Goal: Information Seeking & Learning: Learn about a topic

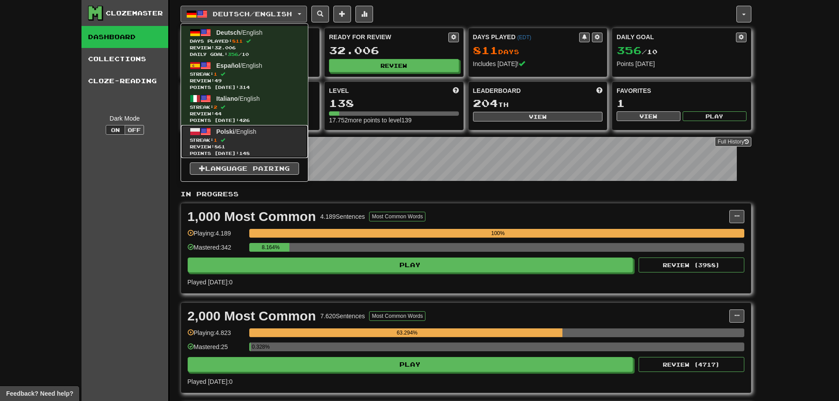
click at [253, 135] on span "Polski / English" at bounding box center [236, 131] width 40 height 7
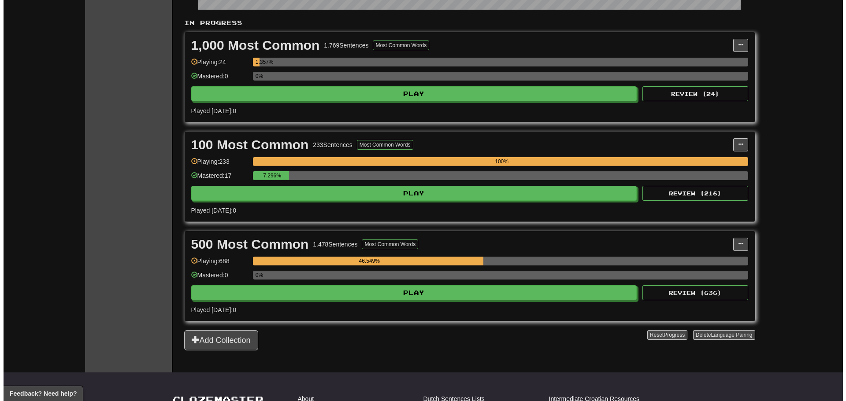
scroll to position [176, 0]
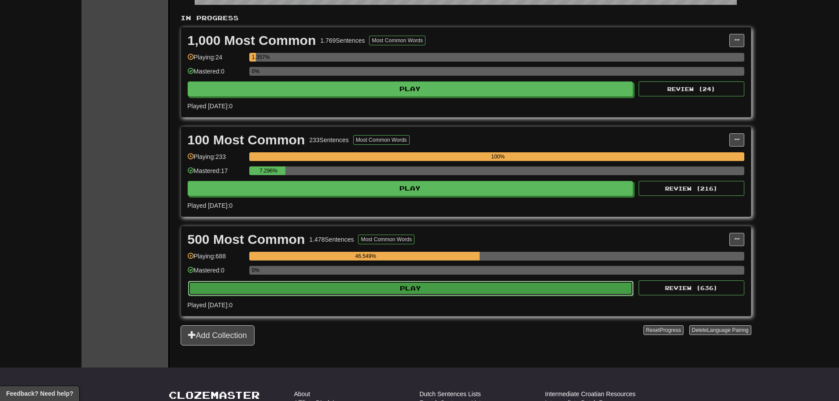
click at [317, 294] on button "Play" at bounding box center [411, 288] width 446 height 15
select select "**"
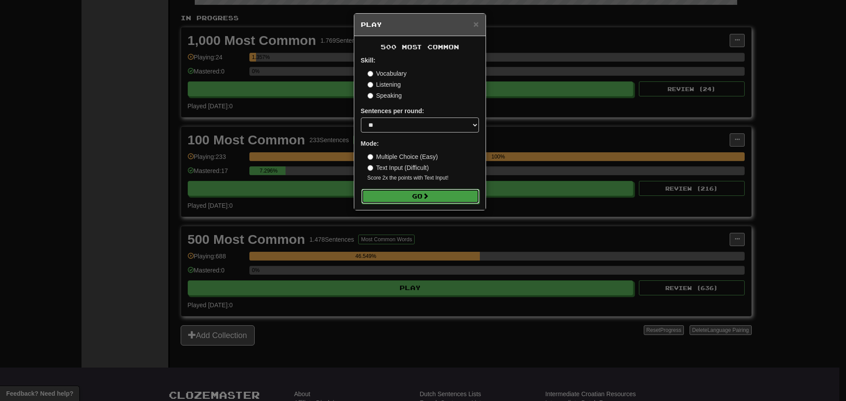
click at [425, 191] on button "Go" at bounding box center [420, 196] width 118 height 15
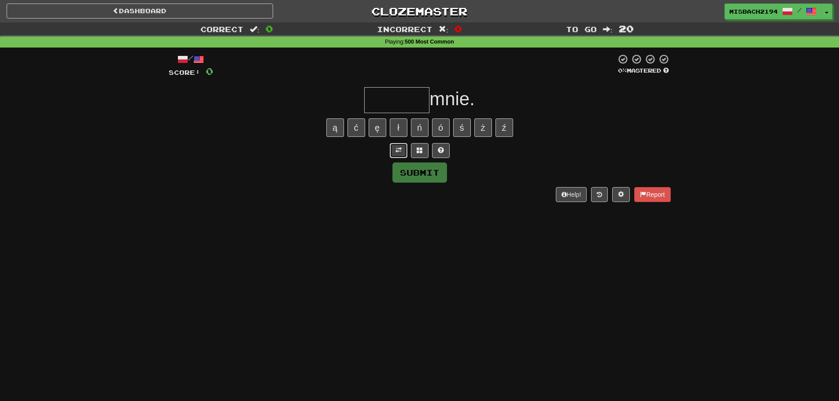
click at [397, 151] on span at bounding box center [398, 150] width 6 height 6
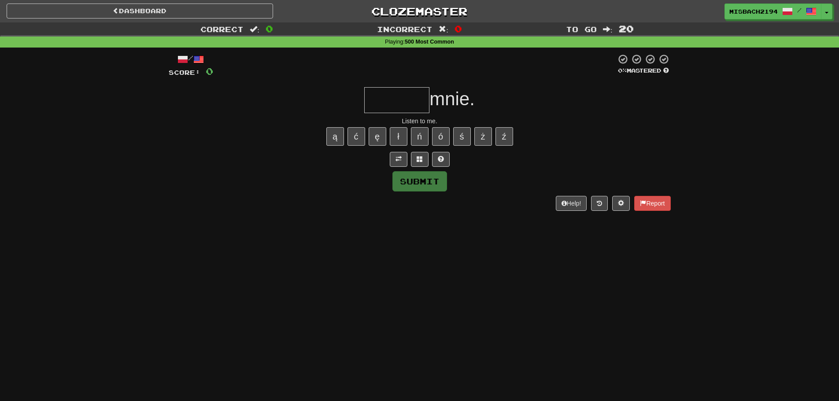
click at [391, 106] on input "text" at bounding box center [396, 100] width 65 height 26
click at [399, 137] on button "ł" at bounding box center [399, 136] width 18 height 18
click at [445, 156] on button at bounding box center [441, 159] width 18 height 15
type input "*******"
click at [437, 186] on button "Submit" at bounding box center [419, 181] width 55 height 20
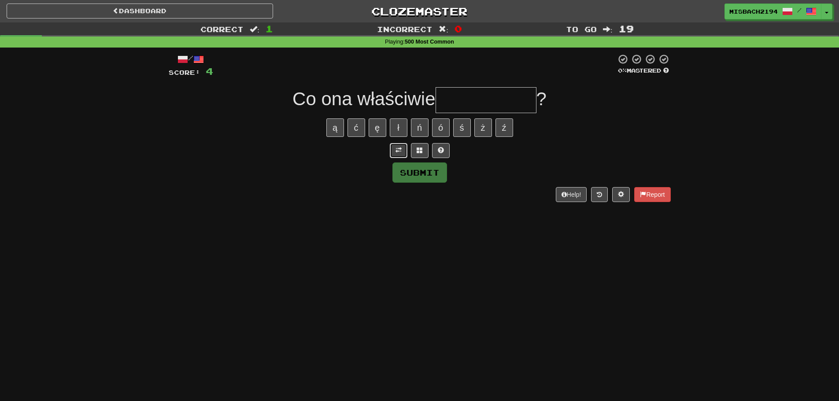
click at [397, 151] on span at bounding box center [398, 150] width 6 height 6
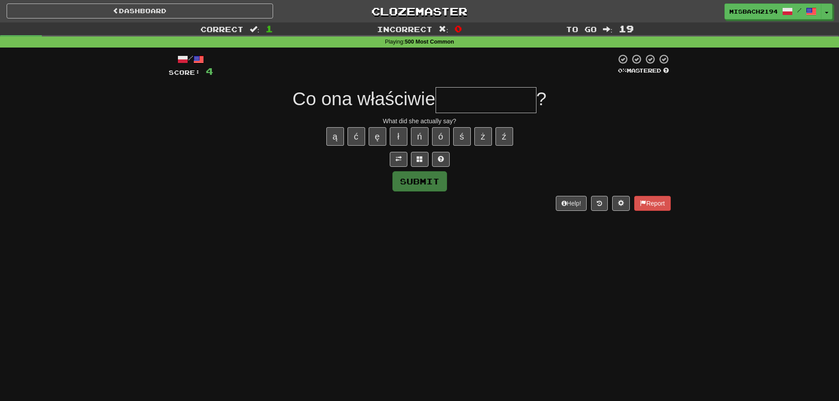
click at [461, 103] on input "text" at bounding box center [486, 100] width 101 height 26
click at [462, 106] on input "text" at bounding box center [486, 100] width 101 height 26
click at [396, 137] on button "ł" at bounding box center [399, 136] width 18 height 18
type input "**********"
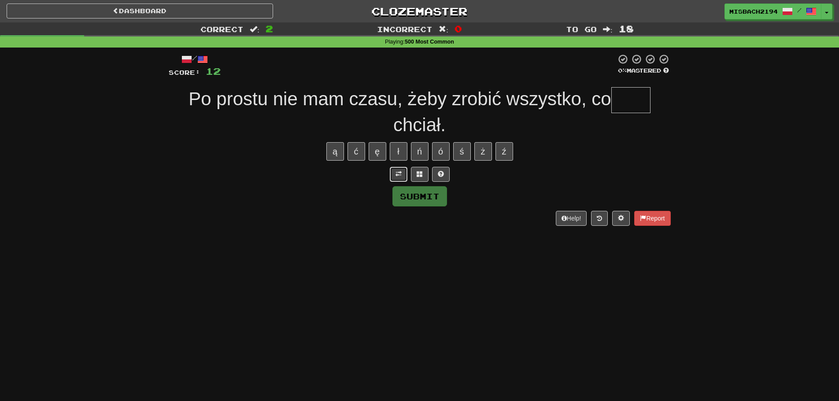
click at [395, 176] on button at bounding box center [399, 174] width 18 height 15
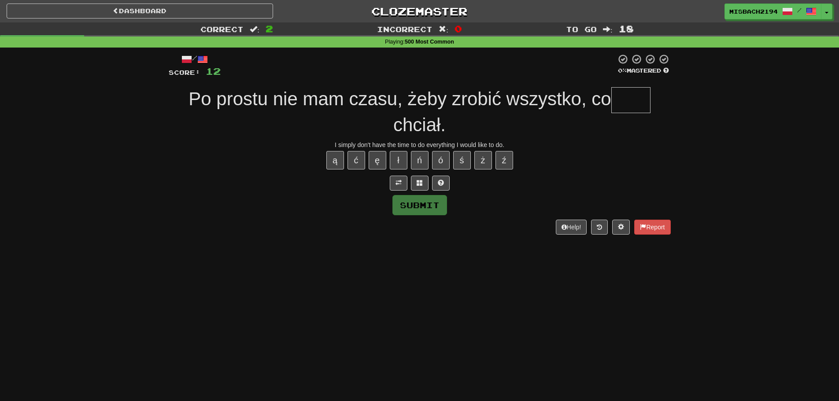
click at [621, 104] on input "text" at bounding box center [630, 100] width 39 height 26
click at [447, 185] on button at bounding box center [441, 183] width 18 height 15
click at [404, 161] on button "ł" at bounding box center [399, 160] width 18 height 18
click at [433, 185] on button at bounding box center [430, 183] width 18 height 15
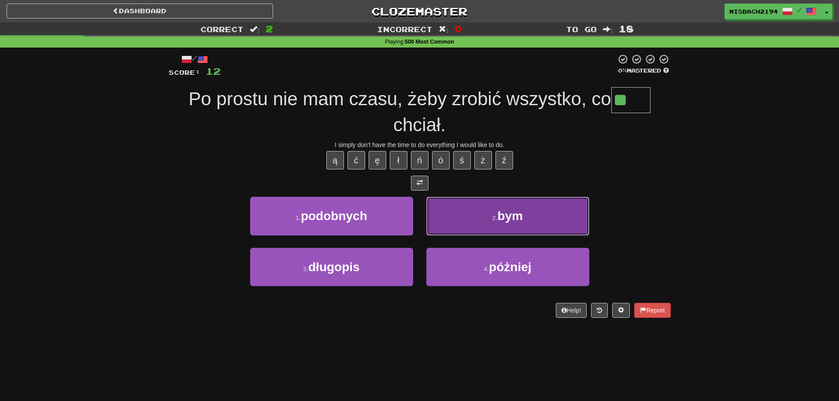
click at [489, 222] on button "2 . bym" at bounding box center [507, 216] width 163 height 38
type input "***"
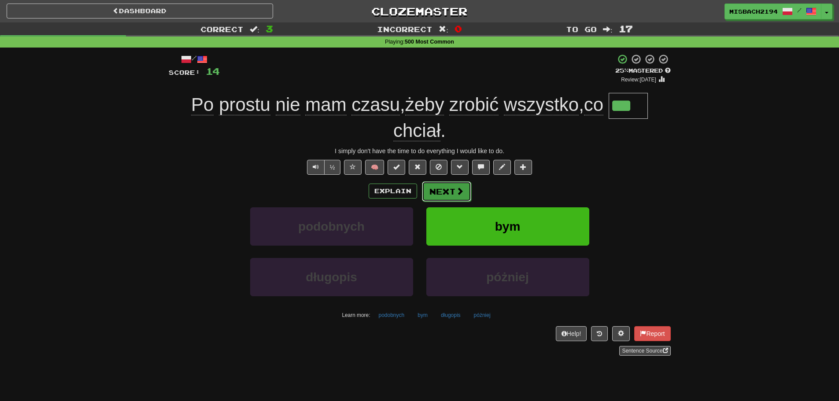
click at [458, 192] on span at bounding box center [460, 191] width 8 height 8
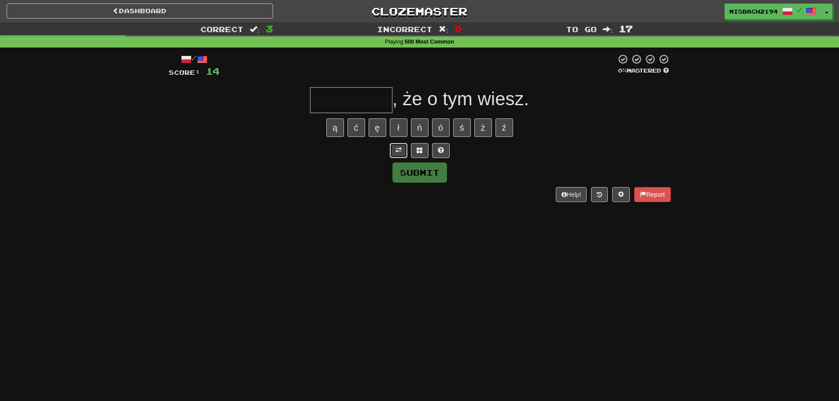
click at [401, 148] on span at bounding box center [398, 150] width 6 height 6
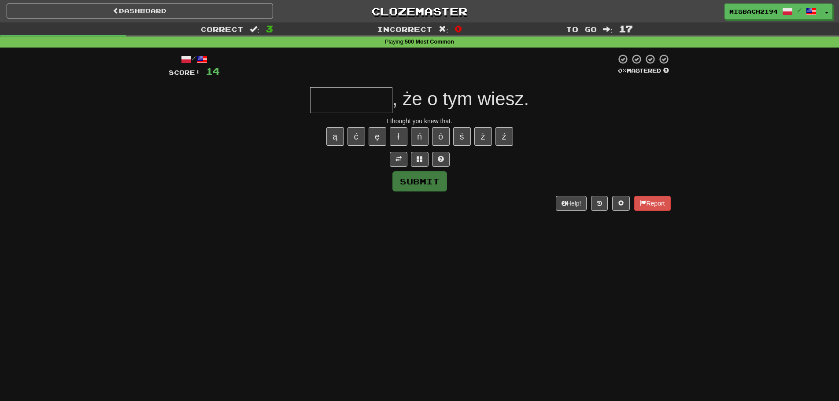
click at [356, 92] on input "text" at bounding box center [351, 100] width 82 height 26
click at [462, 136] on button "ś" at bounding box center [462, 136] width 18 height 18
click at [400, 140] on button "ł" at bounding box center [399, 136] width 18 height 18
type input "********"
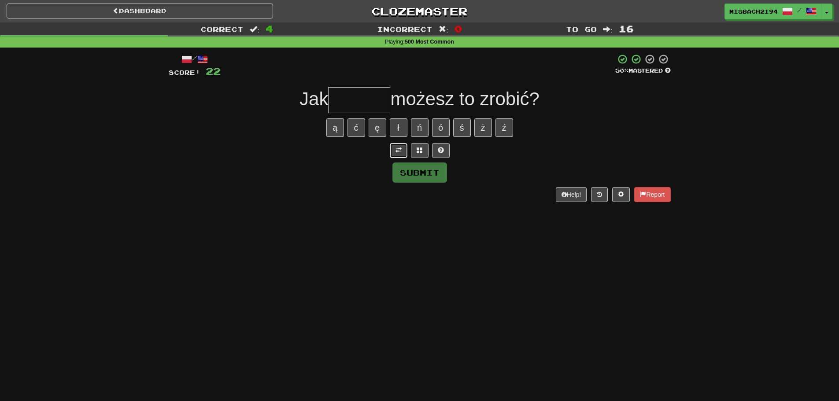
click at [399, 154] on button at bounding box center [399, 150] width 18 height 15
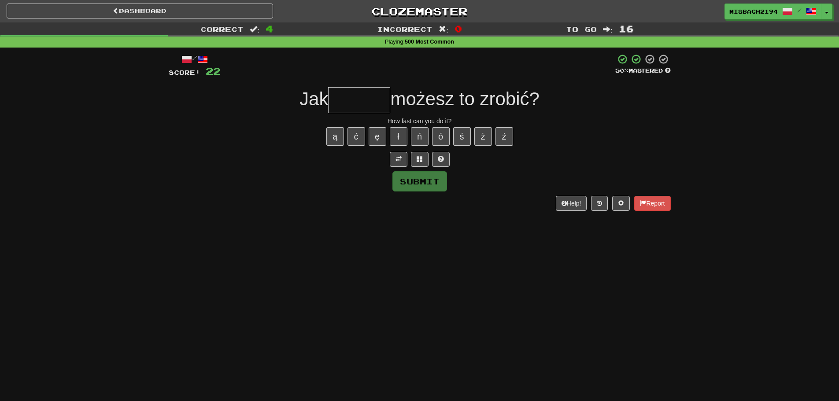
click at [368, 103] on input "text" at bounding box center [359, 100] width 62 height 26
type input "******"
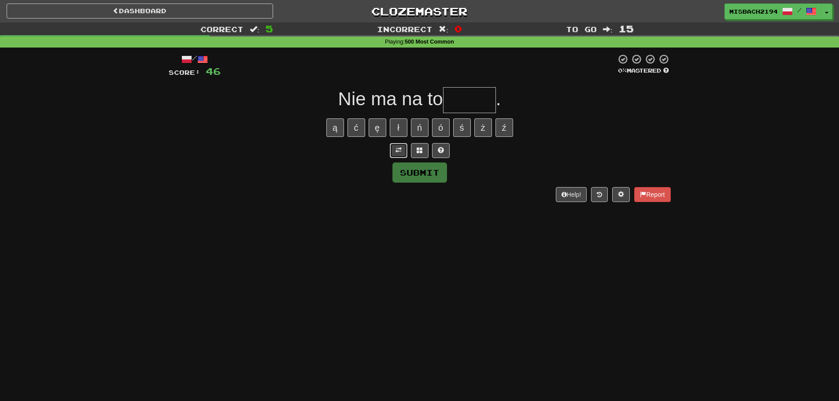
click at [392, 151] on button at bounding box center [399, 150] width 18 height 15
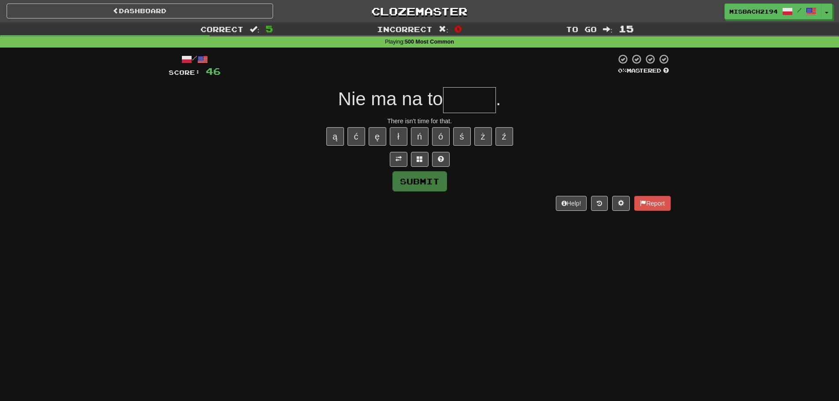
click at [465, 104] on input "text" at bounding box center [469, 100] width 53 height 26
type input "*****"
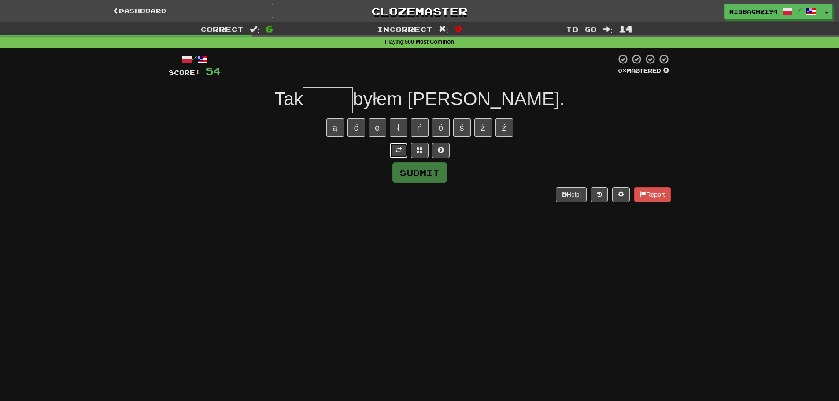
click at [399, 152] on span at bounding box center [398, 150] width 6 height 6
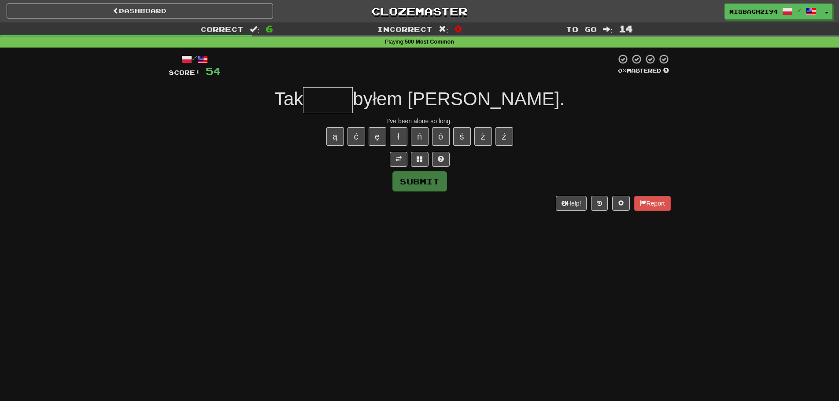
click at [353, 109] on input "text" at bounding box center [328, 100] width 50 height 26
click at [399, 135] on button "ł" at bounding box center [399, 136] width 18 height 18
type input "*****"
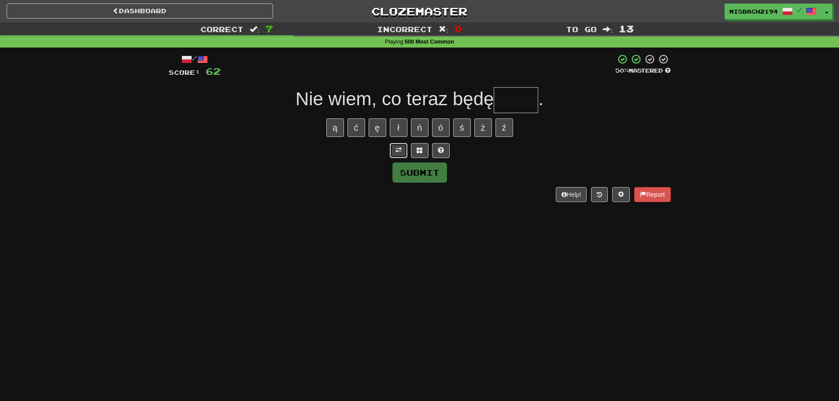
click at [400, 151] on span at bounding box center [398, 150] width 6 height 6
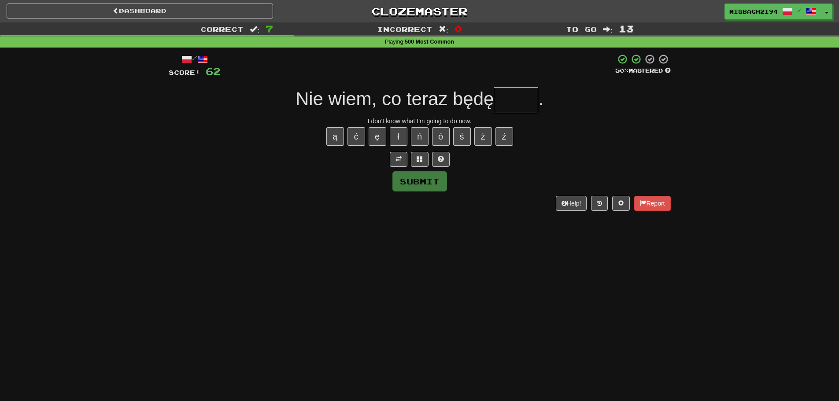
click at [523, 99] on input "text" at bounding box center [516, 100] width 44 height 26
click at [360, 135] on button "ć" at bounding box center [356, 136] width 18 height 18
type input "*****"
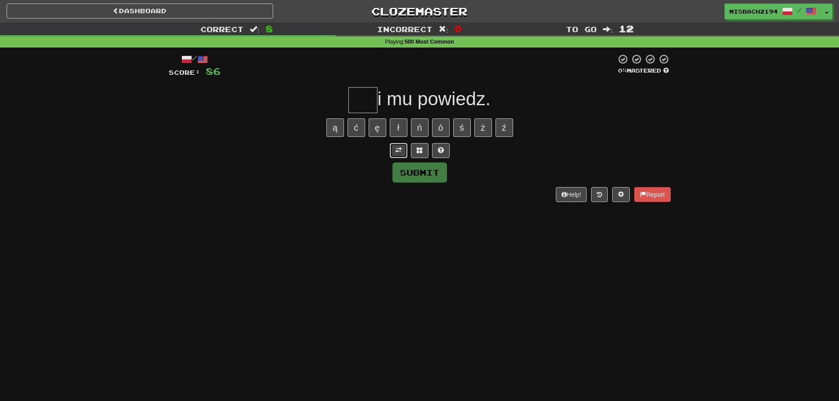
click at [398, 150] on span at bounding box center [398, 150] width 6 height 6
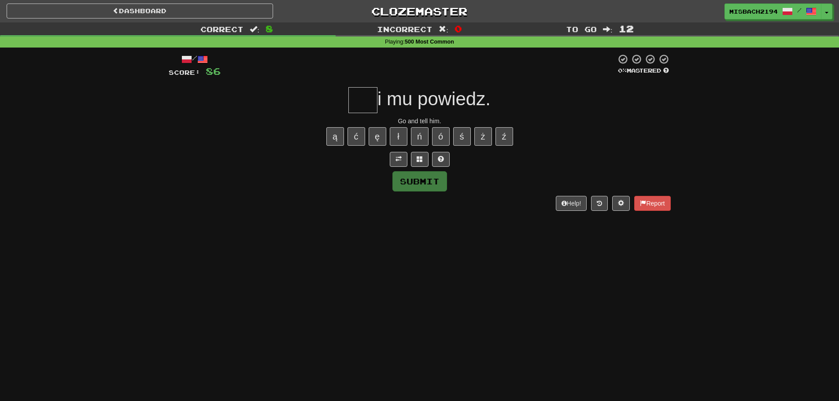
click at [358, 100] on input "text" at bounding box center [362, 100] width 29 height 26
click at [376, 144] on button "ę" at bounding box center [378, 136] width 18 height 18
click at [437, 155] on button at bounding box center [441, 159] width 18 height 15
type input "***"
click at [426, 182] on button "Submit" at bounding box center [420, 182] width 55 height 20
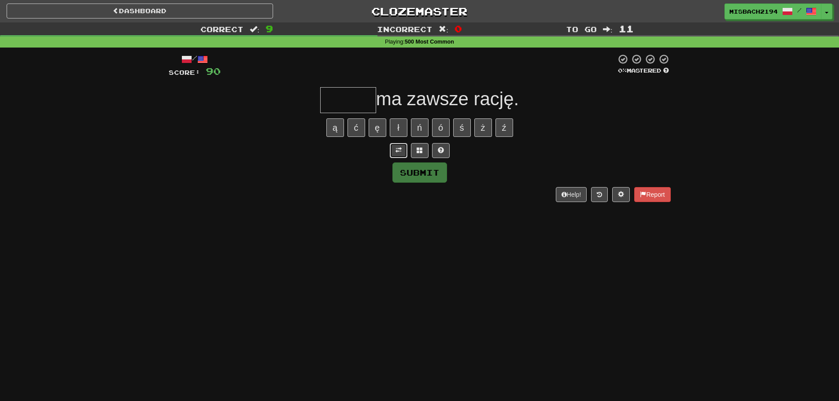
click at [403, 150] on button at bounding box center [399, 150] width 18 height 15
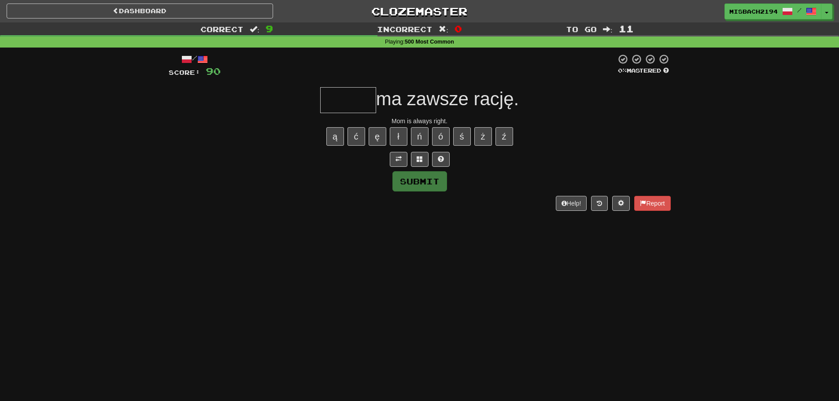
click at [343, 96] on input "text" at bounding box center [348, 100] width 56 height 26
type input "****"
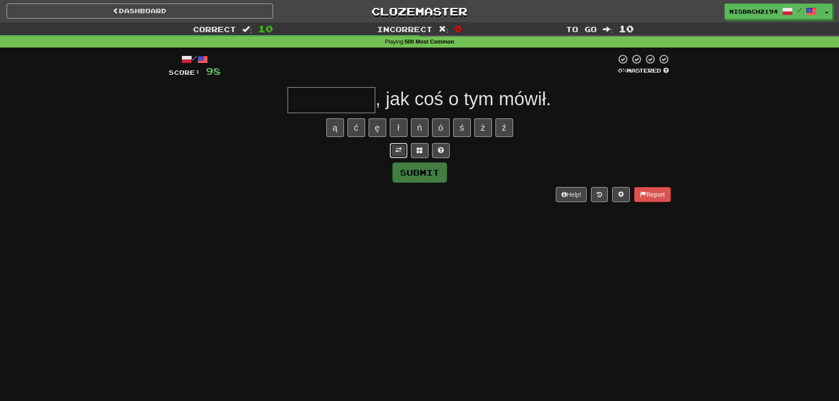
click at [399, 151] on span at bounding box center [398, 150] width 6 height 6
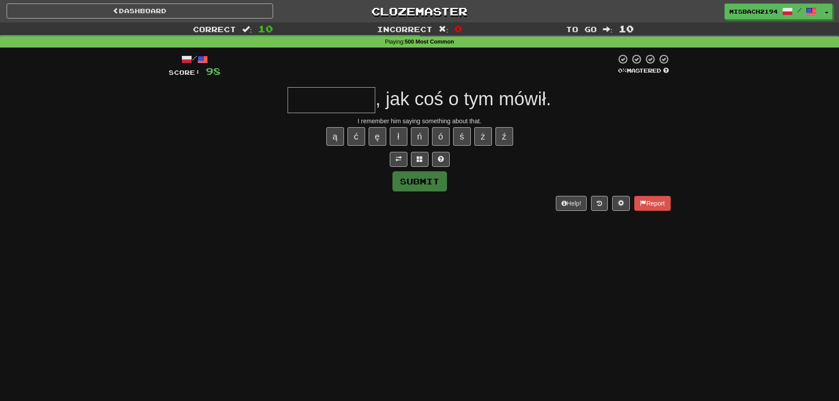
click at [352, 107] on input "text" at bounding box center [332, 100] width 88 height 26
click at [375, 133] on button "ę" at bounding box center [378, 136] width 18 height 18
type input "********"
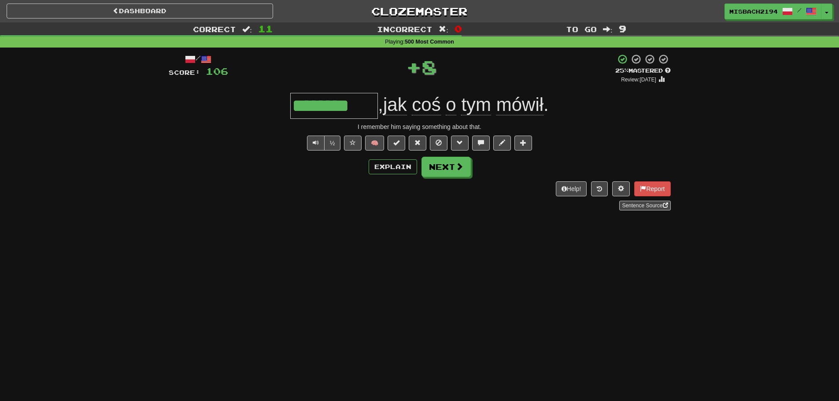
click at [401, 112] on span "jak" at bounding box center [395, 104] width 24 height 21
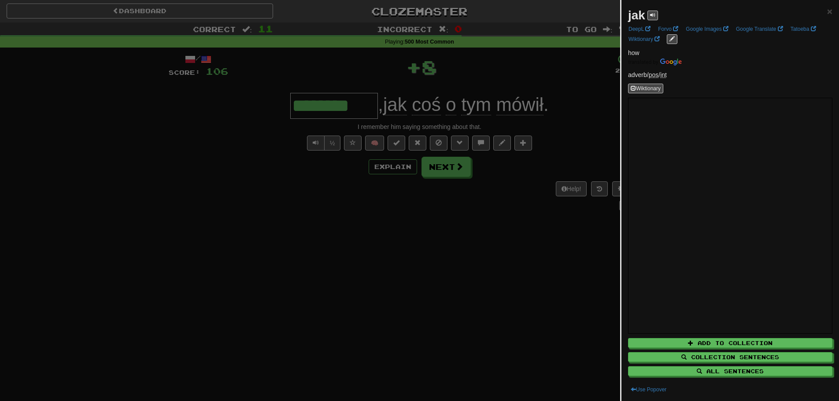
drag, startPoint x: 396, startPoint y: 197, endPoint x: 389, endPoint y: 190, distance: 9.7
click at [394, 197] on div at bounding box center [419, 200] width 839 height 401
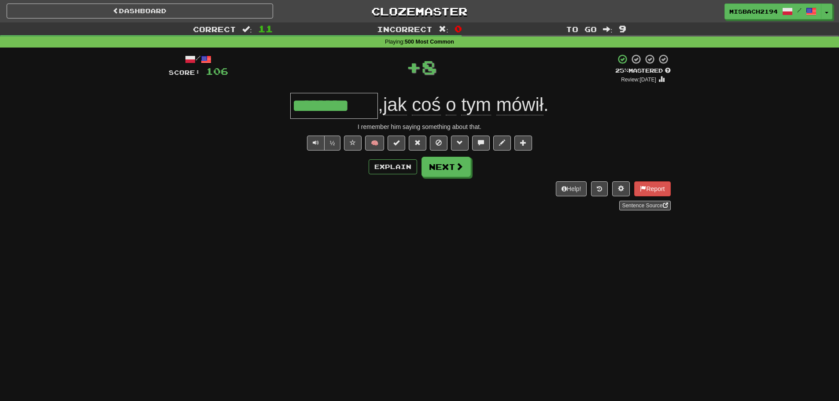
click at [380, 155] on div "/ Score: 106 + 8 25 % Mastered Review: 2025-08-20 ******** , jak coś o tym mówi…" at bounding box center [420, 132] width 502 height 157
click at [386, 170] on button "Explain" at bounding box center [393, 166] width 48 height 15
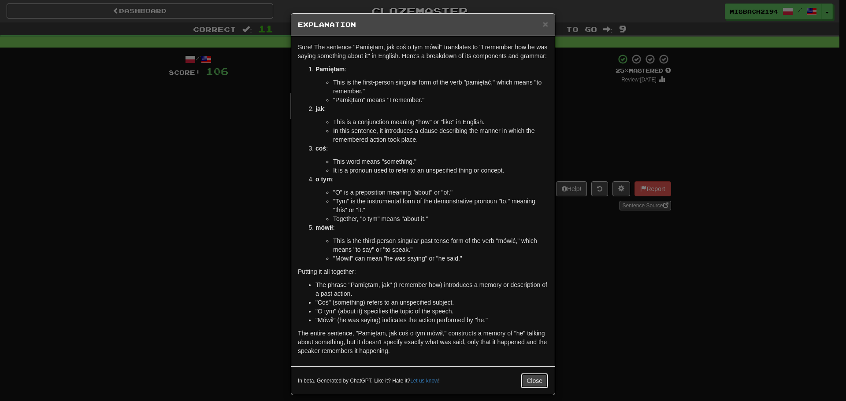
click at [528, 385] on button "Close" at bounding box center [534, 380] width 27 height 15
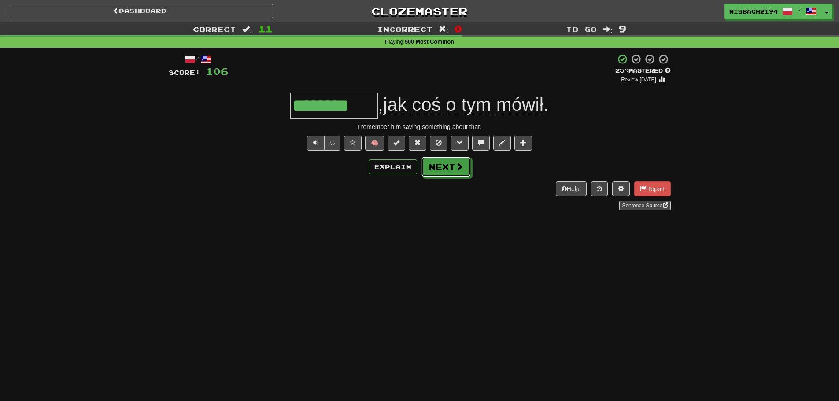
drag, startPoint x: 443, startPoint y: 172, endPoint x: 422, endPoint y: 185, distance: 24.4
click at [442, 172] on button "Next" at bounding box center [445, 167] width 49 height 20
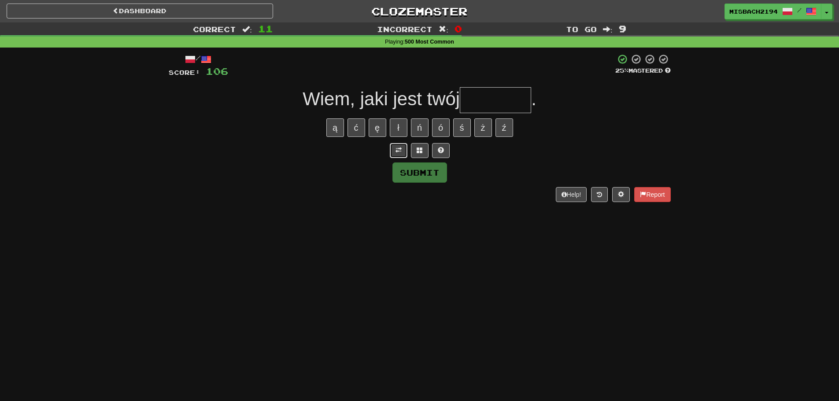
click at [401, 151] on span at bounding box center [398, 150] width 6 height 6
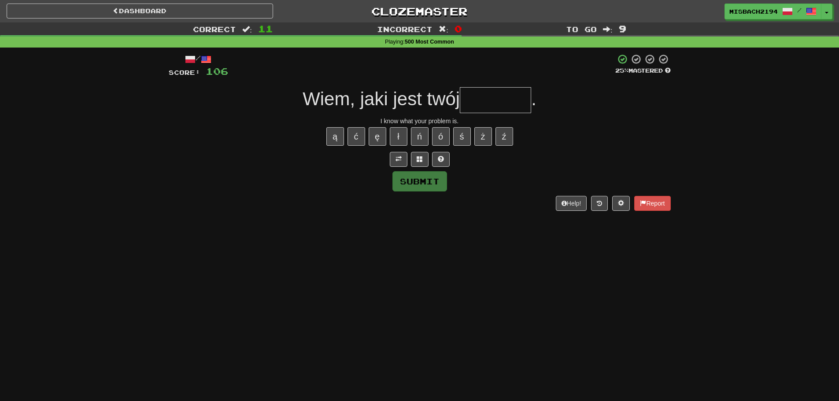
click at [502, 97] on input "text" at bounding box center [495, 100] width 71 height 26
type input "*******"
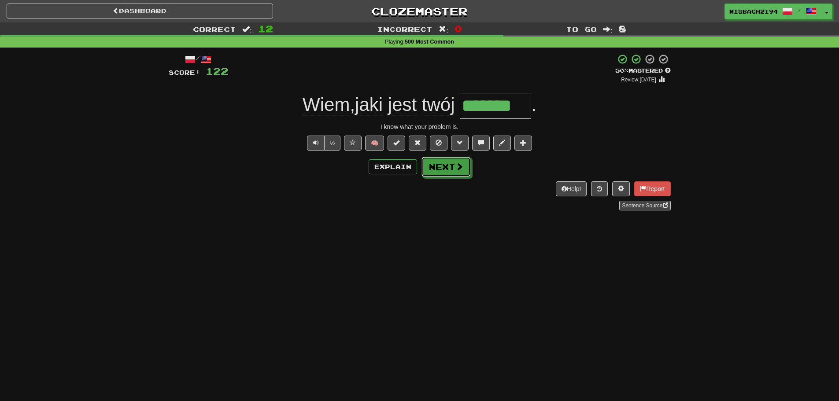
click at [457, 168] on span at bounding box center [459, 167] width 8 height 8
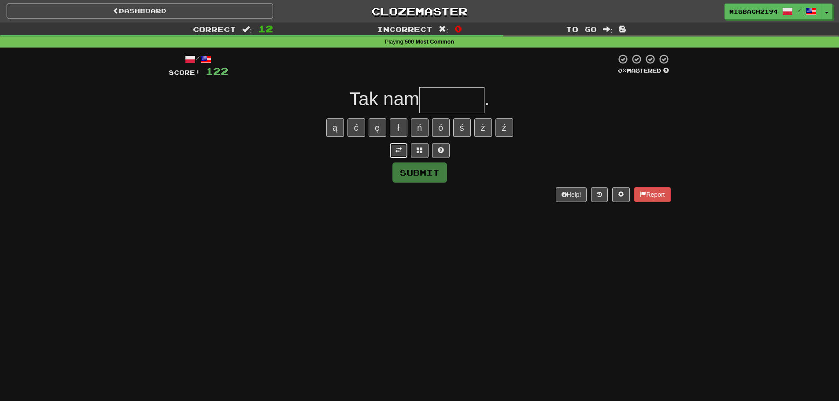
click at [401, 149] on span at bounding box center [398, 150] width 6 height 6
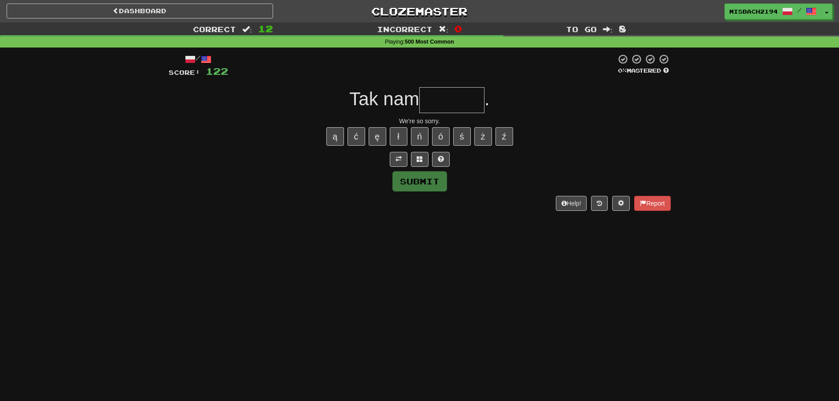
click at [445, 100] on input "text" at bounding box center [451, 100] width 65 height 26
click at [440, 162] on span at bounding box center [441, 159] width 6 height 6
click at [428, 162] on span at bounding box center [430, 159] width 6 height 6
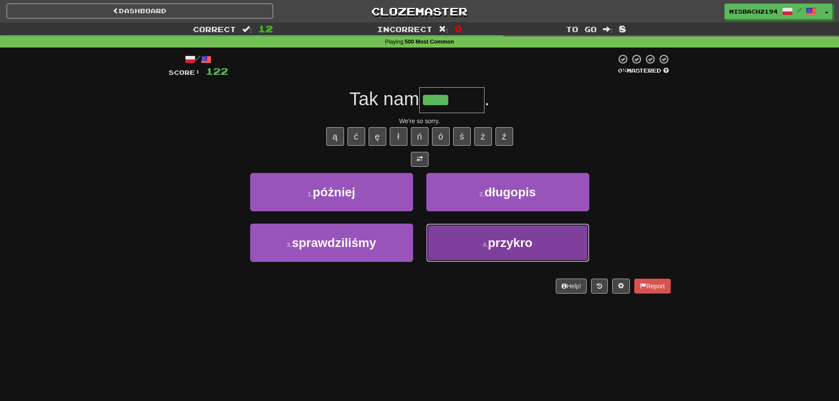
click at [456, 245] on button "4 . przykro" at bounding box center [507, 243] width 163 height 38
type input "*******"
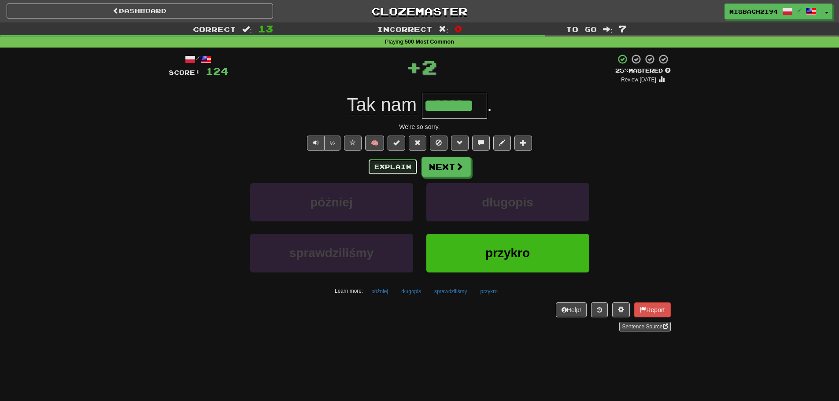
click at [400, 170] on button "Explain" at bounding box center [393, 166] width 48 height 15
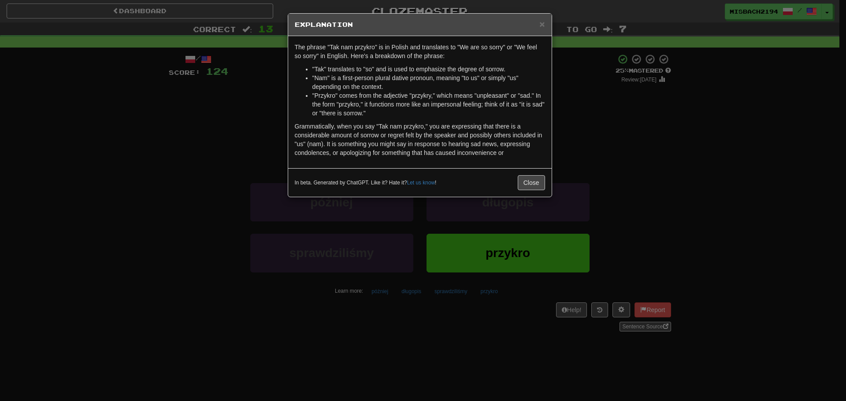
click at [536, 175] on div "In beta. Generated by ChatGPT. Like it? Hate it? Let us know ! Close" at bounding box center [419, 182] width 263 height 29
click at [530, 187] on button "Close" at bounding box center [530, 182] width 27 height 15
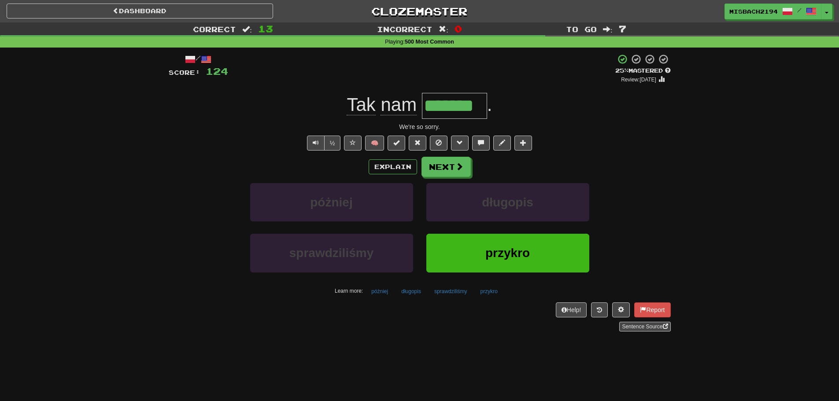
click at [525, 170] on div "Explain Next" at bounding box center [420, 167] width 502 height 20
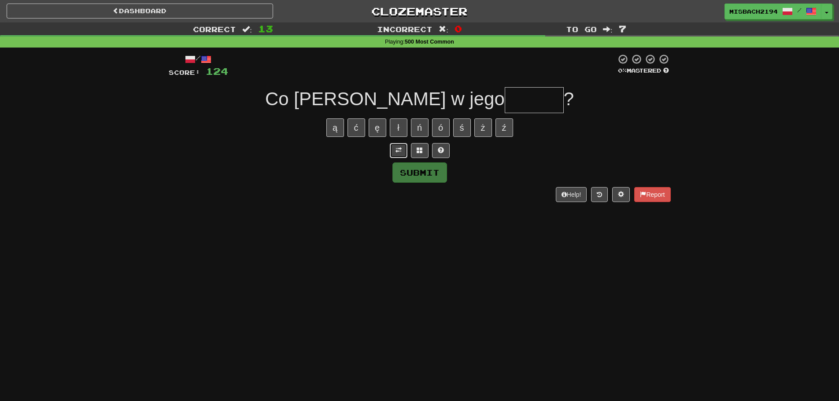
click at [399, 154] on button at bounding box center [399, 150] width 18 height 15
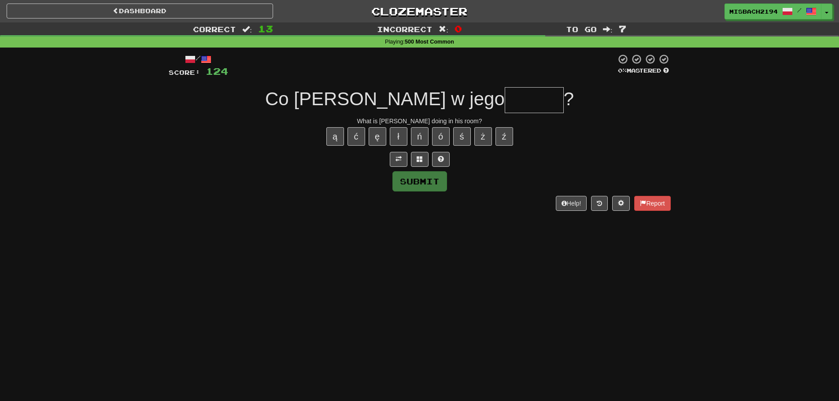
click at [505, 104] on input "text" at bounding box center [534, 100] width 59 height 26
type input "******"
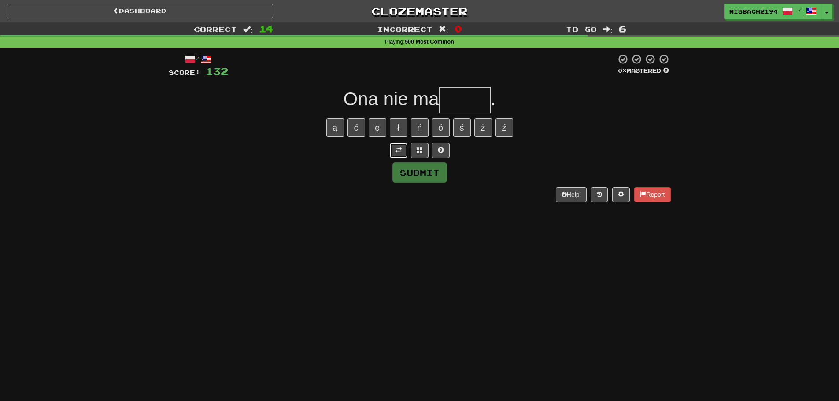
click at [394, 151] on button at bounding box center [399, 150] width 18 height 15
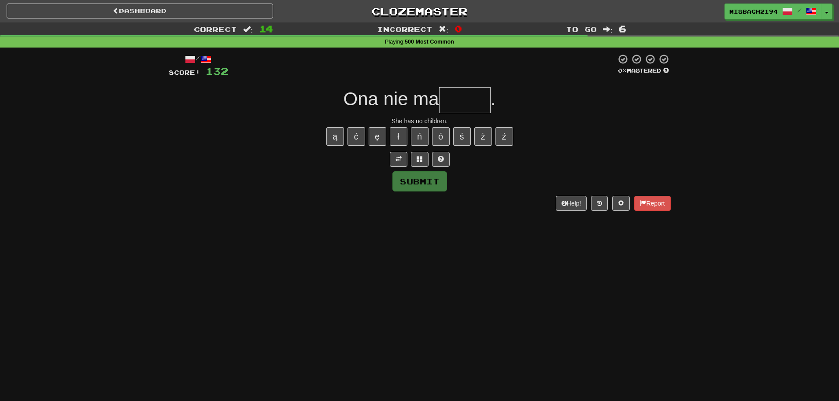
click at [445, 106] on input "text" at bounding box center [465, 100] width 52 height 26
type input "******"
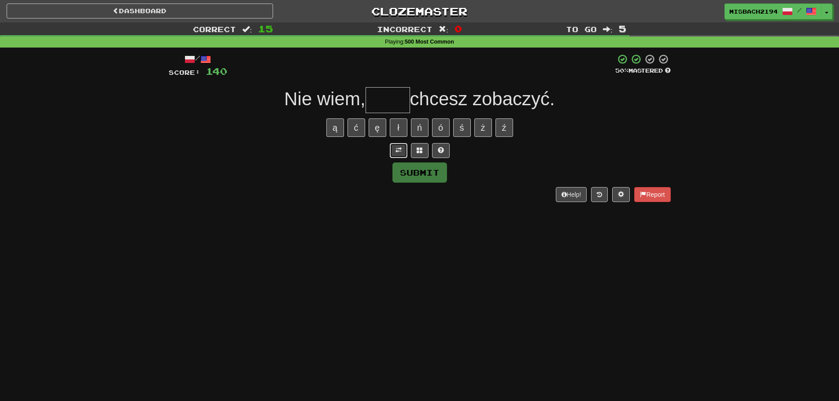
click at [394, 151] on button at bounding box center [399, 150] width 18 height 15
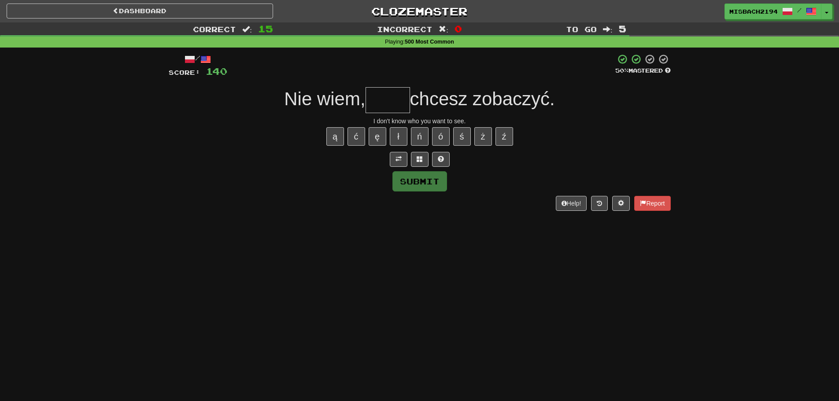
click at [380, 94] on input "text" at bounding box center [388, 100] width 44 height 26
type input "****"
click at [430, 190] on button "Submit" at bounding box center [420, 182] width 55 height 20
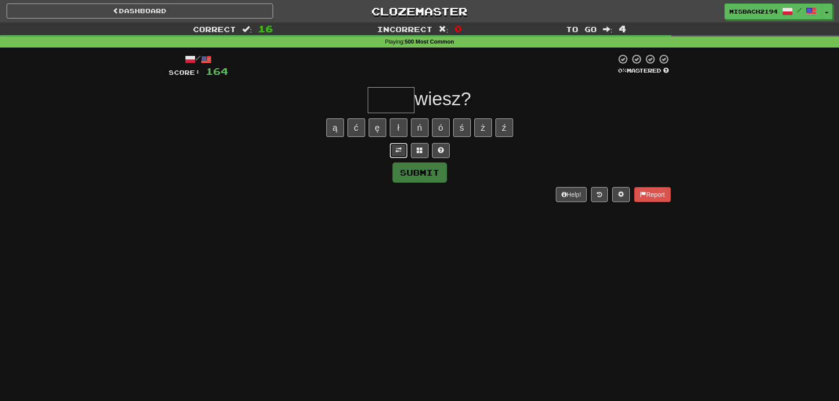
click at [402, 151] on button at bounding box center [399, 150] width 18 height 15
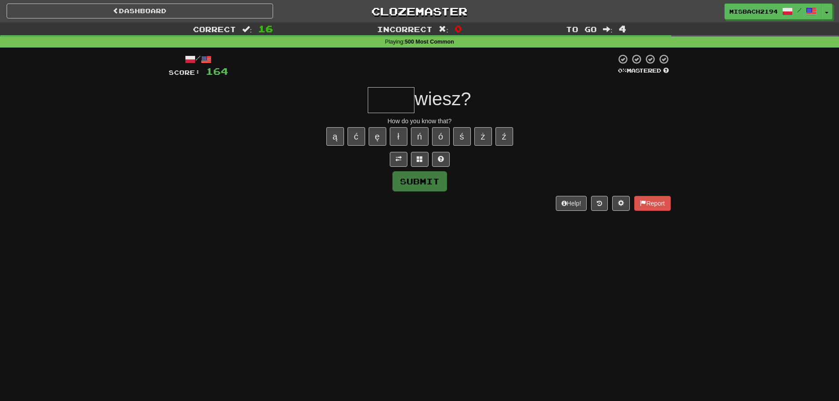
drag, startPoint x: 399, startPoint y: 107, endPoint x: 392, endPoint y: 107, distance: 6.6
click at [395, 107] on input "text" at bounding box center [391, 100] width 47 height 26
type input "*"
click at [444, 163] on button at bounding box center [441, 159] width 18 height 15
click at [427, 160] on span at bounding box center [430, 159] width 6 height 6
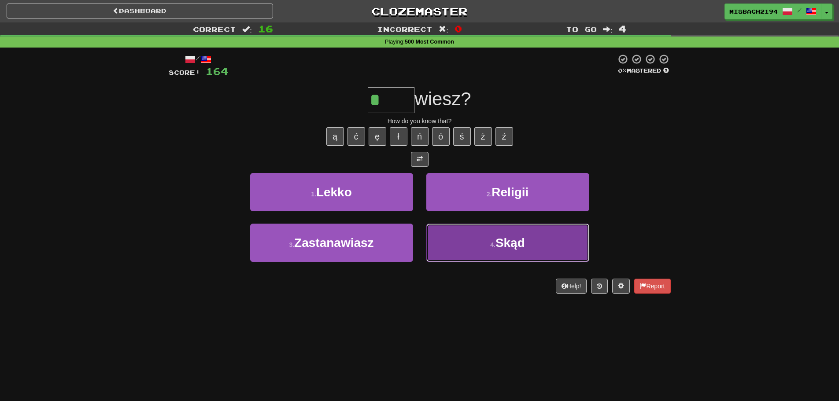
click at [472, 238] on button "4 . Skąd" at bounding box center [507, 243] width 163 height 38
type input "****"
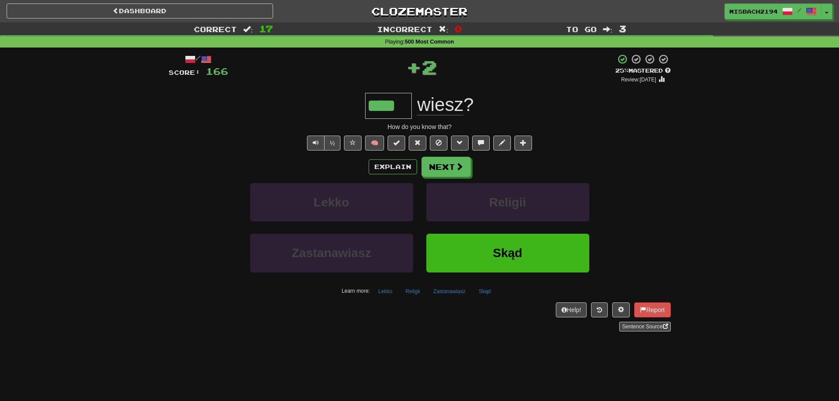
click at [379, 175] on div "Explain Next" at bounding box center [420, 167] width 502 height 20
click at [387, 170] on button "Explain" at bounding box center [393, 166] width 48 height 15
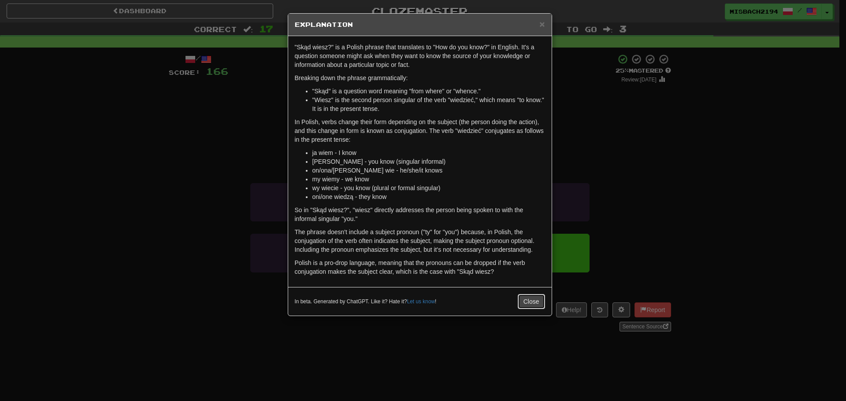
click at [533, 298] on button "Close" at bounding box center [530, 301] width 27 height 15
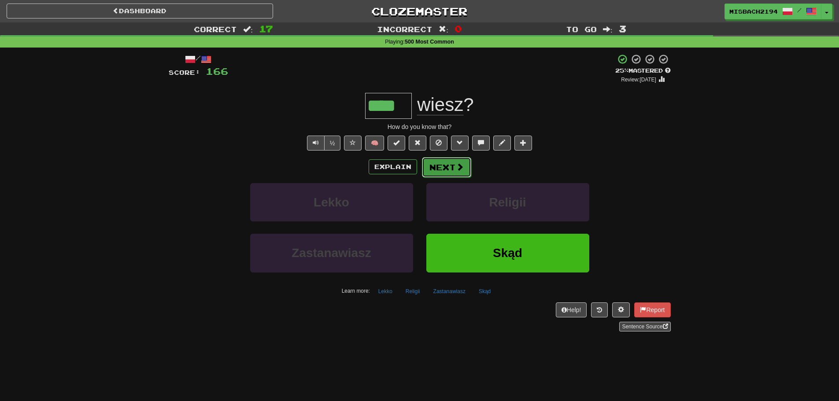
click at [454, 164] on button "Next" at bounding box center [446, 167] width 49 height 20
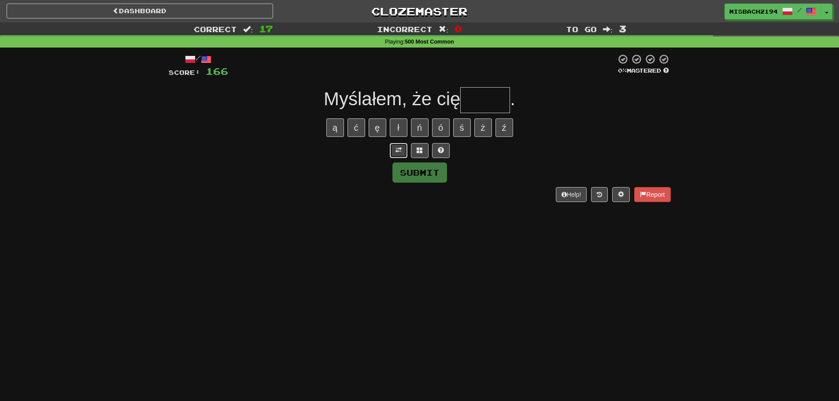
click at [399, 154] on button at bounding box center [399, 150] width 18 height 15
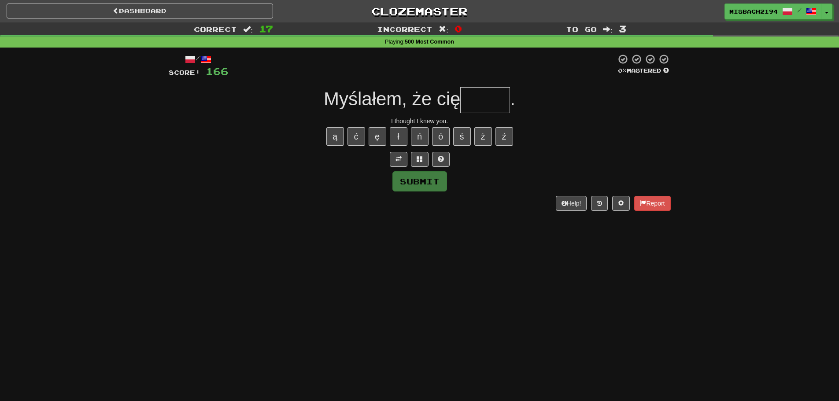
click at [480, 102] on input "text" at bounding box center [485, 100] width 50 height 26
type input "*"
click at [442, 167] on div "/ Score: 166 0 % Mastered Myślałem, że cię *** . I thought I knew you. ą ć ę ł …" at bounding box center [420, 132] width 502 height 157
click at [443, 161] on span at bounding box center [441, 159] width 6 height 6
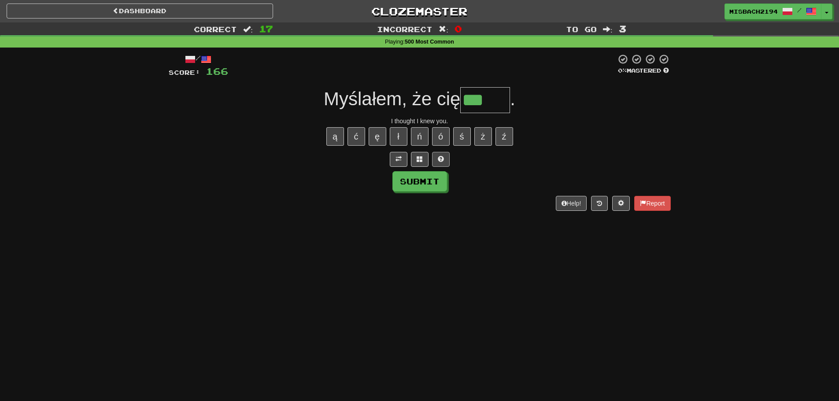
type input "****"
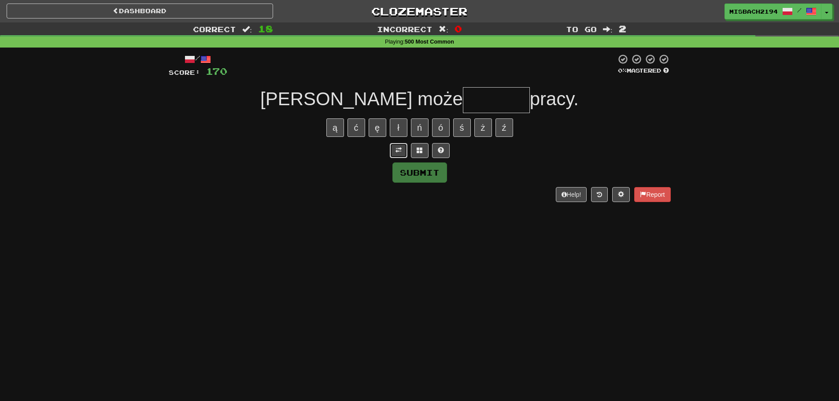
click at [399, 154] on button at bounding box center [399, 150] width 18 height 15
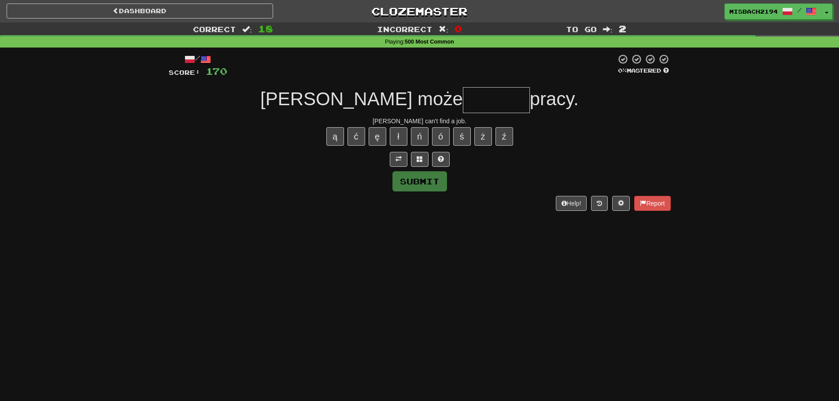
click at [463, 101] on input "text" at bounding box center [496, 100] width 67 height 26
click at [437, 157] on button at bounding box center [441, 159] width 18 height 15
click at [427, 158] on span at bounding box center [430, 159] width 6 height 6
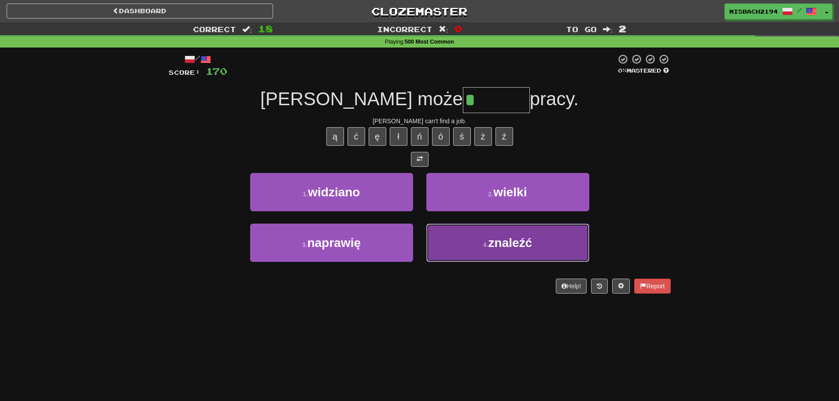
click at [443, 245] on button "4 . znaleźć" at bounding box center [507, 243] width 163 height 38
type input "*******"
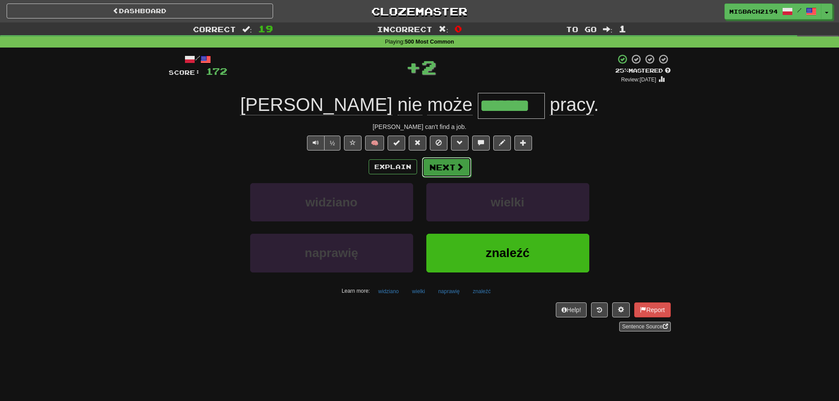
click at [457, 176] on button "Next" at bounding box center [446, 167] width 49 height 20
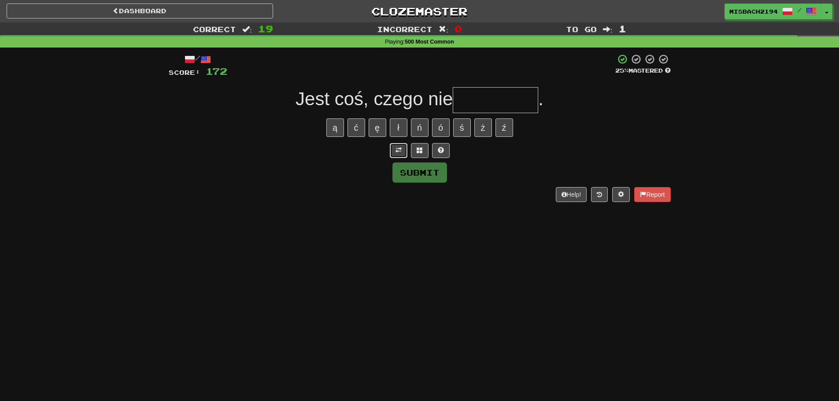
click at [396, 154] on button at bounding box center [399, 150] width 18 height 15
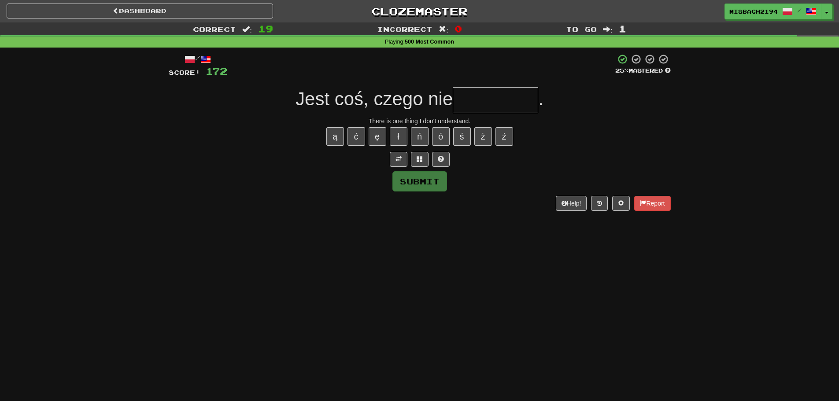
click at [517, 99] on input "text" at bounding box center [495, 100] width 85 height 26
type input "********"
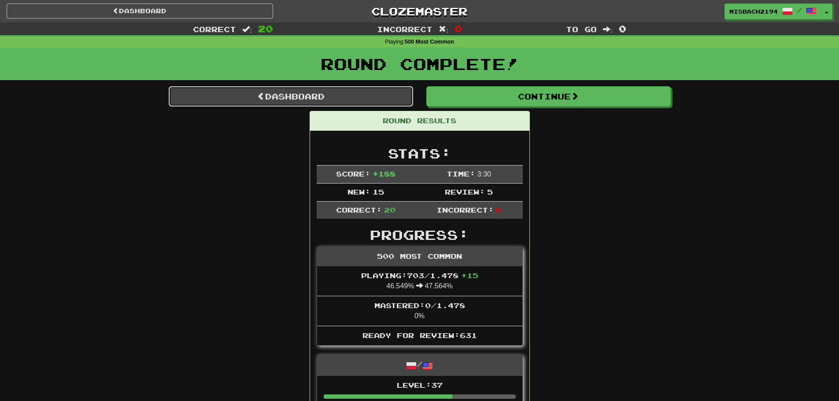
click at [319, 99] on link "Dashboard" at bounding box center [291, 96] width 244 height 20
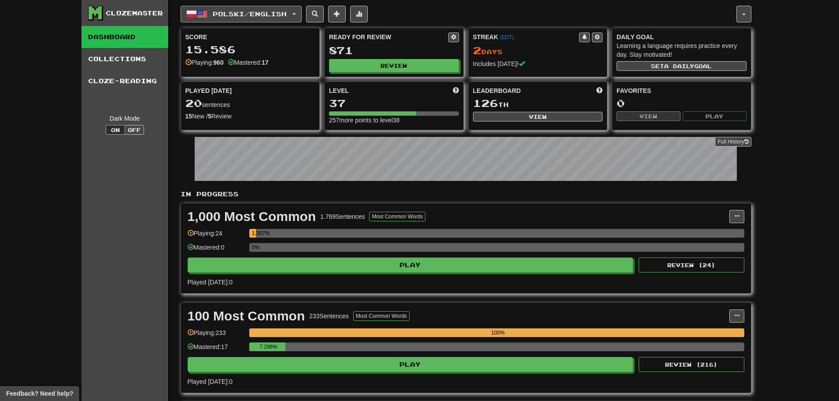
click at [274, 13] on span "Polski / English" at bounding box center [250, 13] width 74 height 7
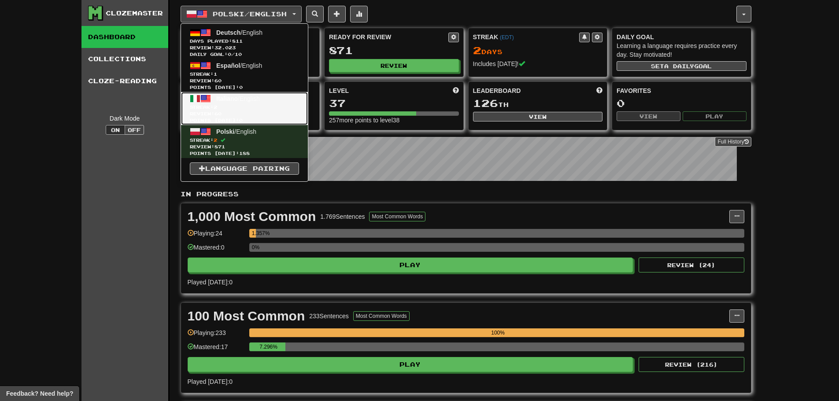
drag, startPoint x: 255, startPoint y: 106, endPoint x: 220, endPoint y: 72, distance: 49.2
click at [256, 107] on span "Streak: 2" at bounding box center [244, 107] width 109 height 7
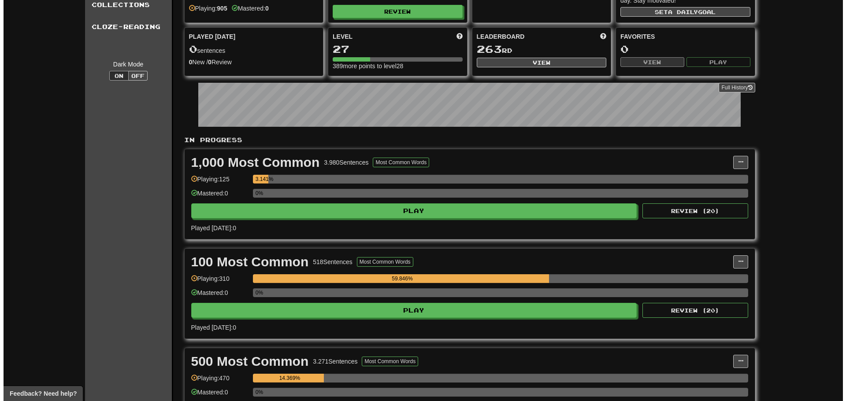
scroll to position [132, 0]
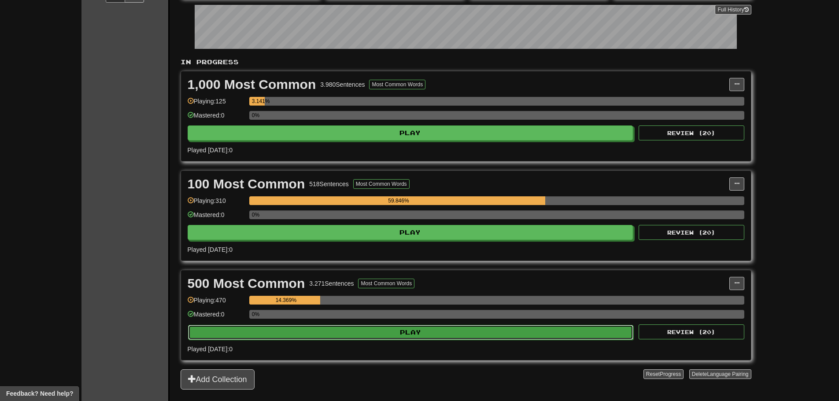
click at [288, 333] on button "Play" at bounding box center [411, 332] width 446 height 15
select select "**"
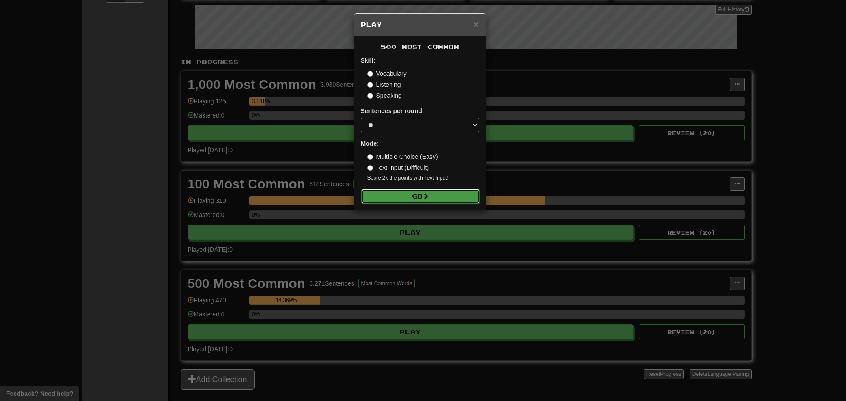
click at [457, 199] on button "Go" at bounding box center [420, 196] width 118 height 15
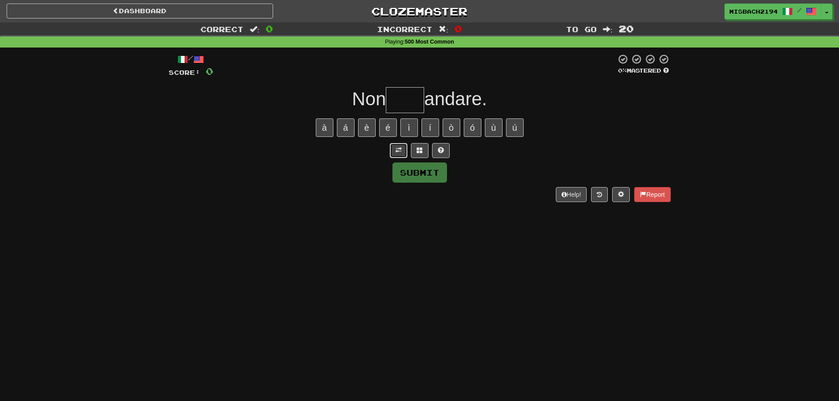
click at [402, 150] on button at bounding box center [399, 150] width 18 height 15
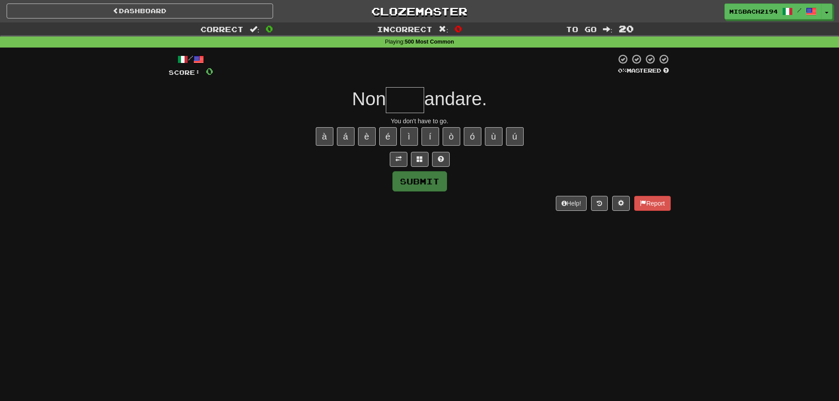
click at [406, 97] on input "text" at bounding box center [405, 100] width 38 height 26
type input "****"
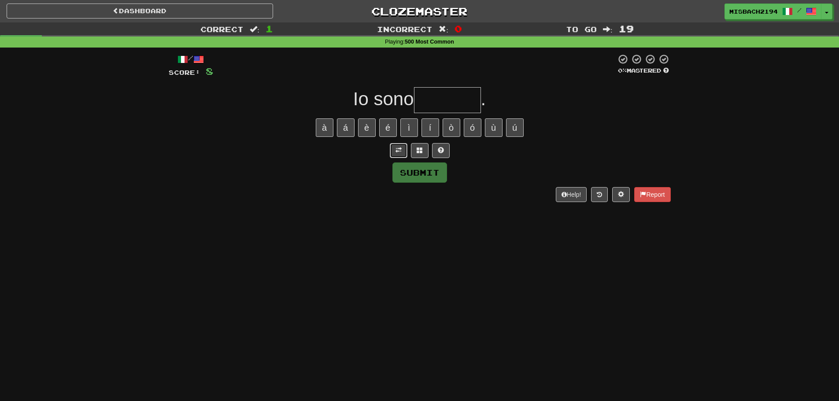
click at [402, 153] on button at bounding box center [399, 150] width 18 height 15
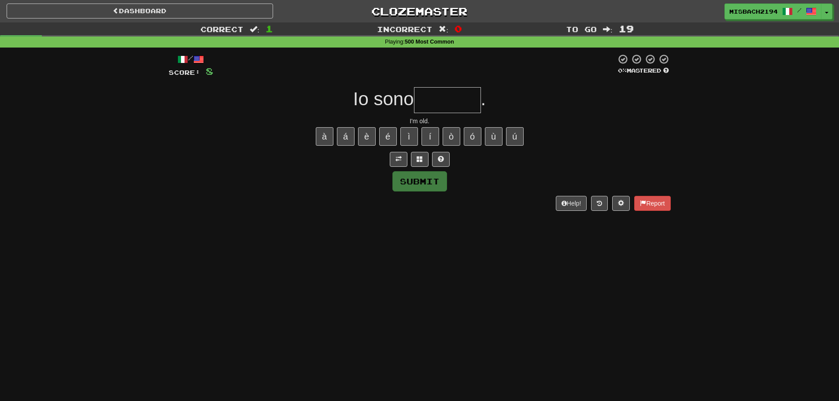
click at [434, 103] on input "text" at bounding box center [447, 100] width 67 height 26
type input "*******"
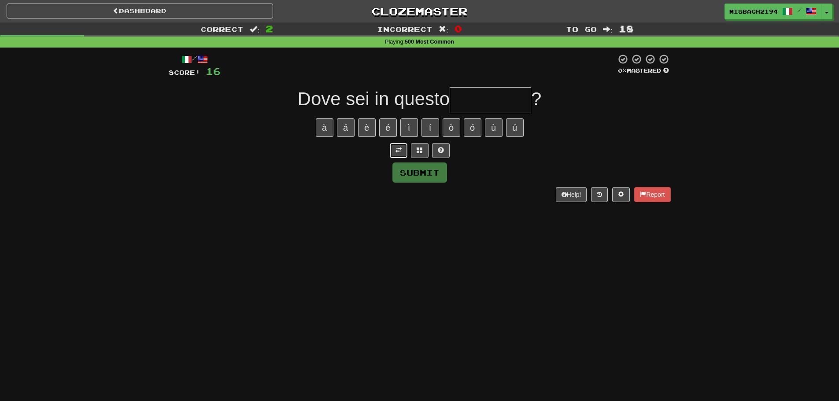
click at [398, 152] on span at bounding box center [398, 150] width 6 height 6
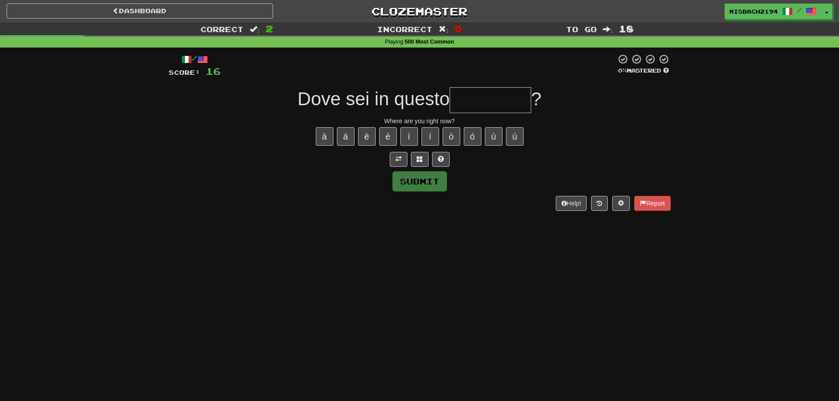
click at [477, 99] on input "text" at bounding box center [490, 100] width 81 height 26
type input "*******"
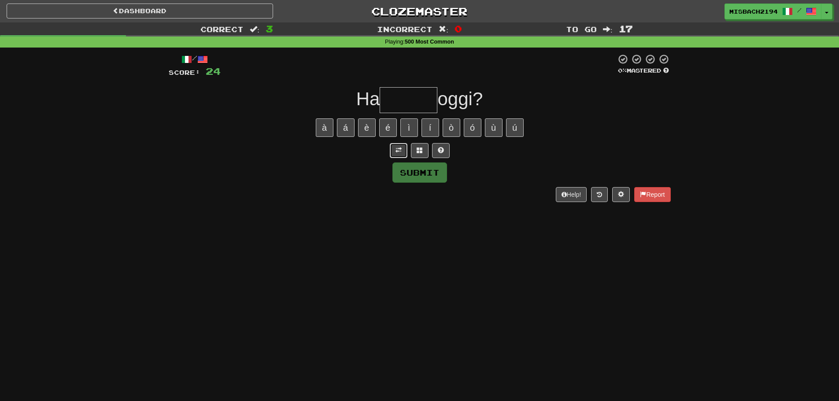
click at [400, 146] on button at bounding box center [399, 150] width 18 height 15
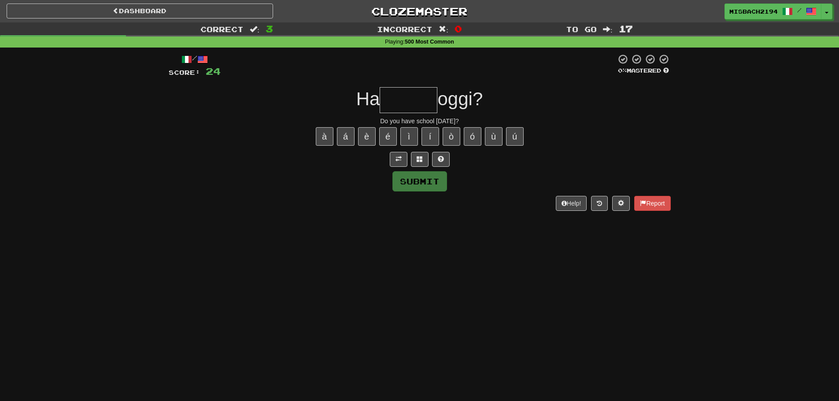
click at [410, 99] on input "text" at bounding box center [409, 100] width 58 height 26
type input "******"
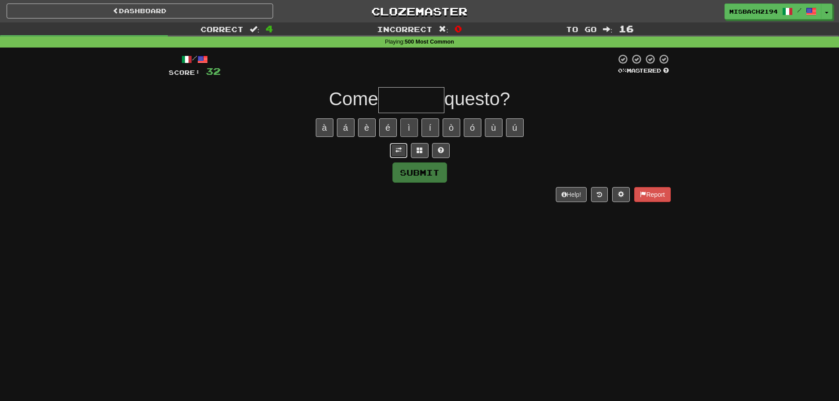
drag, startPoint x: 400, startPoint y: 151, endPoint x: 406, endPoint y: 129, distance: 22.9
click at [400, 151] on span at bounding box center [398, 150] width 6 height 6
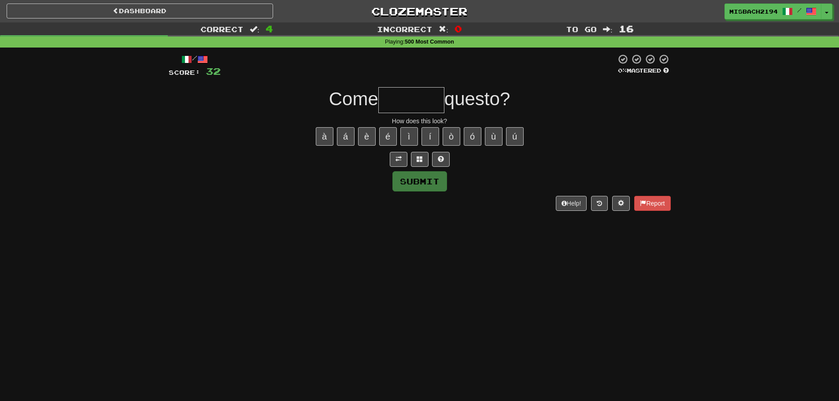
click at [412, 92] on input "text" at bounding box center [411, 100] width 66 height 26
type input "*"
click at [446, 155] on button at bounding box center [441, 159] width 18 height 15
click at [427, 163] on button at bounding box center [430, 159] width 18 height 15
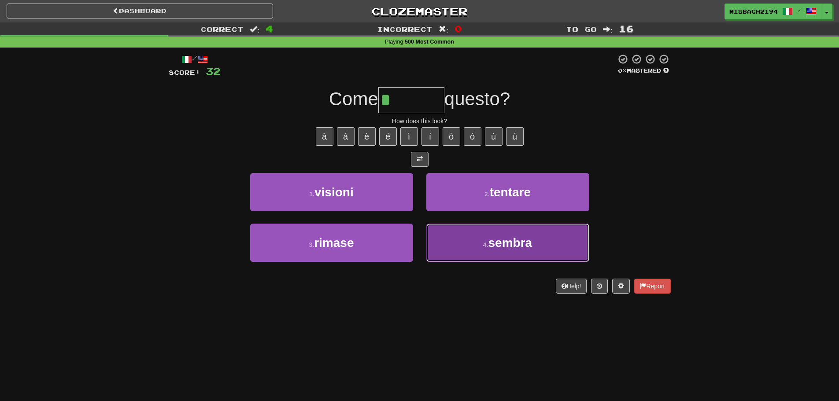
click at [446, 248] on button "4 . sembra" at bounding box center [507, 243] width 163 height 38
type input "******"
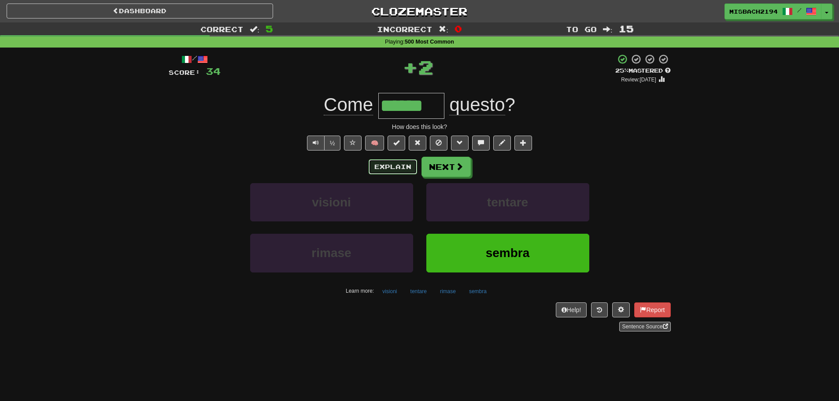
click at [397, 162] on button "Explain" at bounding box center [393, 166] width 48 height 15
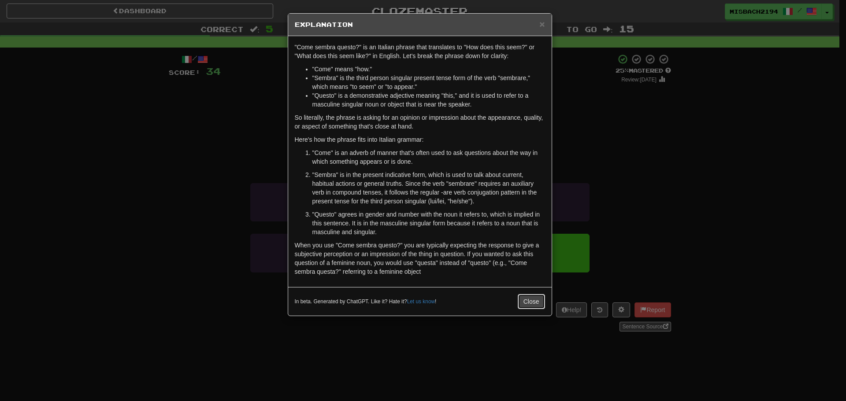
click at [528, 301] on button "Close" at bounding box center [530, 301] width 27 height 15
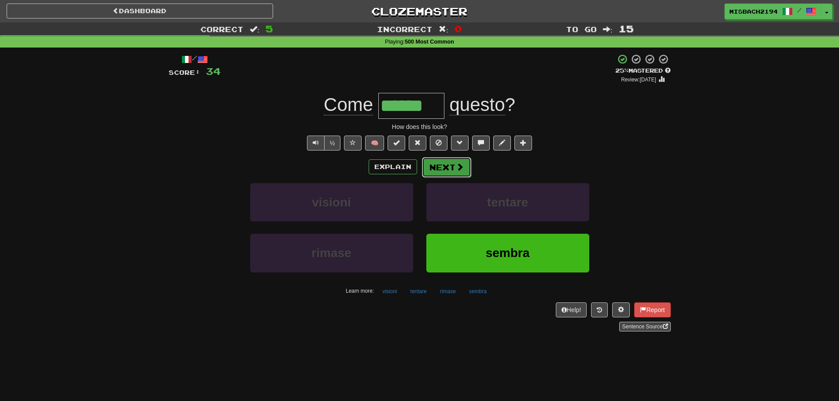
click at [447, 164] on button "Next" at bounding box center [446, 167] width 49 height 20
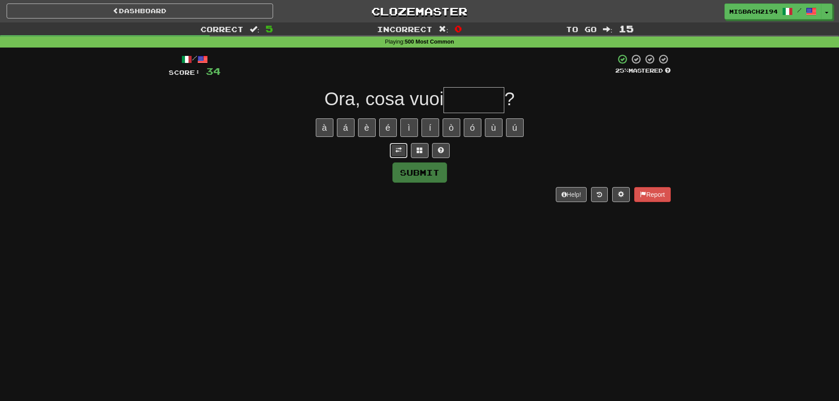
click at [395, 155] on button at bounding box center [399, 150] width 18 height 15
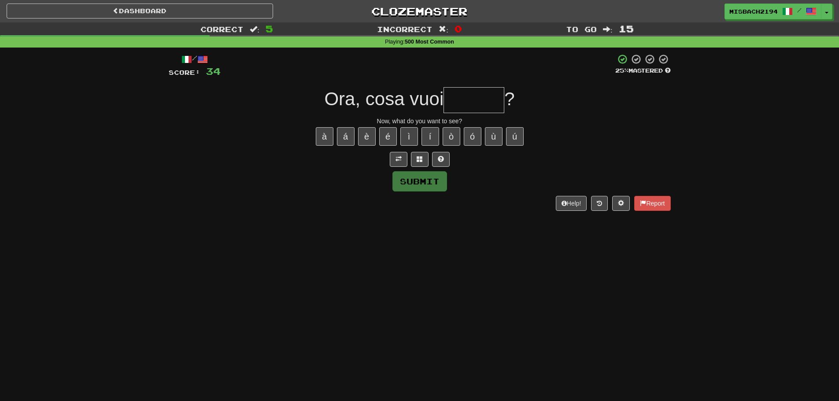
click at [476, 100] on input "text" at bounding box center [473, 100] width 61 height 26
type input "******"
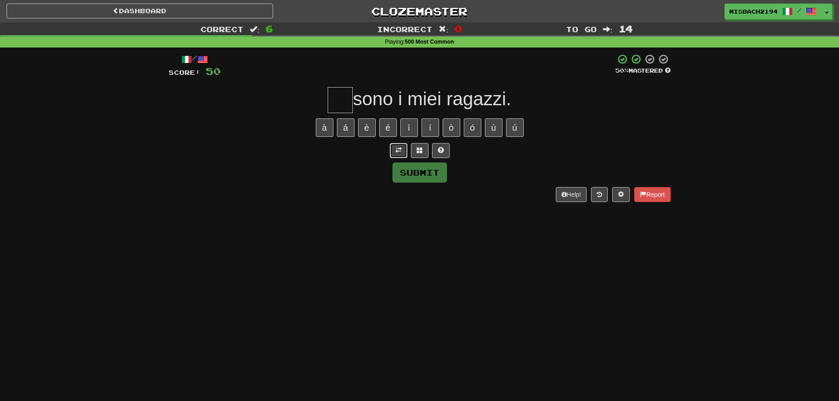
click at [399, 150] on span at bounding box center [398, 150] width 6 height 6
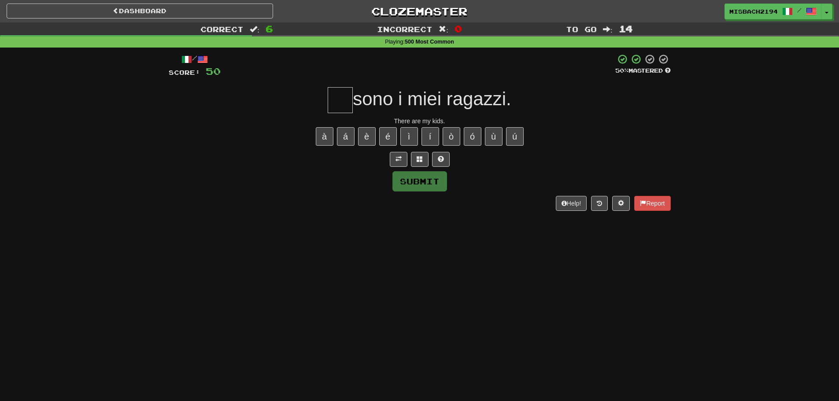
click at [334, 101] on input "text" at bounding box center [340, 100] width 25 height 26
type input "*"
click at [444, 155] on button at bounding box center [441, 159] width 18 height 15
type input "**"
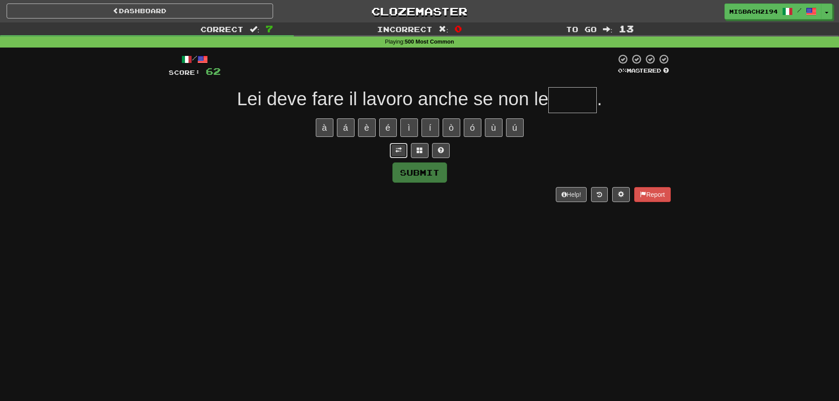
click at [401, 148] on span at bounding box center [398, 150] width 6 height 6
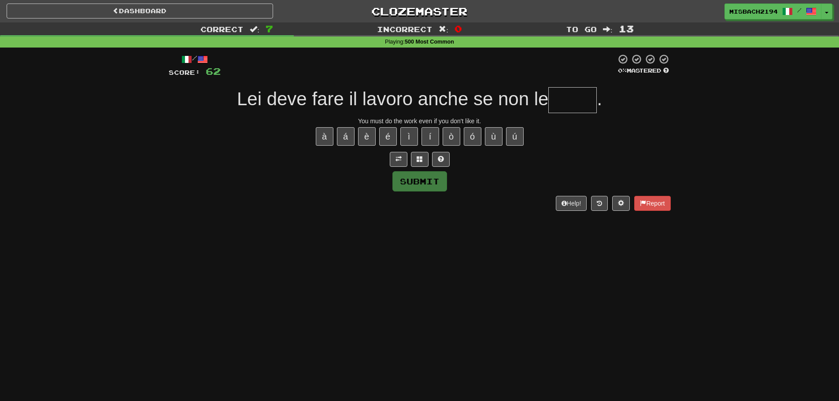
click at [566, 101] on input "text" at bounding box center [572, 100] width 48 height 26
type input "*****"
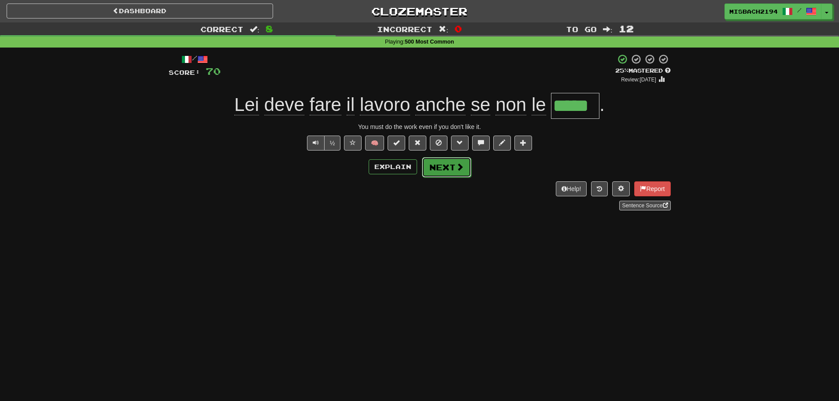
click at [451, 167] on button "Next" at bounding box center [446, 167] width 49 height 20
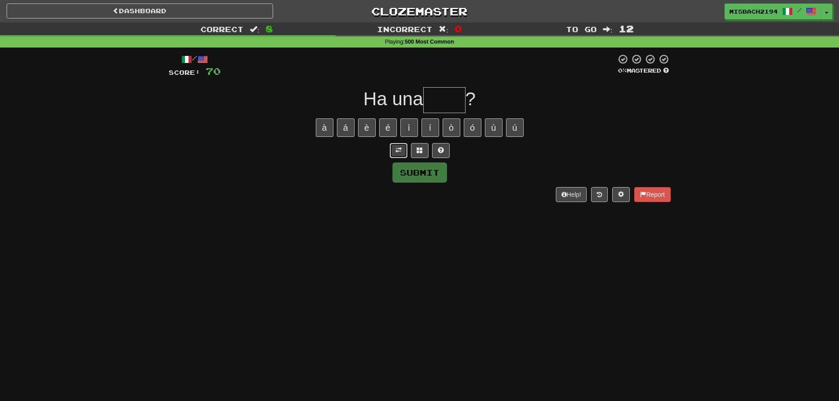
click at [403, 151] on button at bounding box center [399, 150] width 18 height 15
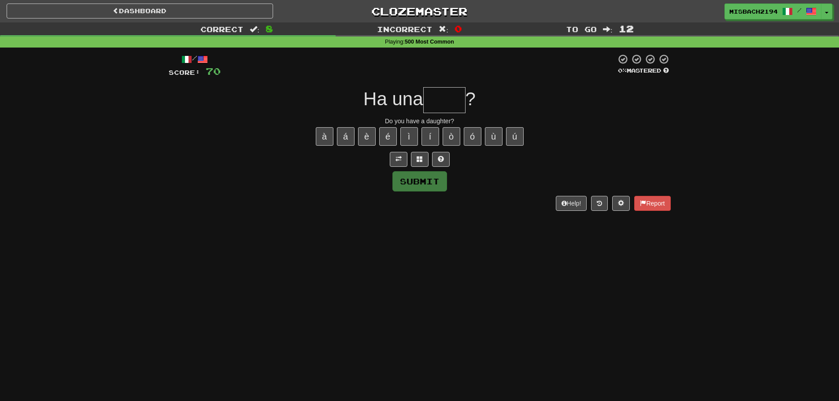
click at [441, 99] on input "text" at bounding box center [444, 100] width 42 height 26
type input "******"
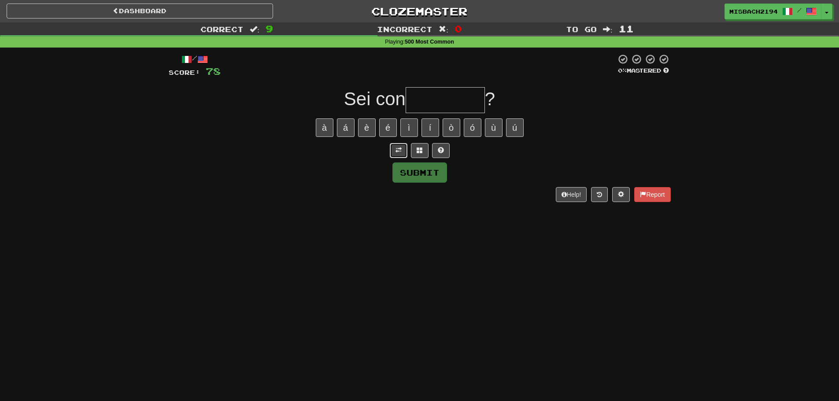
click at [403, 148] on button at bounding box center [399, 150] width 18 height 15
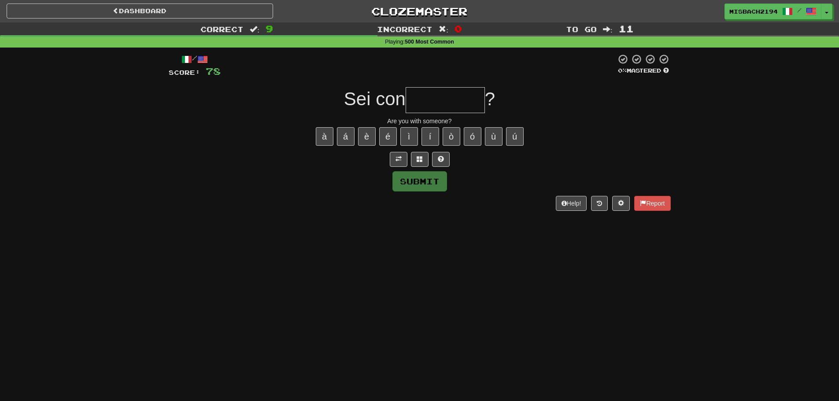
click at [440, 101] on input "text" at bounding box center [445, 100] width 79 height 26
type input "********"
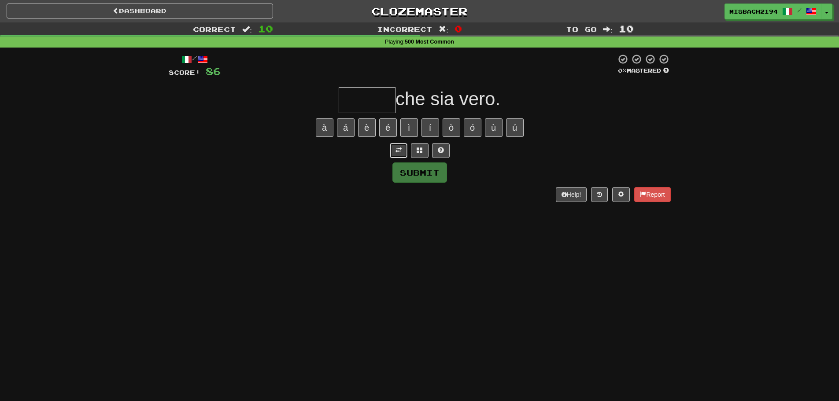
click at [405, 148] on button at bounding box center [399, 150] width 18 height 15
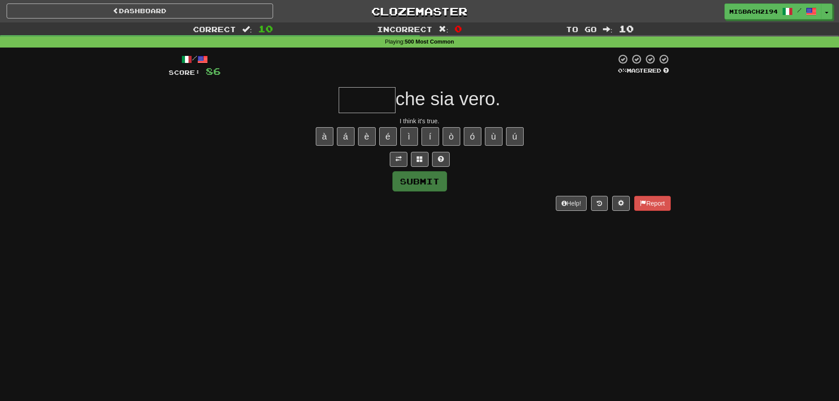
click at [370, 103] on input "text" at bounding box center [367, 100] width 57 height 26
type input "*****"
click at [423, 181] on button "Submit" at bounding box center [419, 181] width 55 height 20
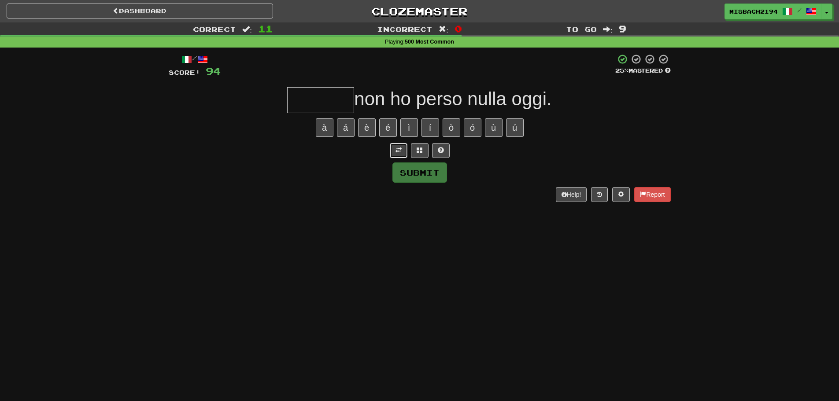
click at [399, 151] on span at bounding box center [398, 150] width 6 height 6
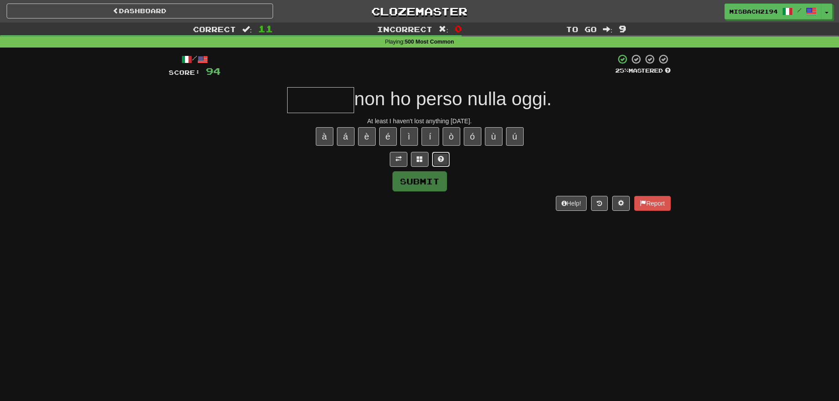
click at [444, 159] on button at bounding box center [441, 159] width 18 height 15
click at [432, 159] on span at bounding box center [430, 159] width 6 height 6
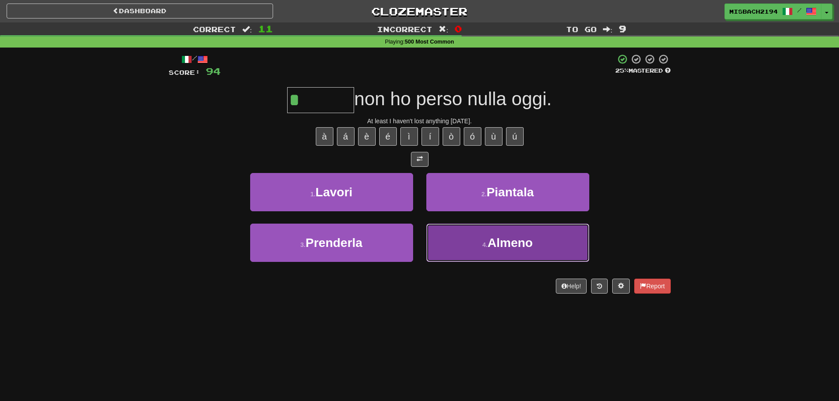
click at [479, 247] on button "4 . Almeno" at bounding box center [507, 243] width 163 height 38
type input "******"
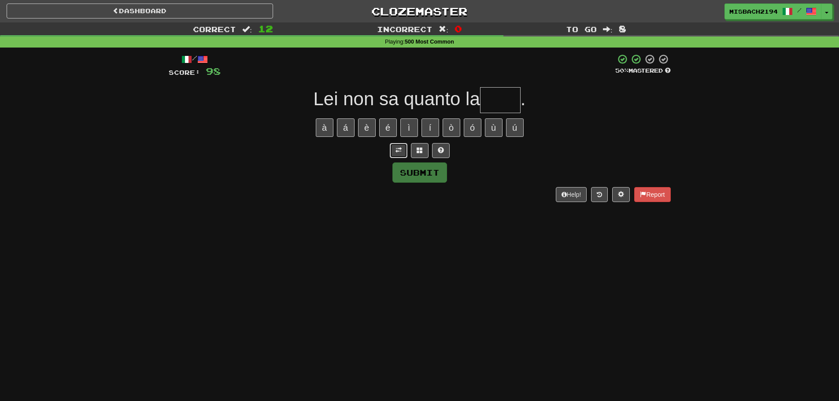
click at [398, 151] on span at bounding box center [398, 150] width 6 height 6
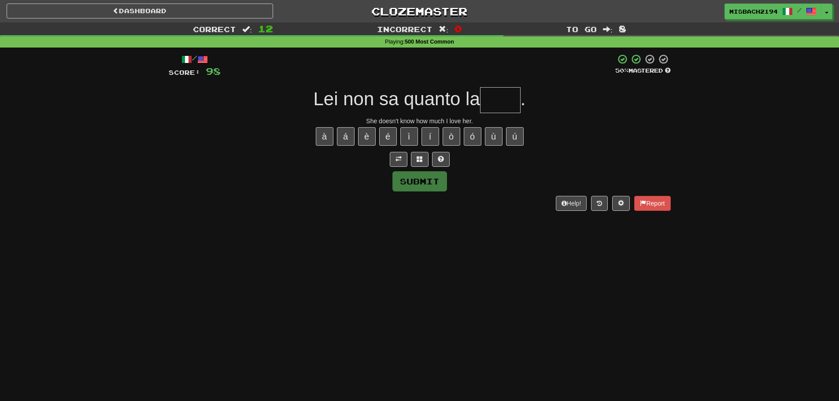
click at [506, 103] on input "text" at bounding box center [500, 100] width 41 height 26
type input "***"
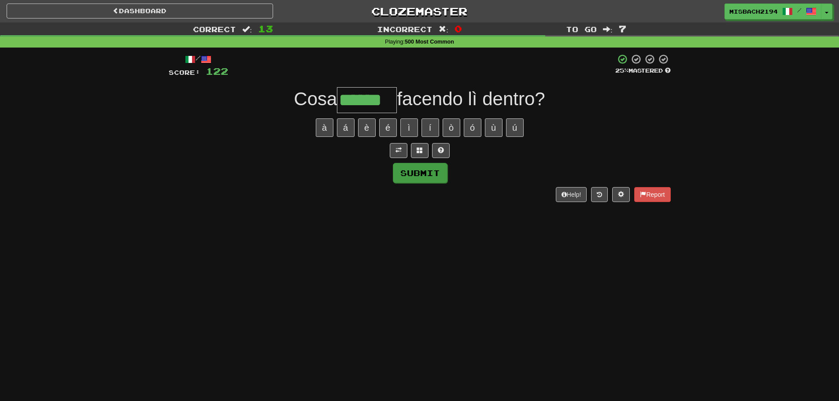
type input "******"
click at [418, 175] on button "Submit" at bounding box center [420, 173] width 55 height 20
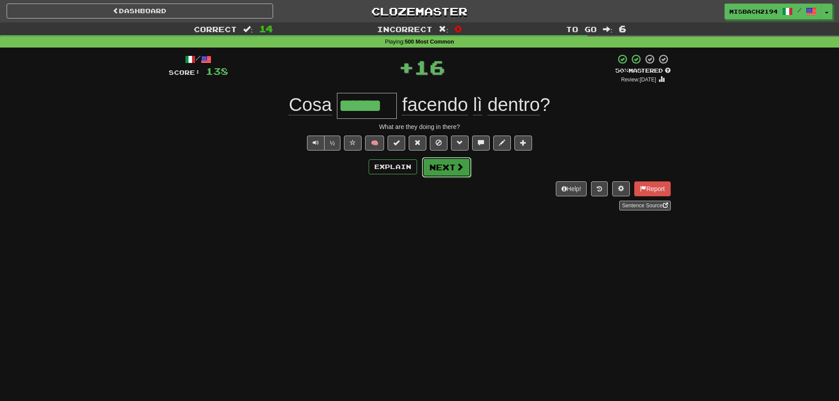
click at [433, 172] on button "Next" at bounding box center [446, 167] width 49 height 20
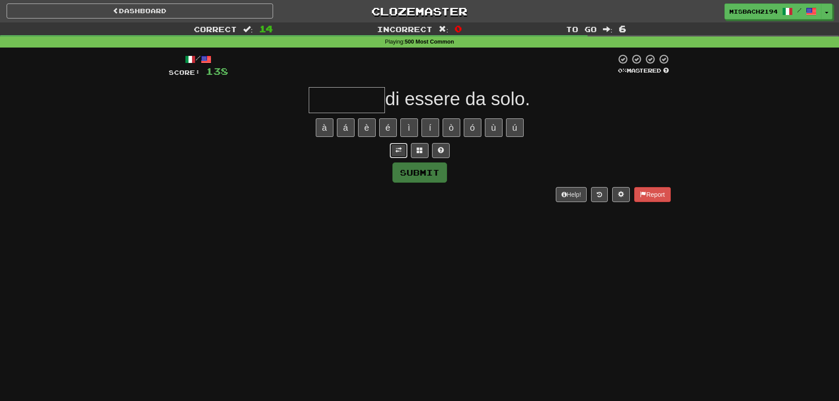
click at [391, 147] on button at bounding box center [399, 150] width 18 height 15
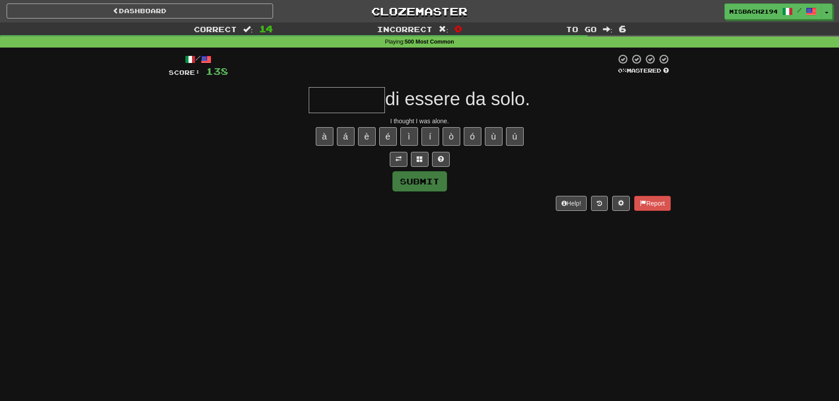
click at [349, 106] on input "text" at bounding box center [347, 100] width 76 height 26
type input "*******"
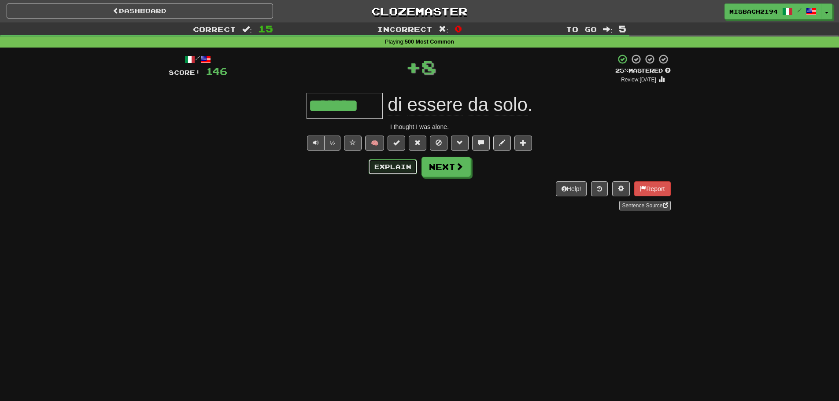
click at [377, 168] on button "Explain" at bounding box center [393, 166] width 48 height 15
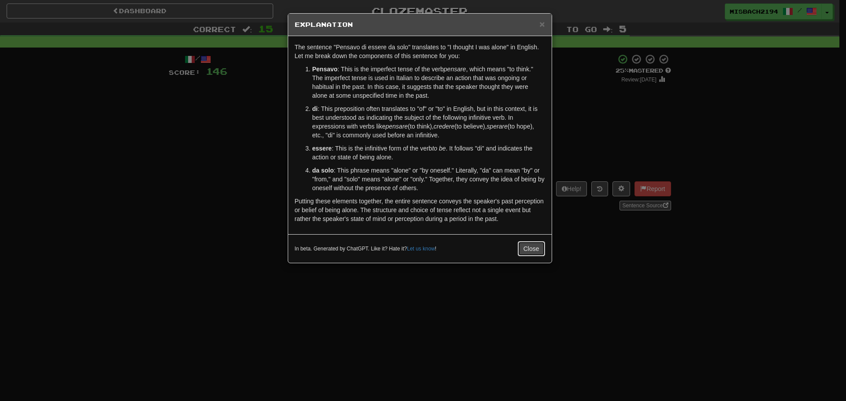
click at [534, 250] on button "Close" at bounding box center [530, 248] width 27 height 15
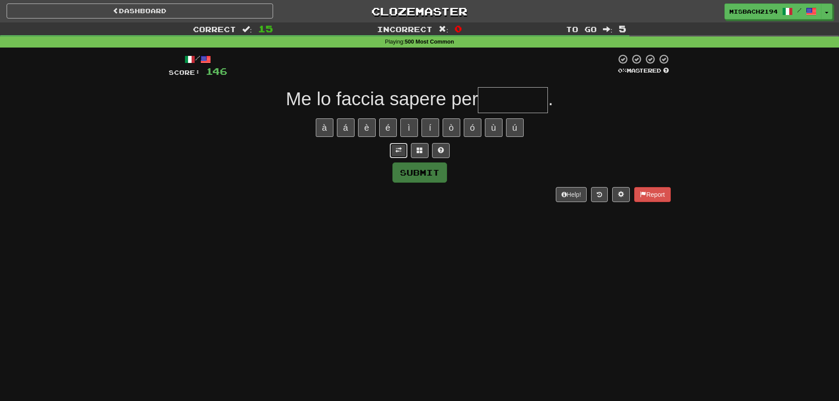
click at [399, 151] on span at bounding box center [398, 150] width 6 height 6
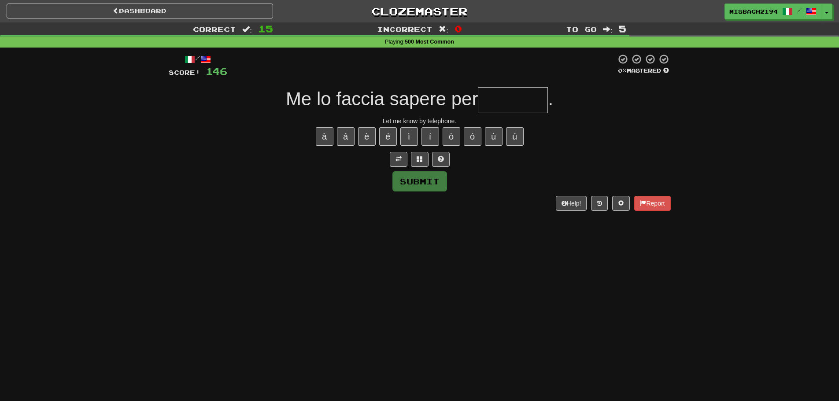
click at [503, 103] on input "text" at bounding box center [513, 100] width 70 height 26
type input "********"
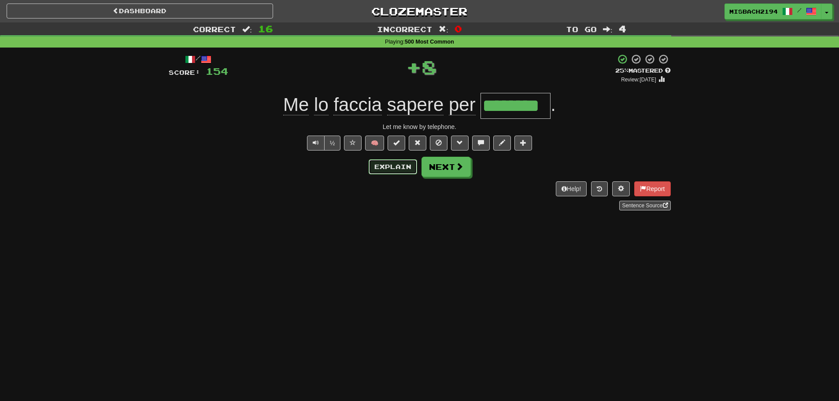
click at [387, 166] on button "Explain" at bounding box center [393, 166] width 48 height 15
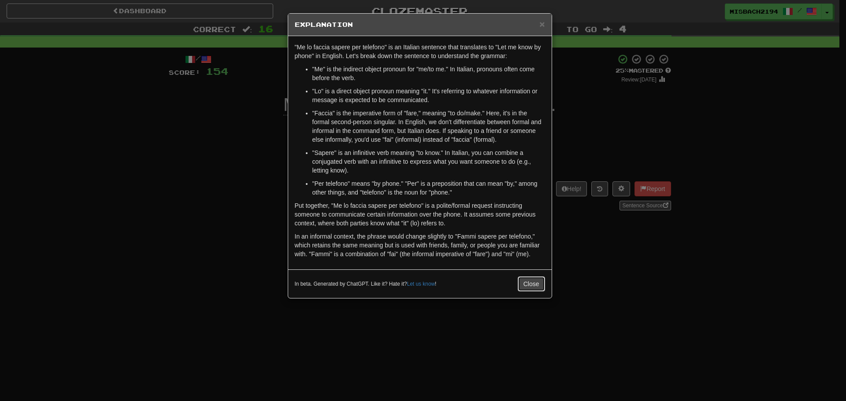
click at [533, 288] on button "Close" at bounding box center [530, 284] width 27 height 15
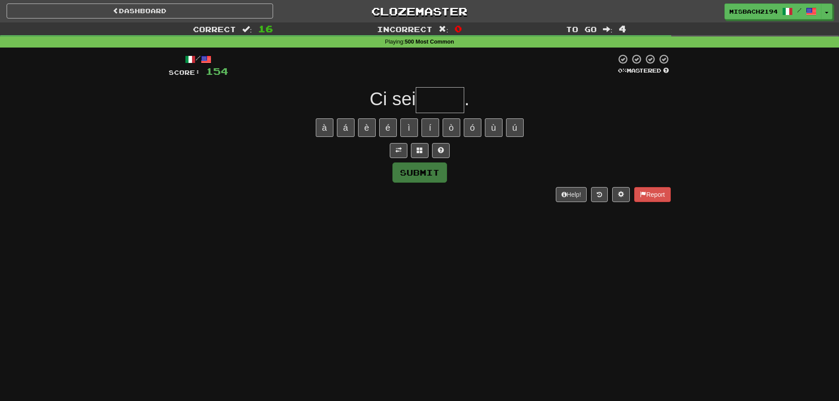
click at [388, 150] on div at bounding box center [420, 150] width 502 height 15
drag, startPoint x: 395, startPoint y: 147, endPoint x: 403, endPoint y: 137, distance: 12.0
click at [396, 147] on span at bounding box center [398, 150] width 6 height 6
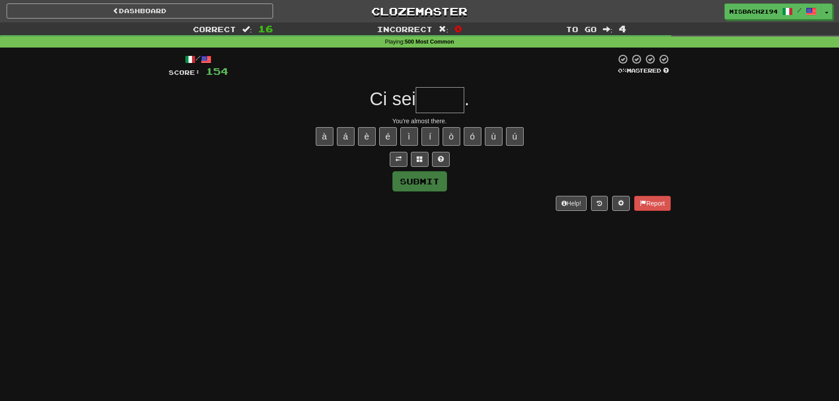
click at [440, 92] on input "text" at bounding box center [440, 100] width 48 height 26
click at [444, 159] on button at bounding box center [441, 159] width 18 height 15
click at [432, 156] on span at bounding box center [430, 159] width 6 height 6
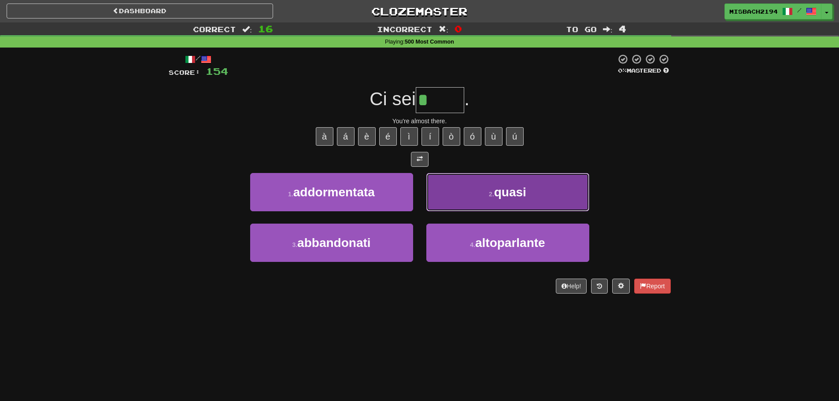
click at [478, 189] on button "2 . quasi" at bounding box center [507, 192] width 163 height 38
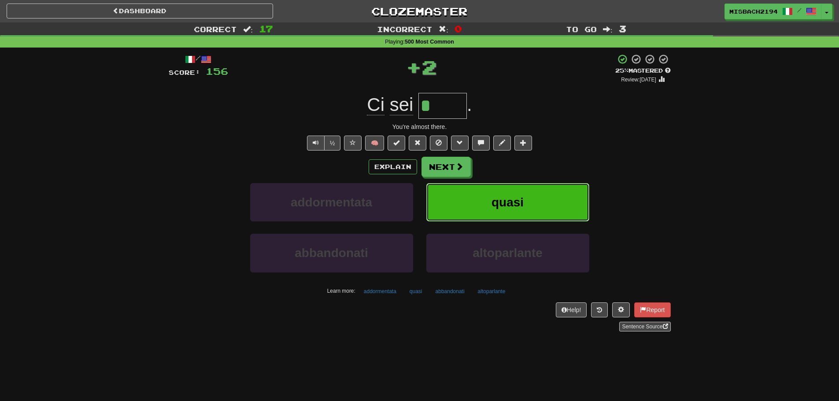
type input "*****"
click at [385, 166] on button "Explain" at bounding box center [393, 166] width 48 height 15
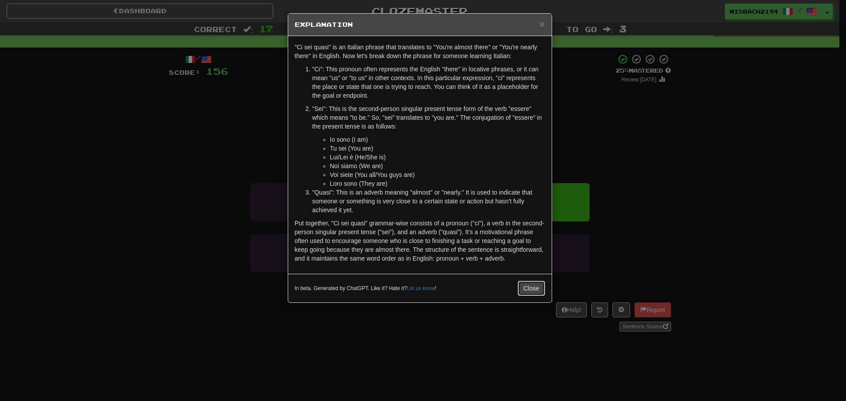
click at [534, 292] on button "Close" at bounding box center [530, 288] width 27 height 15
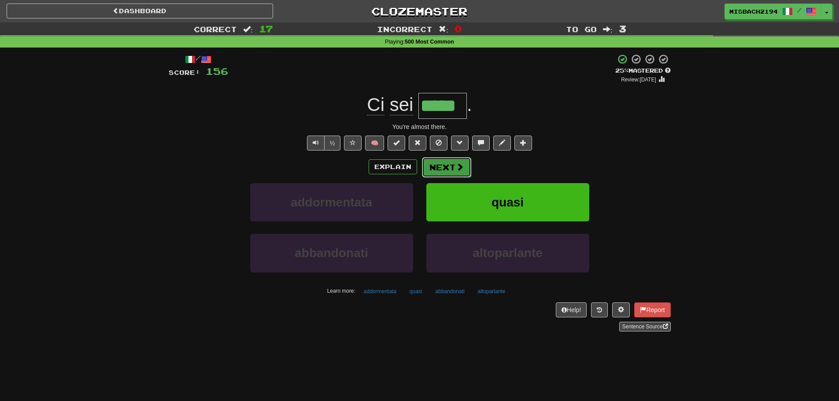
click at [451, 177] on button "Next" at bounding box center [446, 167] width 49 height 20
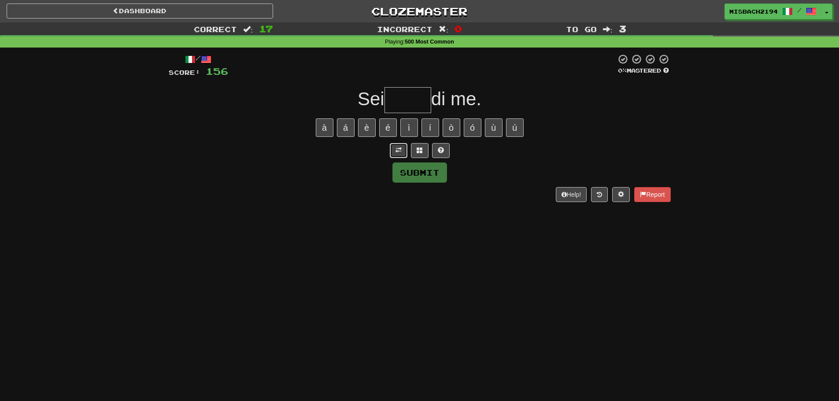
click at [395, 151] on span at bounding box center [398, 150] width 6 height 6
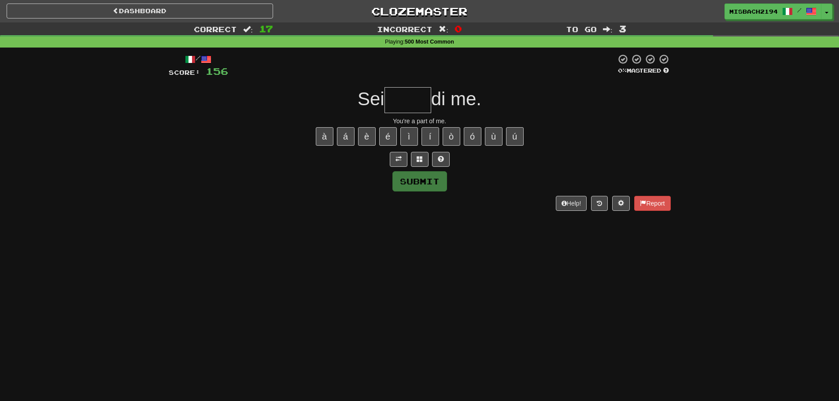
click at [406, 100] on input "text" at bounding box center [407, 100] width 47 height 26
type input "*****"
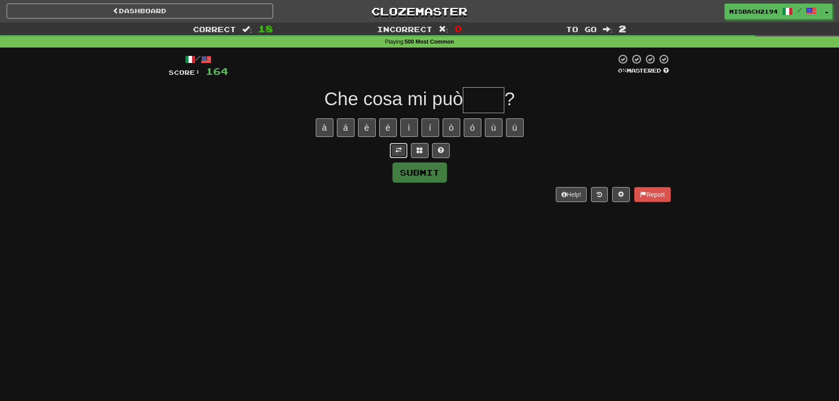
click at [399, 152] on span at bounding box center [398, 150] width 6 height 6
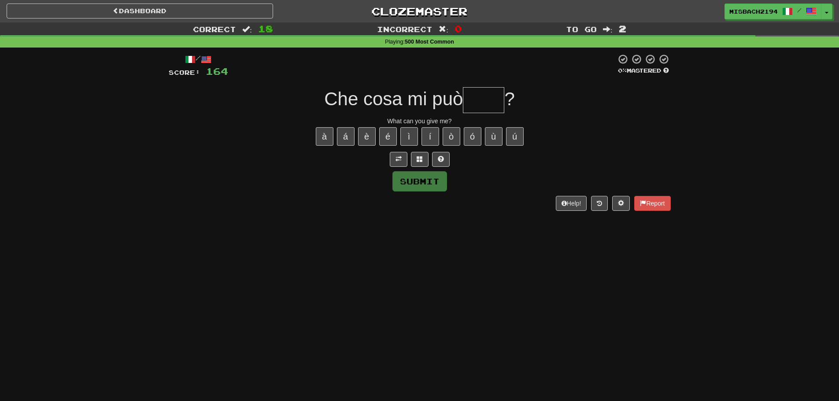
click at [492, 100] on input "text" at bounding box center [483, 100] width 41 height 26
type input "****"
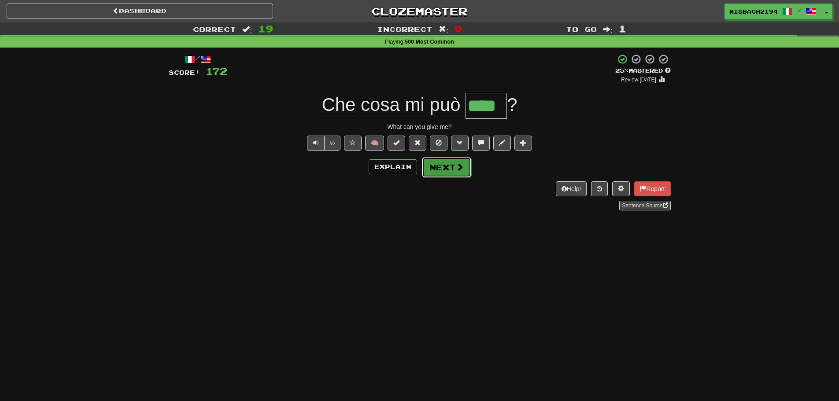
click at [440, 165] on button "Next" at bounding box center [446, 167] width 49 height 20
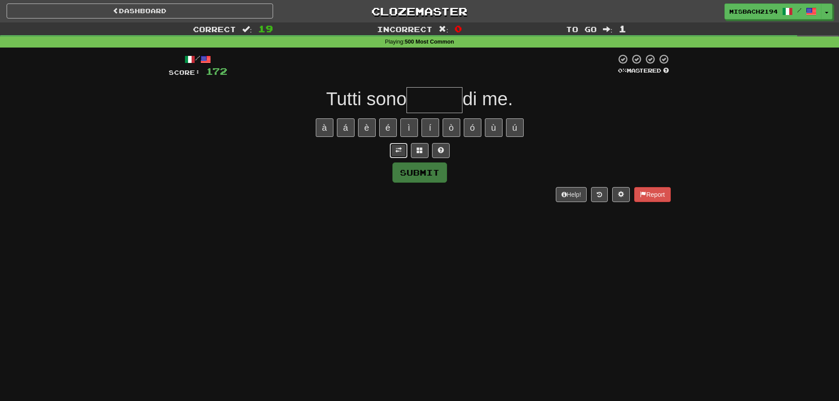
click at [399, 153] on span at bounding box center [398, 150] width 6 height 6
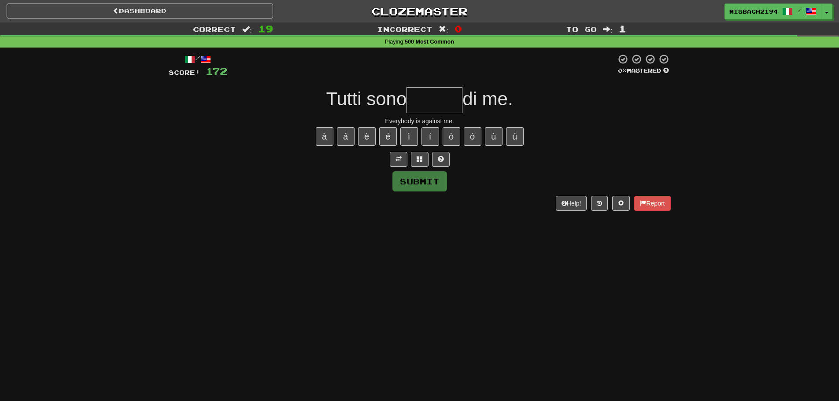
click at [435, 93] on input "text" at bounding box center [434, 100] width 56 height 26
type input "******"
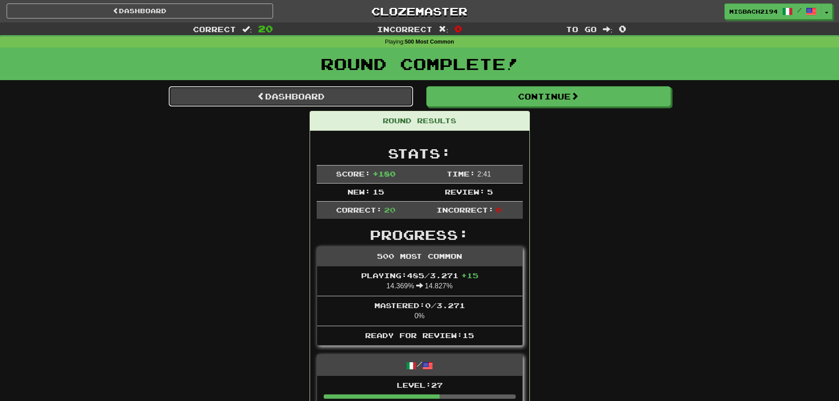
click at [361, 93] on link "Dashboard" at bounding box center [291, 96] width 244 height 20
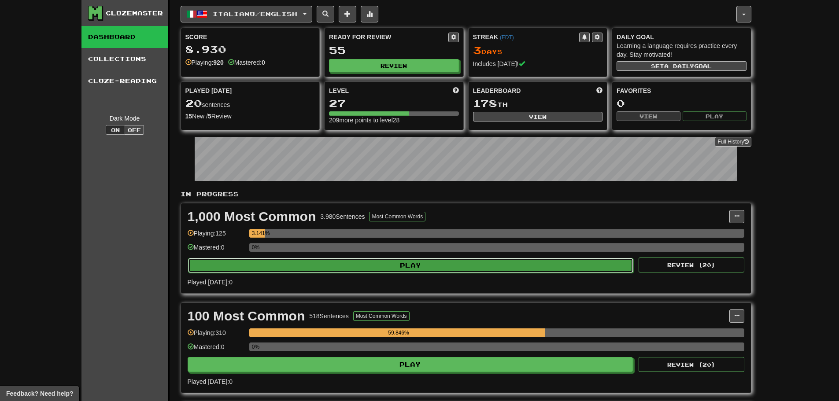
click at [273, 260] on button "Play" at bounding box center [411, 265] width 446 height 15
select select "**"
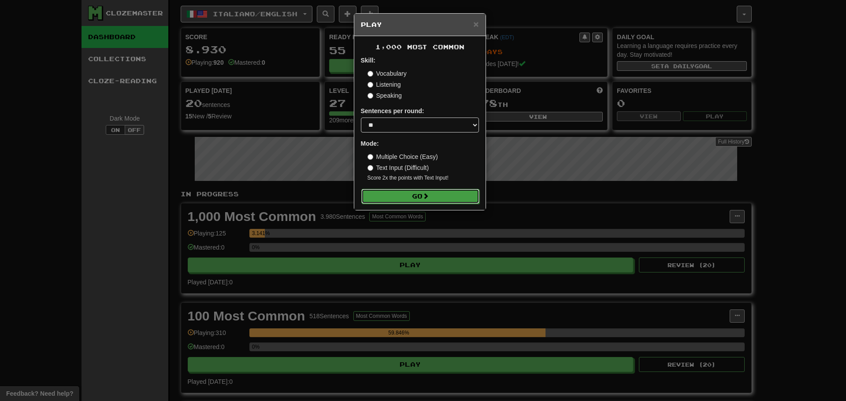
click at [418, 201] on button "Go" at bounding box center [420, 196] width 118 height 15
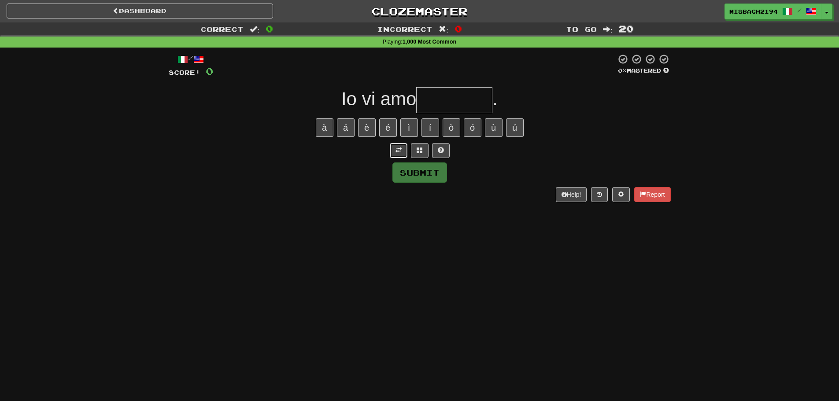
drag, startPoint x: 400, startPoint y: 153, endPoint x: 402, endPoint y: 146, distance: 7.3
click at [400, 153] on span at bounding box center [398, 150] width 6 height 6
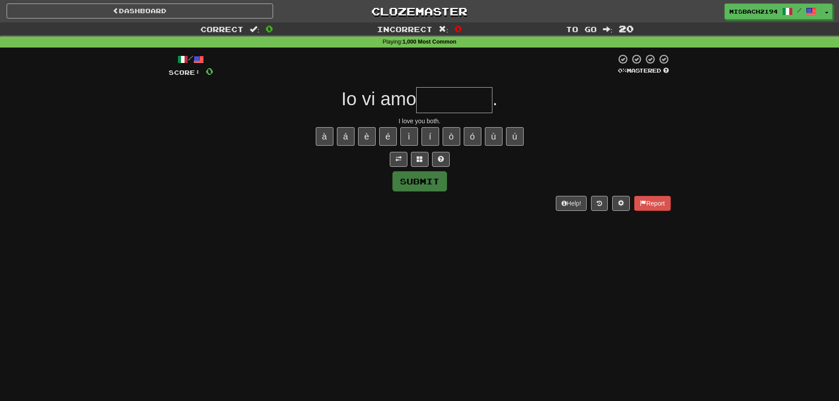
click at [439, 106] on input "text" at bounding box center [454, 100] width 76 height 26
type input "********"
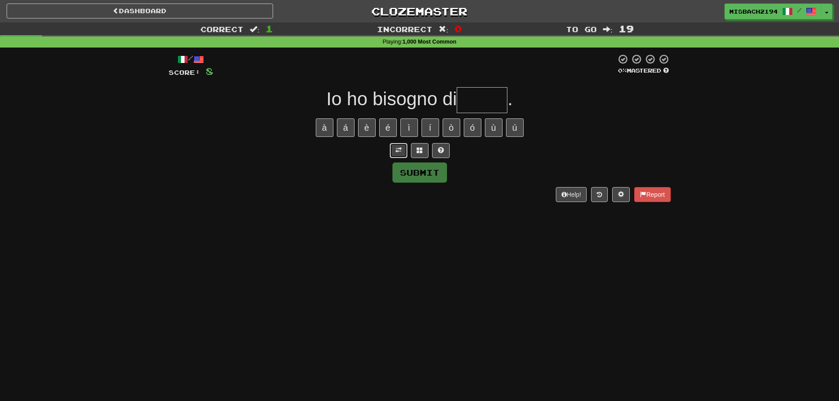
click at [399, 151] on span at bounding box center [398, 150] width 6 height 6
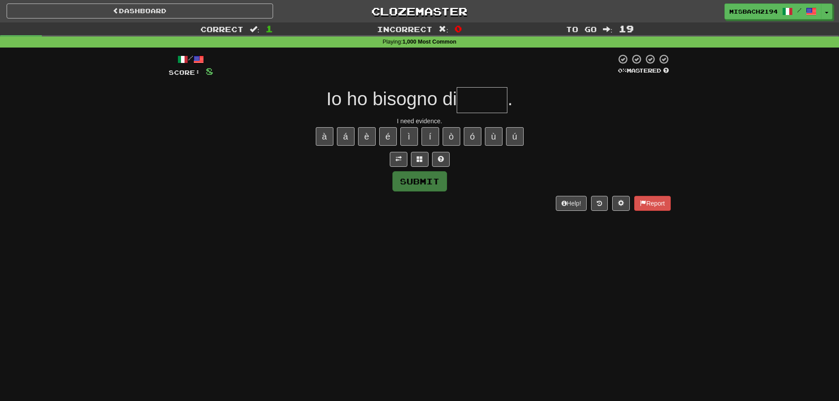
click at [480, 106] on input "text" at bounding box center [482, 100] width 51 height 26
click at [448, 154] on button at bounding box center [441, 159] width 18 height 15
click at [429, 157] on span at bounding box center [430, 159] width 6 height 6
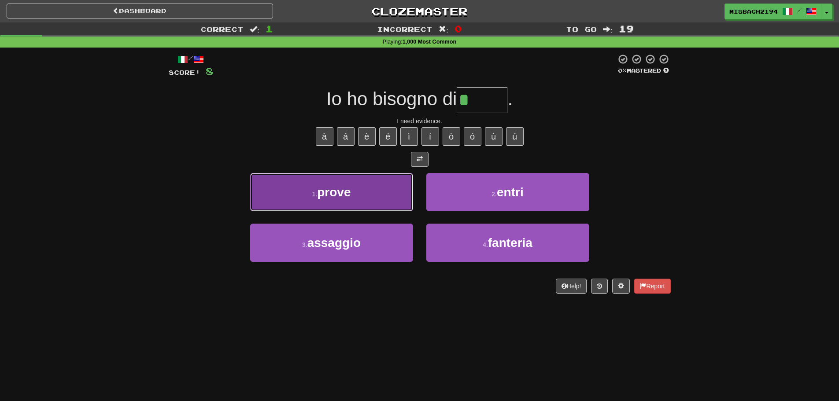
click at [347, 183] on button "1 . prove" at bounding box center [331, 192] width 163 height 38
type input "*****"
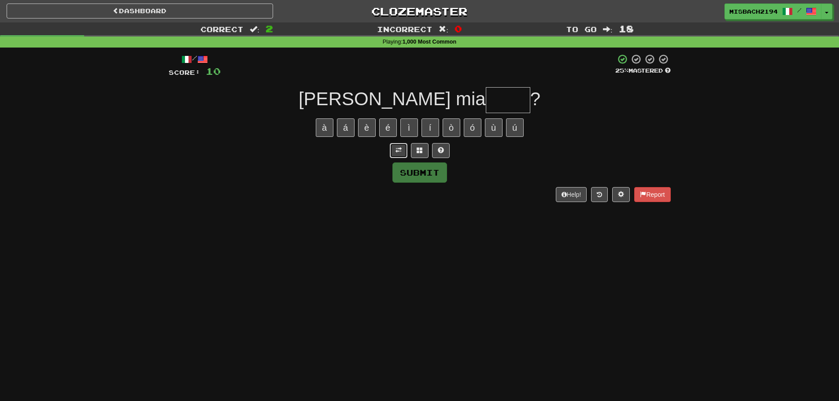
click at [396, 152] on span at bounding box center [398, 150] width 6 height 6
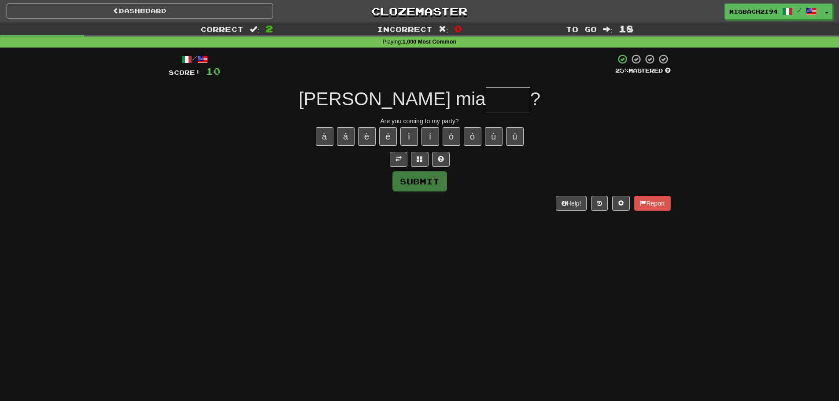
click at [486, 100] on input "text" at bounding box center [508, 100] width 44 height 26
type input "*****"
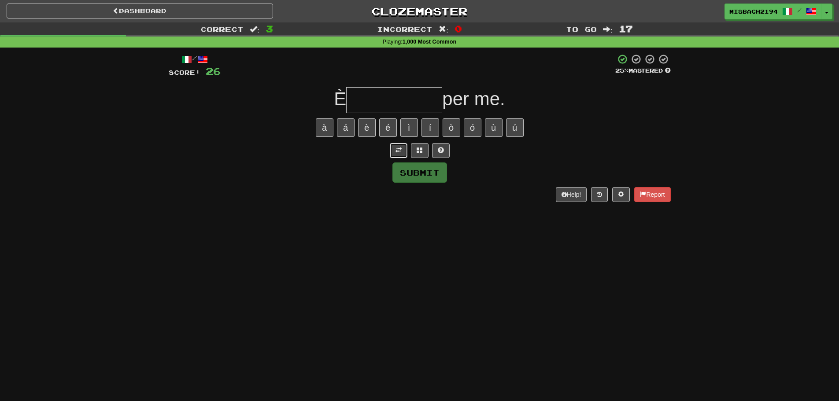
click at [405, 147] on button at bounding box center [399, 150] width 18 height 15
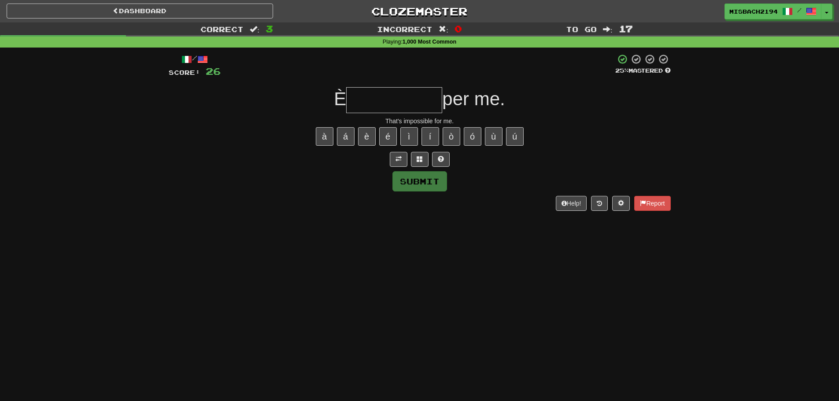
click at [406, 96] on input "text" at bounding box center [394, 100] width 96 height 26
type input "**********"
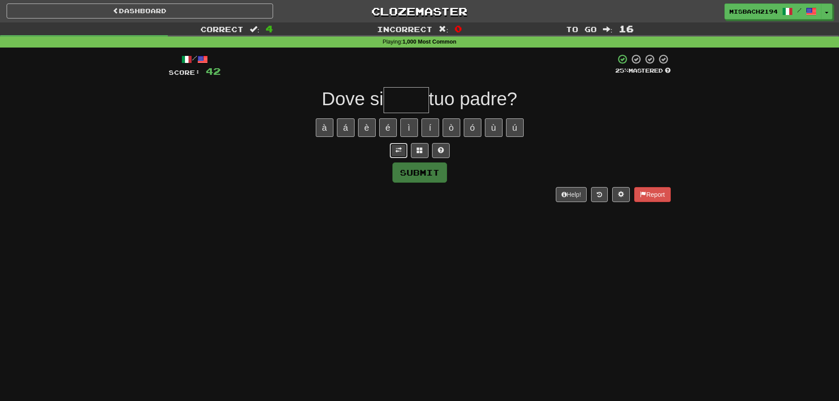
click at [399, 150] on span at bounding box center [398, 150] width 6 height 6
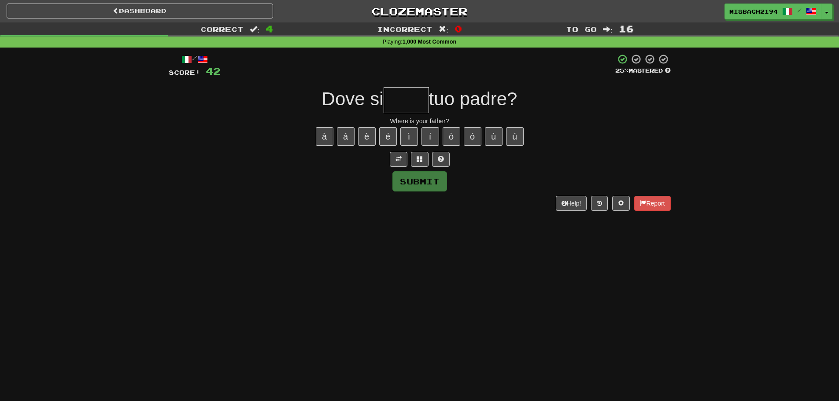
click at [407, 102] on input "text" at bounding box center [406, 100] width 45 height 26
click at [441, 158] on span at bounding box center [441, 159] width 6 height 6
click at [426, 158] on button at bounding box center [430, 159] width 18 height 15
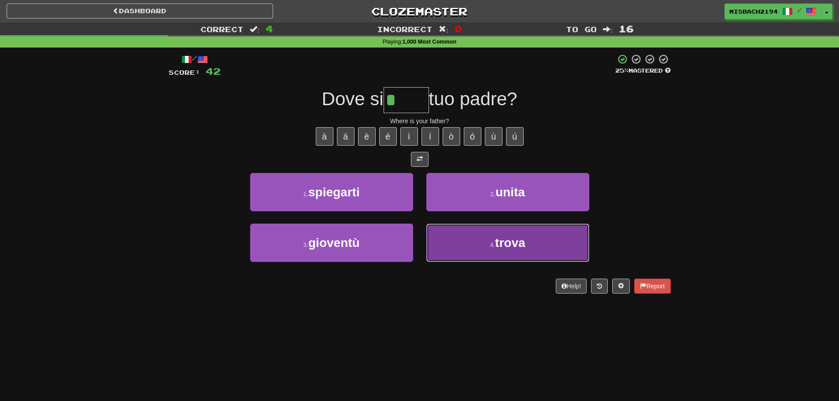
click at [460, 248] on button "4 . trova" at bounding box center [507, 243] width 163 height 38
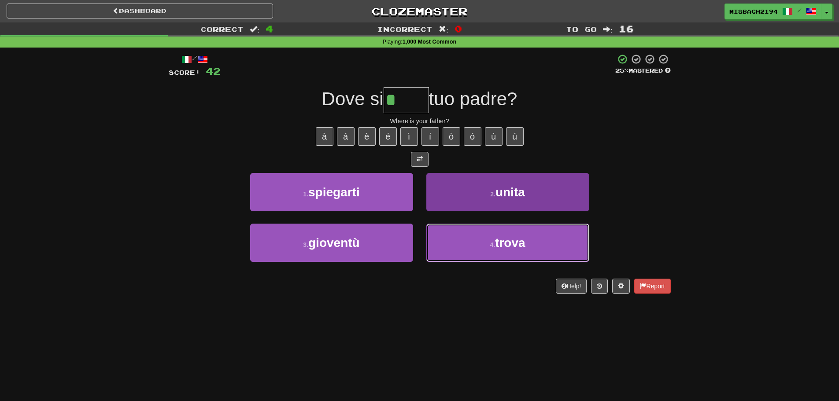
type input "*****"
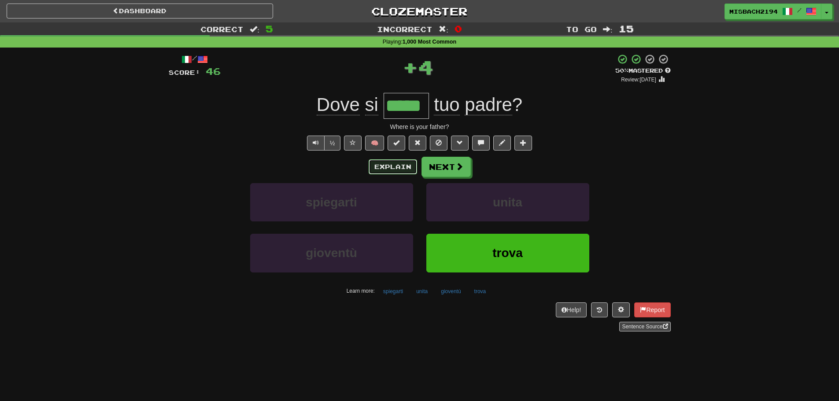
click at [393, 167] on button "Explain" at bounding box center [393, 166] width 48 height 15
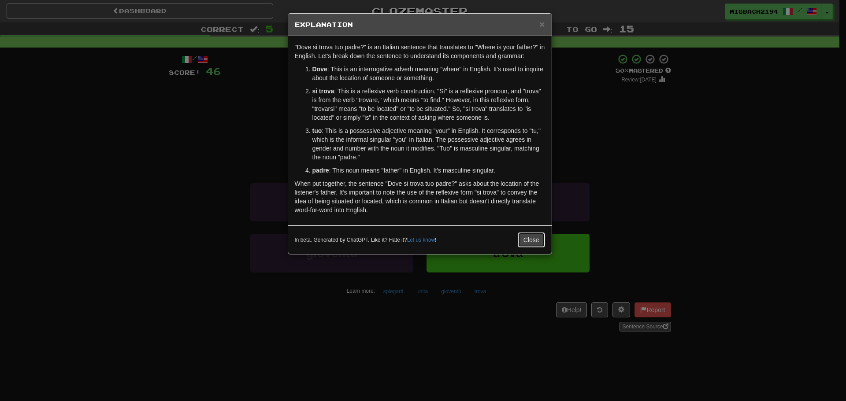
click at [531, 235] on button "Close" at bounding box center [530, 240] width 27 height 15
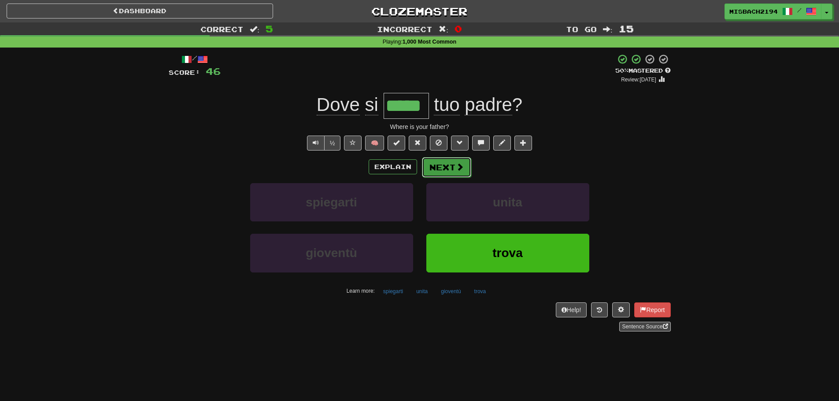
click at [452, 175] on button "Next" at bounding box center [446, 167] width 49 height 20
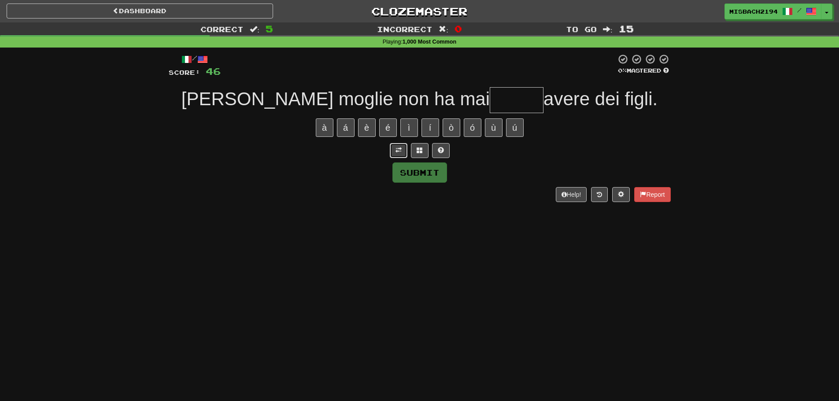
click at [396, 152] on span at bounding box center [398, 150] width 6 height 6
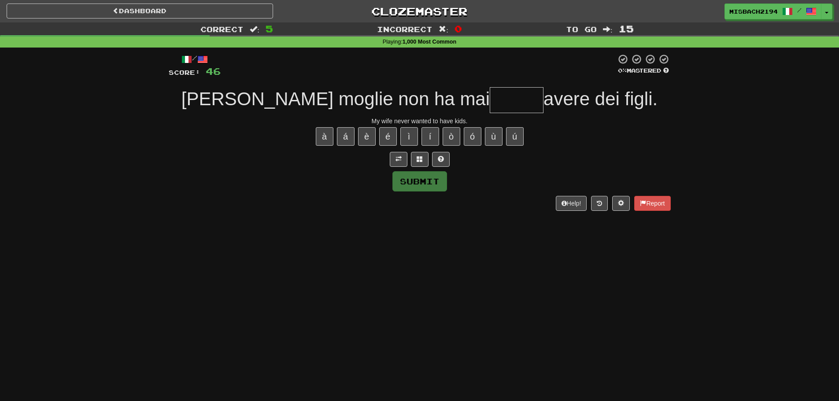
click at [490, 103] on input "text" at bounding box center [517, 100] width 54 height 26
click at [490, 104] on input "text" at bounding box center [517, 100] width 54 height 26
click at [445, 161] on button at bounding box center [441, 159] width 18 height 15
click at [428, 161] on span at bounding box center [430, 159] width 6 height 6
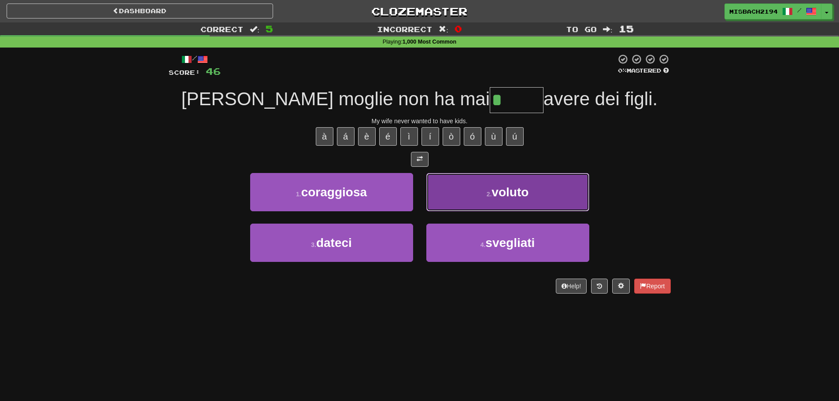
click at [480, 196] on button "2 . voluto" at bounding box center [507, 192] width 163 height 38
type input "******"
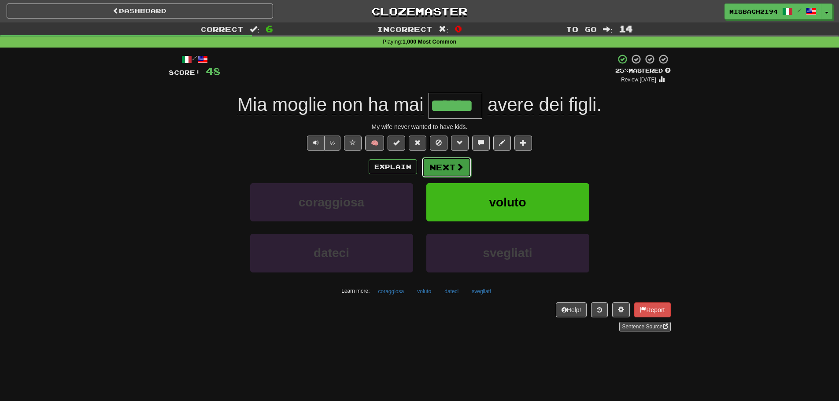
click at [443, 165] on button "Next" at bounding box center [446, 167] width 49 height 20
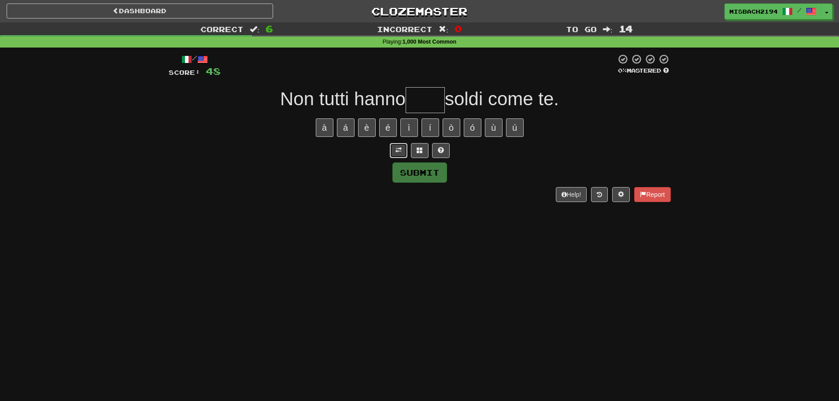
click at [399, 153] on span at bounding box center [398, 150] width 6 height 6
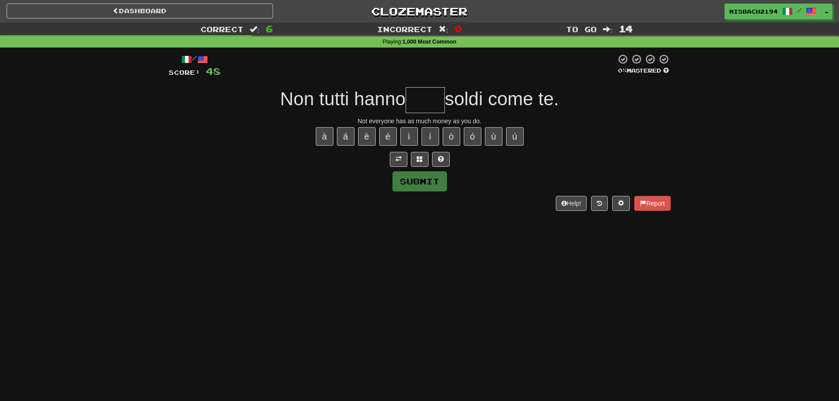
click at [423, 102] on input "text" at bounding box center [425, 100] width 39 height 26
type input "*****"
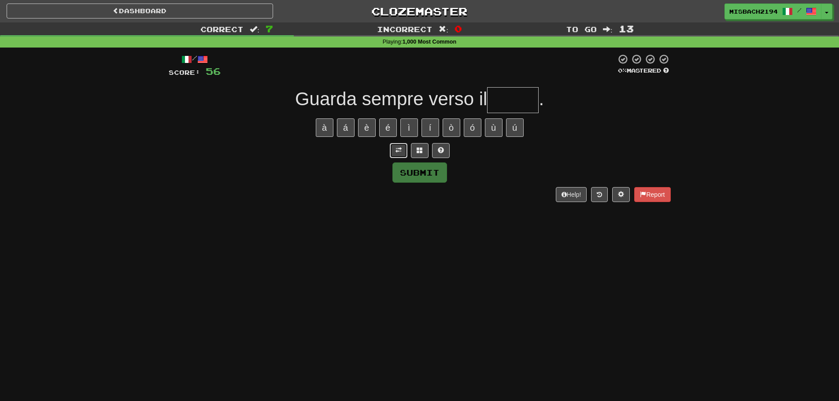
click at [399, 151] on span at bounding box center [398, 150] width 6 height 6
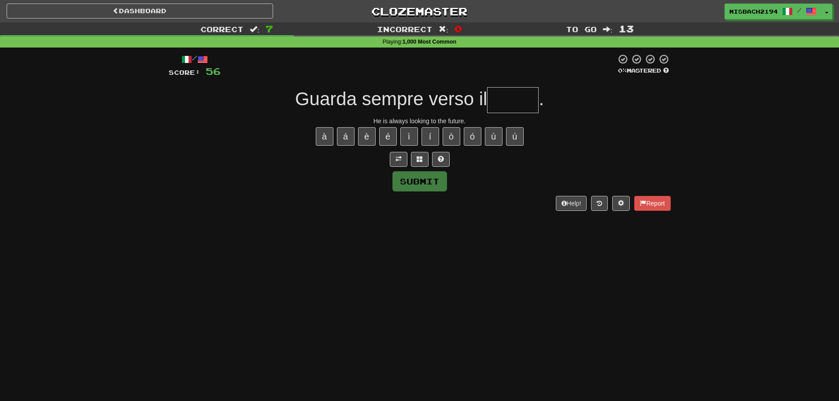
click at [514, 104] on input "text" at bounding box center [513, 100] width 52 height 26
type input "******"
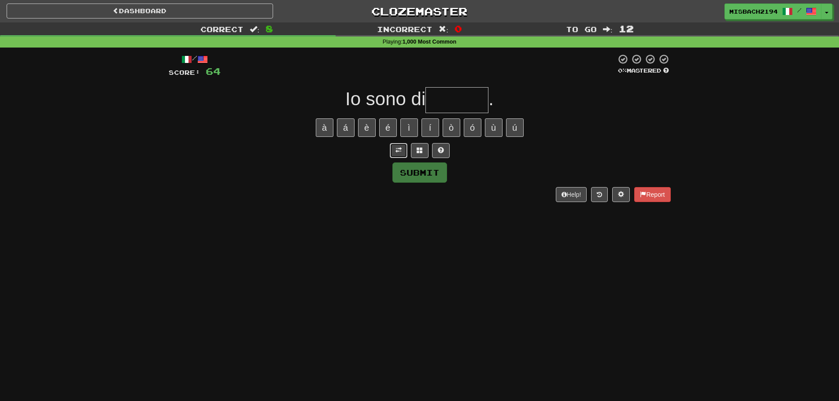
drag, startPoint x: 396, startPoint y: 147, endPoint x: 419, endPoint y: 126, distance: 31.5
click at [396, 147] on span at bounding box center [398, 150] width 6 height 6
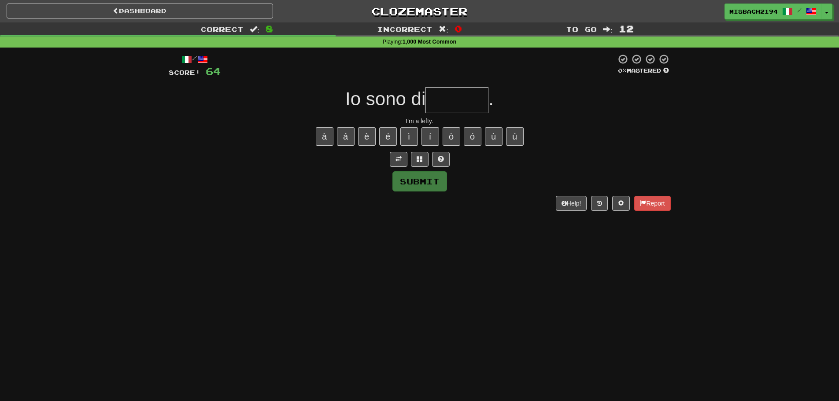
click at [446, 102] on input "text" at bounding box center [456, 100] width 63 height 26
click at [440, 162] on span at bounding box center [441, 159] width 6 height 6
click at [433, 160] on button at bounding box center [430, 159] width 18 height 15
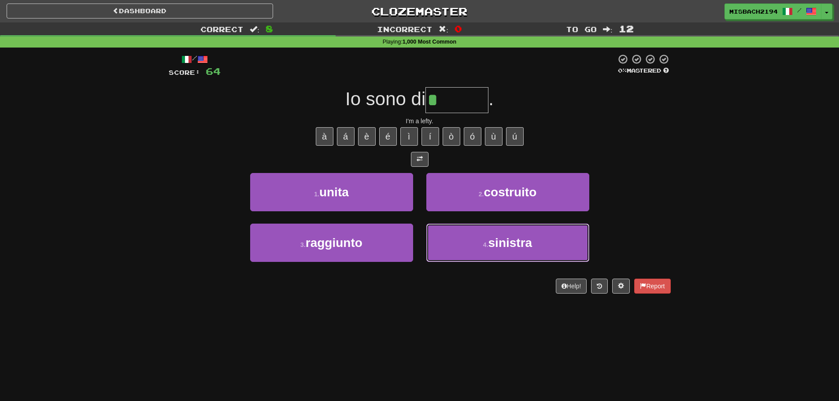
drag, startPoint x: 452, startPoint y: 250, endPoint x: 468, endPoint y: 233, distance: 23.7
click at [453, 249] on button "4 . sinistra" at bounding box center [507, 243] width 163 height 38
type input "********"
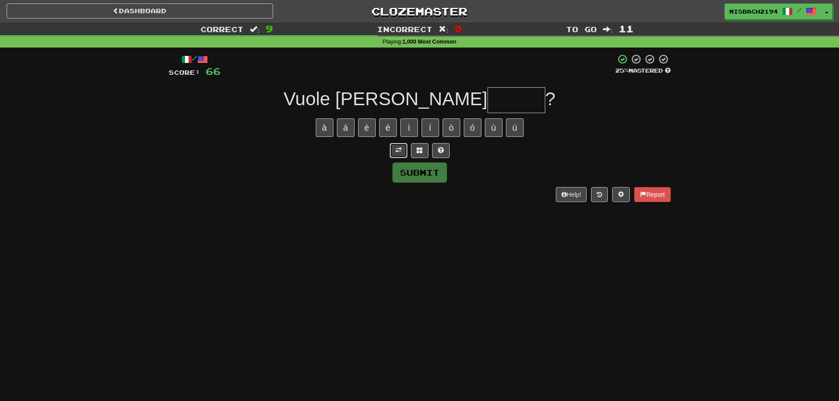
click at [400, 151] on span at bounding box center [398, 150] width 6 height 6
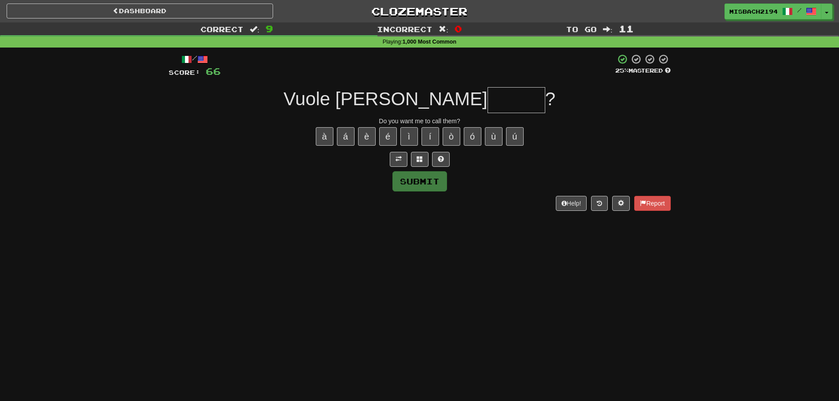
click at [488, 96] on input "text" at bounding box center [517, 100] width 58 height 26
click at [488, 104] on input "text" at bounding box center [517, 100] width 58 height 26
type input "******"
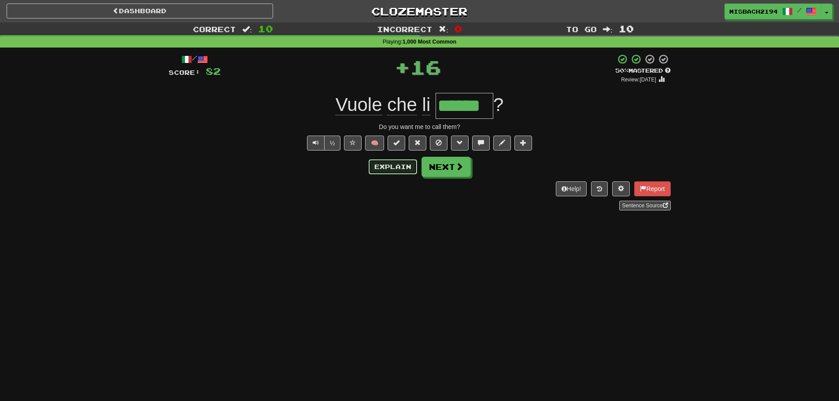
click at [390, 170] on button "Explain" at bounding box center [393, 166] width 48 height 15
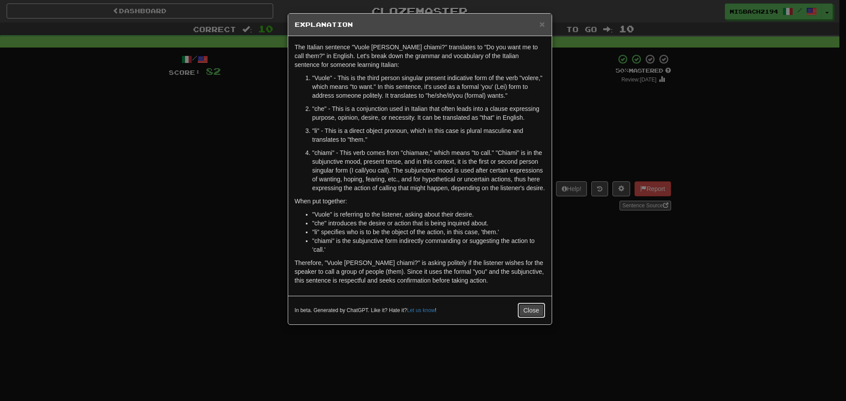
click at [528, 311] on button "Close" at bounding box center [530, 310] width 27 height 15
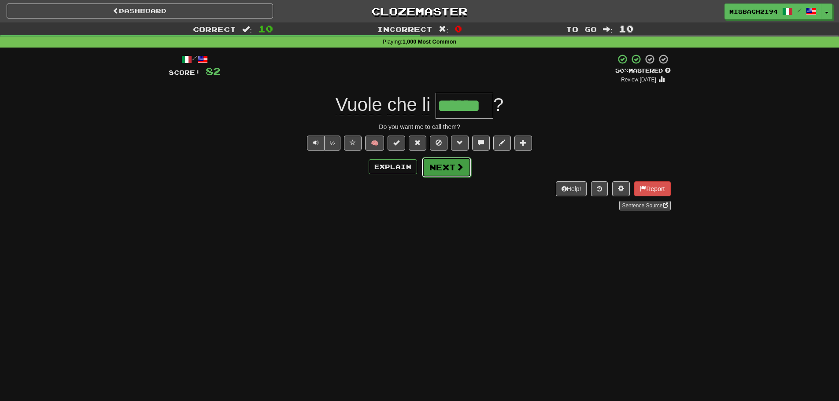
click at [444, 170] on button "Next" at bounding box center [446, 167] width 49 height 20
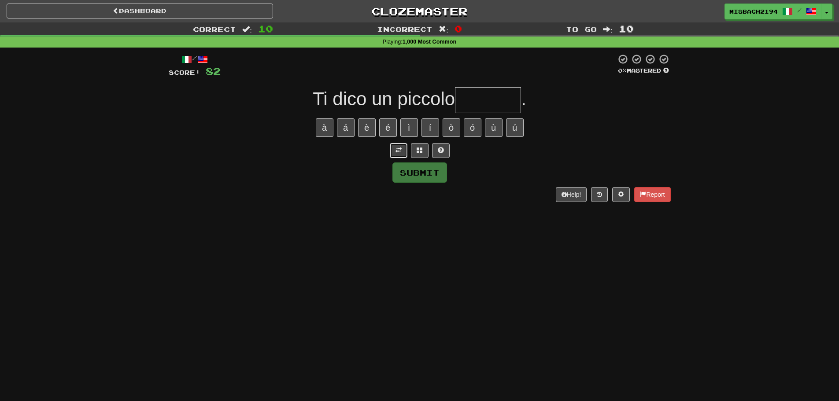
click at [400, 155] on button at bounding box center [399, 150] width 18 height 15
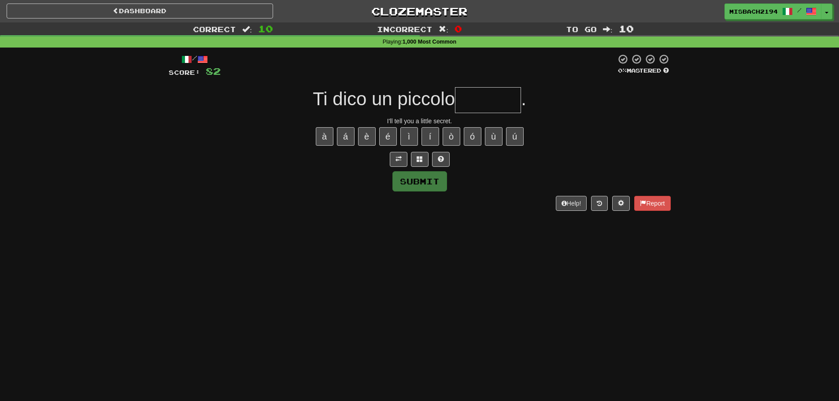
click at [475, 104] on input "text" at bounding box center [488, 100] width 66 height 26
type input "*******"
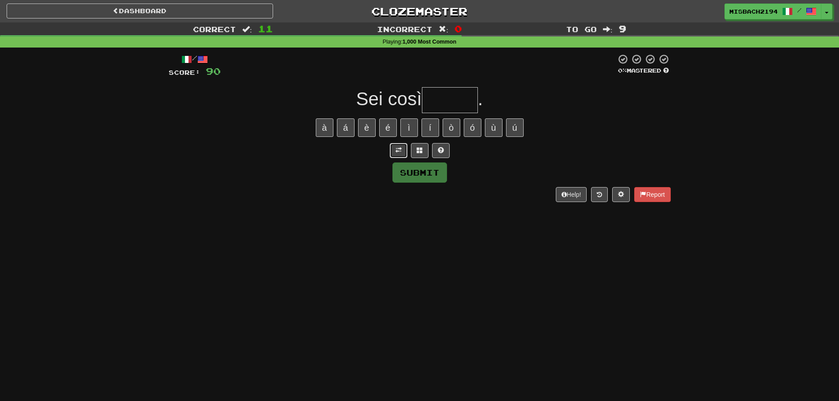
click at [399, 150] on span at bounding box center [398, 150] width 6 height 6
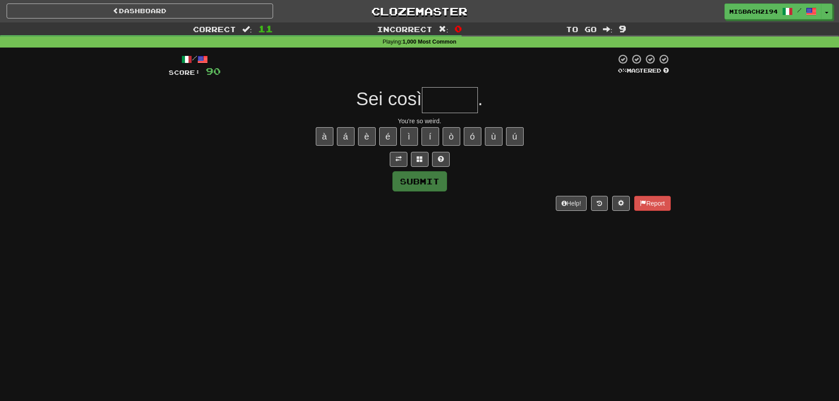
click at [446, 102] on input "text" at bounding box center [450, 100] width 56 height 26
click at [442, 162] on span at bounding box center [441, 159] width 6 height 6
click at [430, 159] on span at bounding box center [430, 159] width 6 height 6
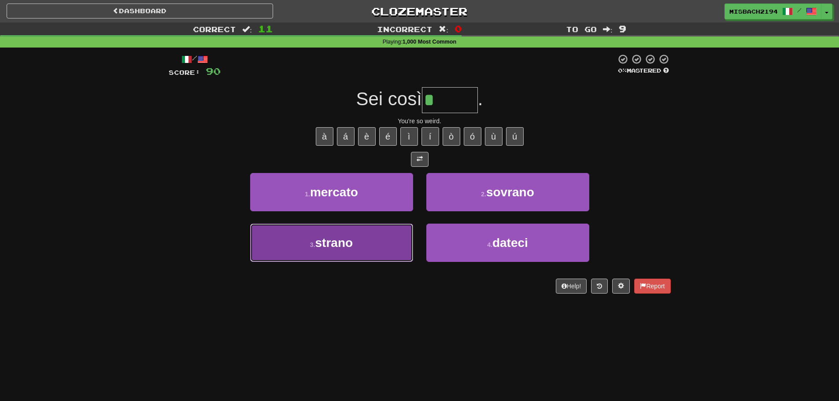
click at [376, 240] on button "3 . strano" at bounding box center [331, 243] width 163 height 38
type input "******"
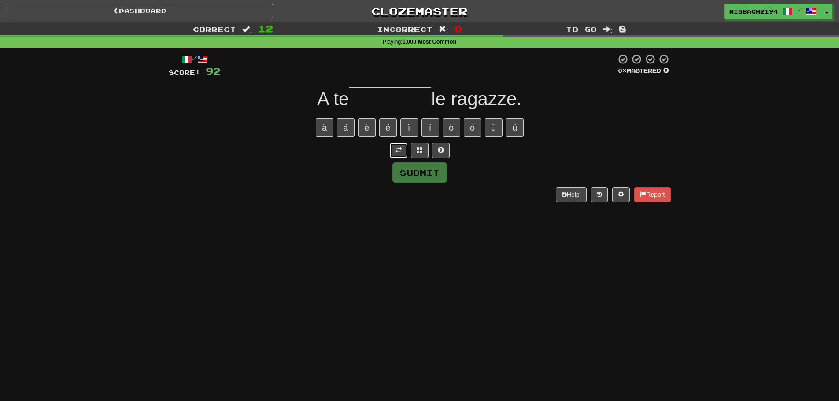
click at [401, 152] on span at bounding box center [398, 150] width 6 height 6
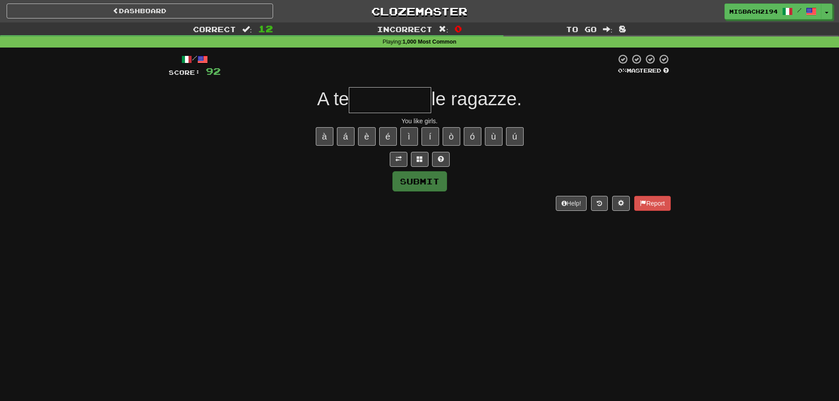
click at [407, 102] on input "text" at bounding box center [390, 100] width 82 height 26
type input "*********"
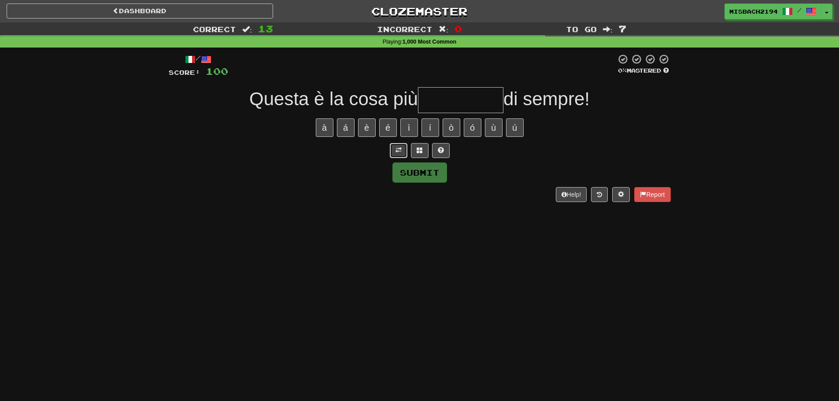
click at [397, 153] on span at bounding box center [398, 150] width 6 height 6
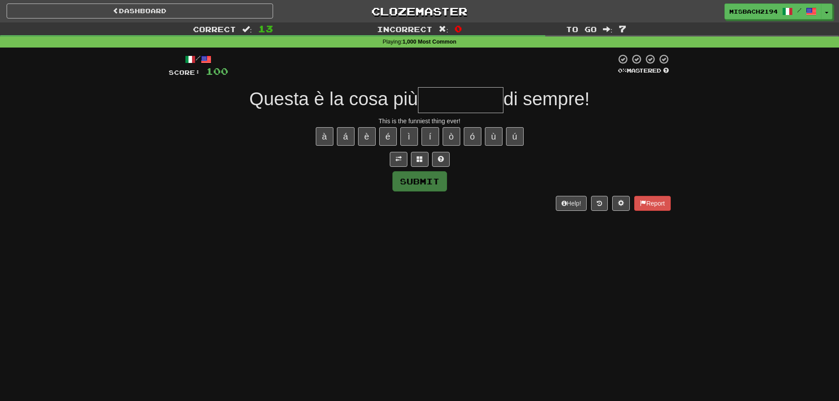
click at [456, 98] on input "text" at bounding box center [460, 100] width 85 height 26
type input "**********"
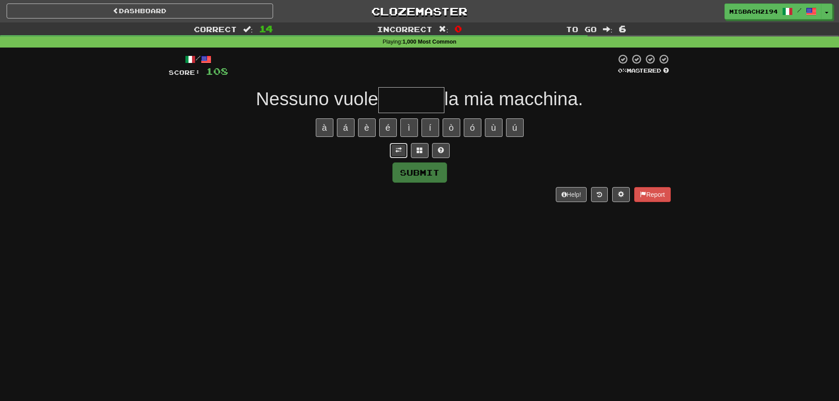
click at [395, 152] on button at bounding box center [399, 150] width 18 height 15
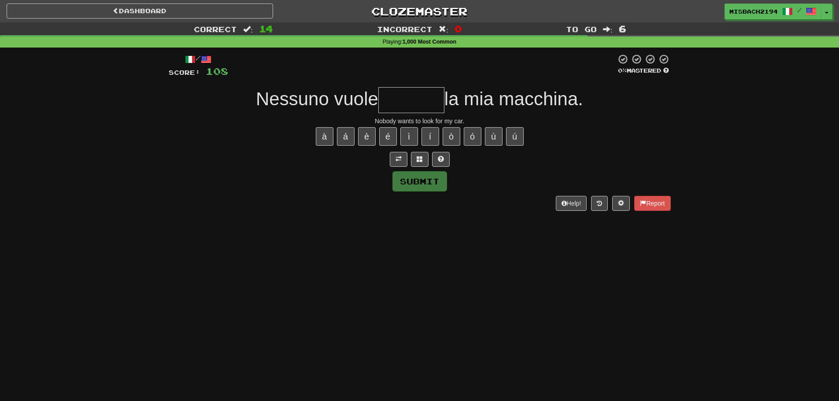
click at [407, 98] on input "text" at bounding box center [411, 100] width 66 height 26
type input "*******"
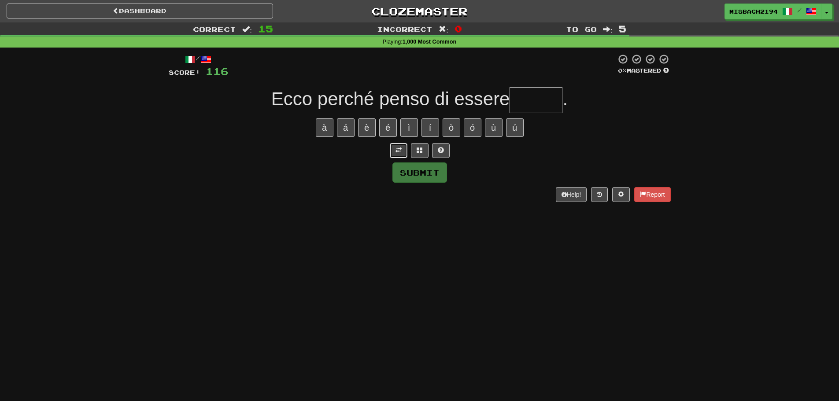
click at [395, 153] on span at bounding box center [398, 150] width 6 height 6
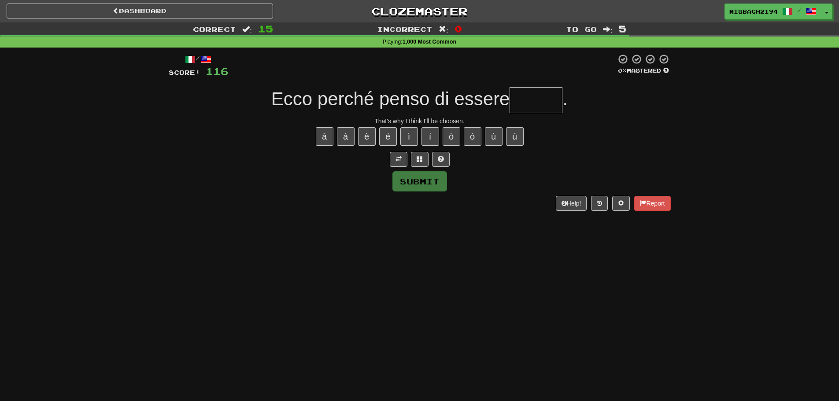
click at [546, 96] on input "text" at bounding box center [536, 100] width 53 height 26
click at [445, 159] on button at bounding box center [441, 159] width 18 height 15
type input "******"
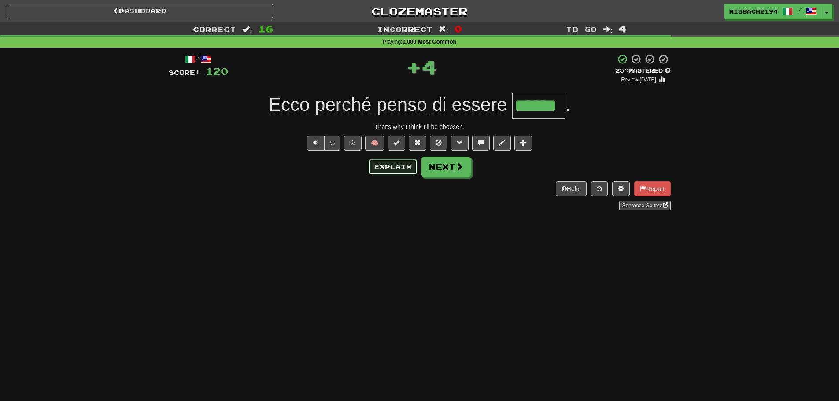
click at [385, 172] on button "Explain" at bounding box center [393, 166] width 48 height 15
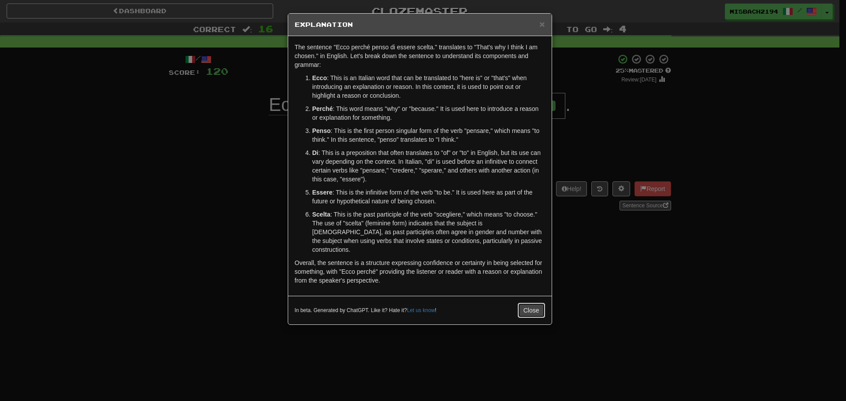
click at [531, 303] on button "Close" at bounding box center [530, 310] width 27 height 15
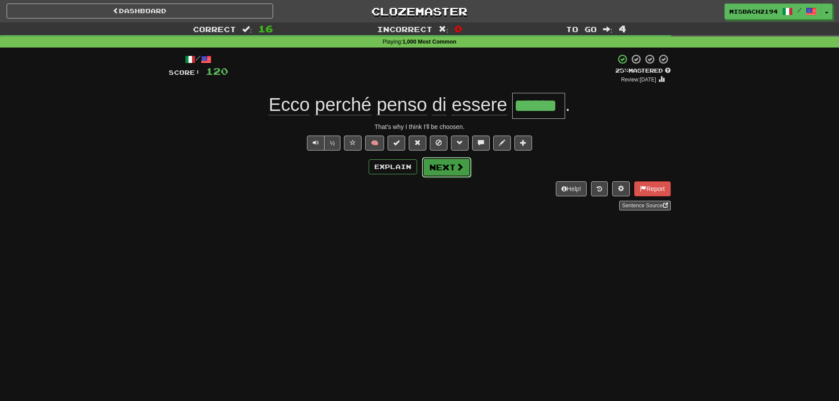
click at [433, 169] on button "Next" at bounding box center [446, 167] width 49 height 20
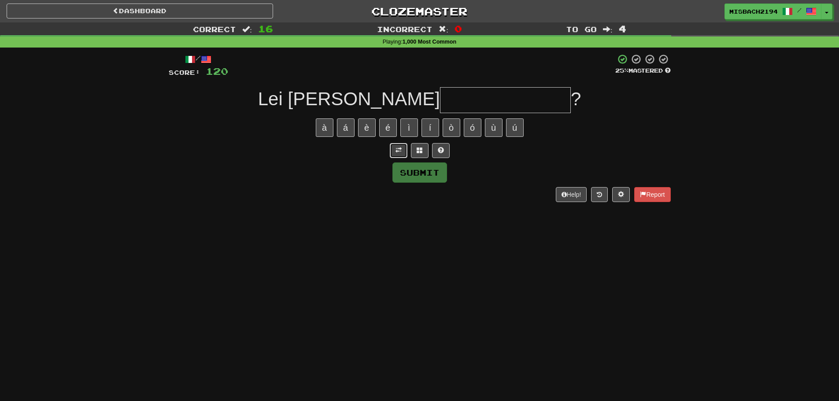
click at [397, 153] on span at bounding box center [398, 150] width 6 height 6
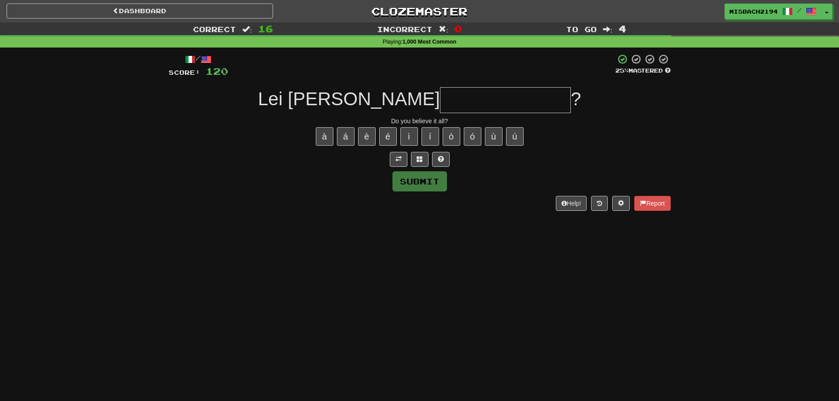
click at [440, 91] on input "text" at bounding box center [505, 100] width 131 height 26
click at [458, 104] on input "text" at bounding box center [505, 100] width 131 height 26
click at [445, 159] on div at bounding box center [420, 159] width 502 height 15
click at [430, 160] on div at bounding box center [420, 159] width 502 height 15
click at [438, 159] on span at bounding box center [441, 159] width 6 height 6
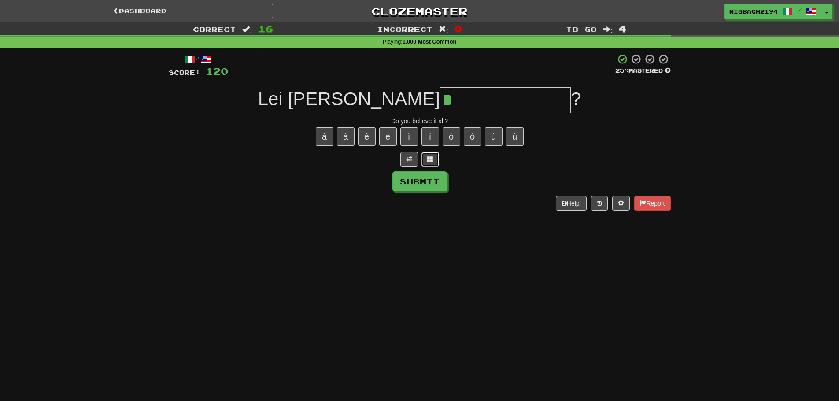
click at [431, 159] on span at bounding box center [430, 159] width 6 height 6
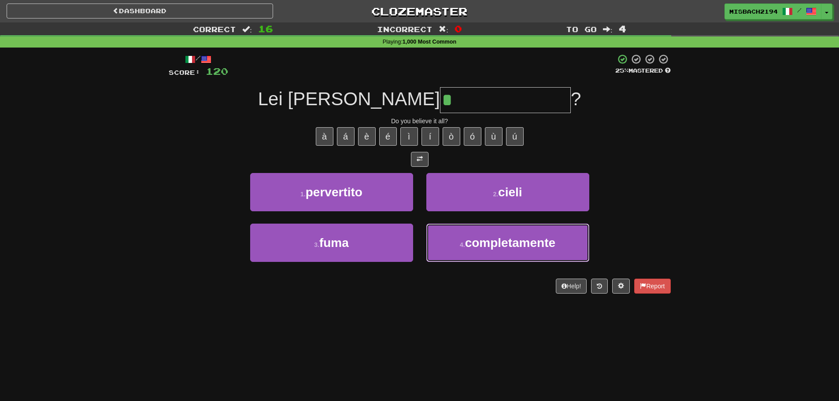
click at [472, 229] on button "4 . completamente" at bounding box center [507, 243] width 163 height 38
type input "**********"
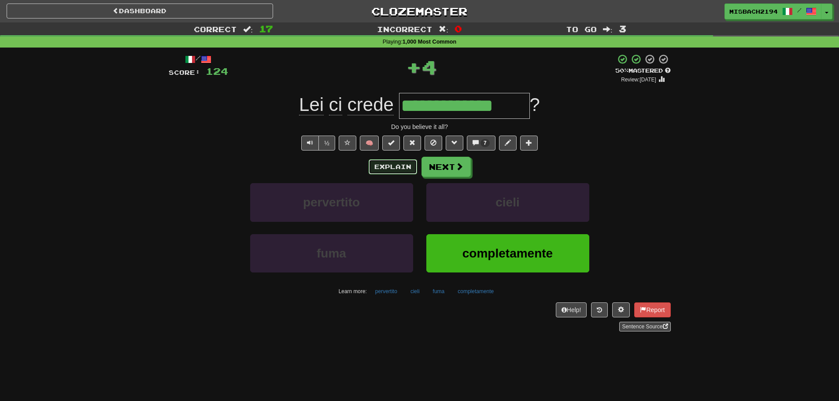
click at [383, 166] on button "Explain" at bounding box center [393, 166] width 48 height 15
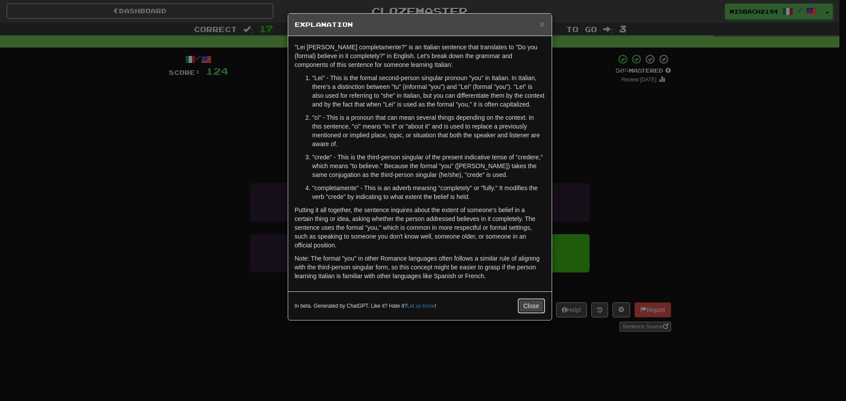
drag, startPoint x: 533, startPoint y: 307, endPoint x: 530, endPoint y: 303, distance: 5.7
click at [533, 307] on button "Close" at bounding box center [530, 306] width 27 height 15
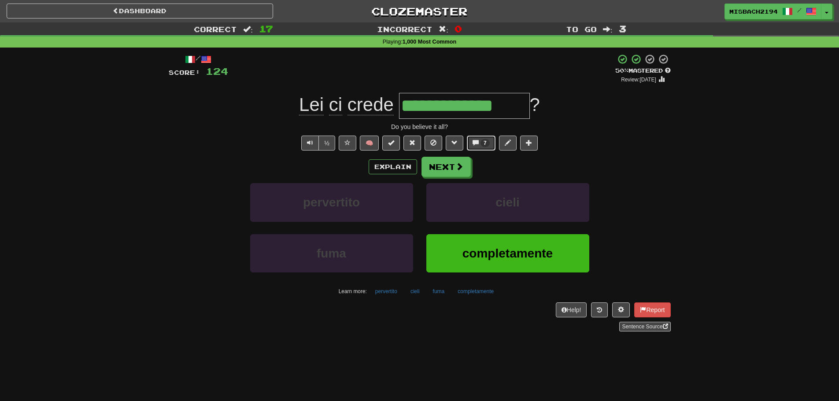
click at [472, 141] on button "7" at bounding box center [481, 143] width 29 height 15
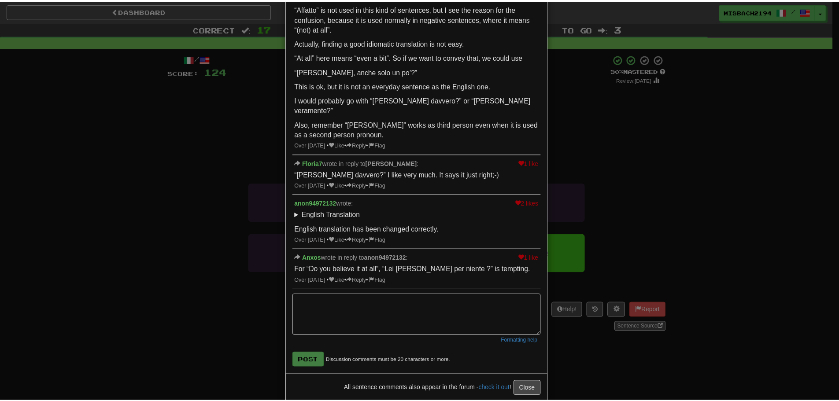
scroll to position [340, 0]
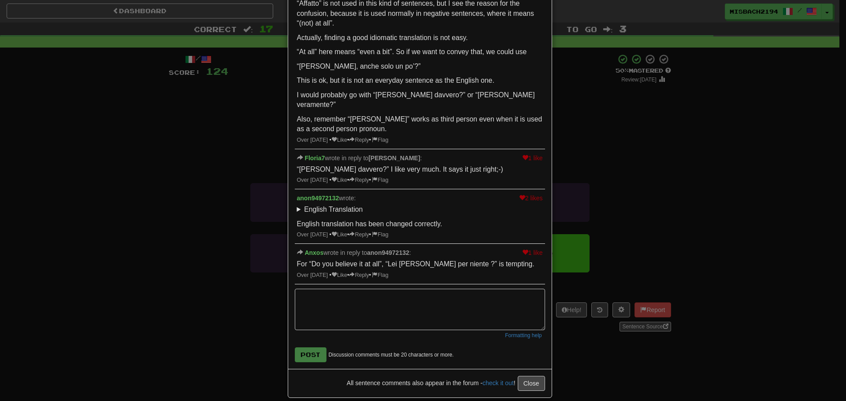
click at [177, 292] on div "× Discussion View in the forum Lei ci crede completamente ? 1 like anon94972132…" at bounding box center [423, 200] width 846 height 401
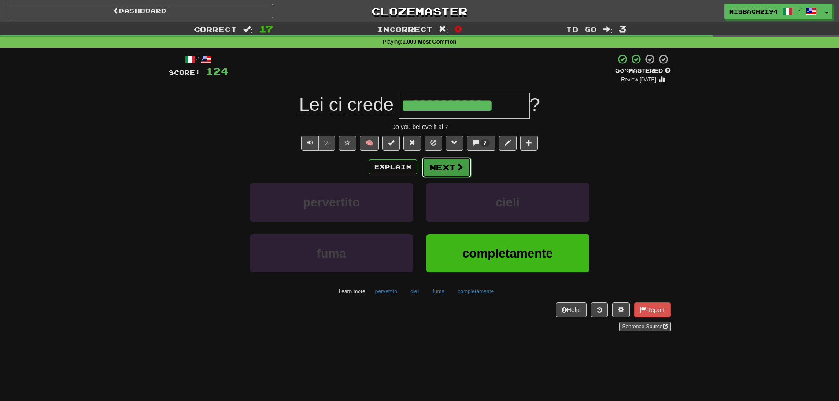
click at [441, 169] on button "Next" at bounding box center [446, 167] width 49 height 20
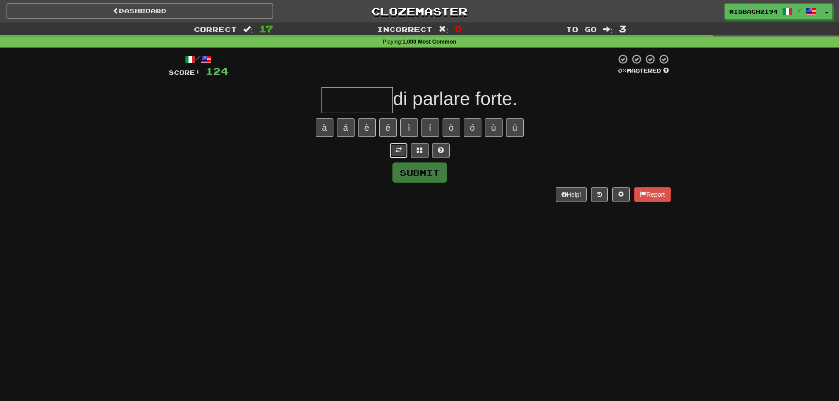
click at [396, 148] on span at bounding box center [398, 150] width 6 height 6
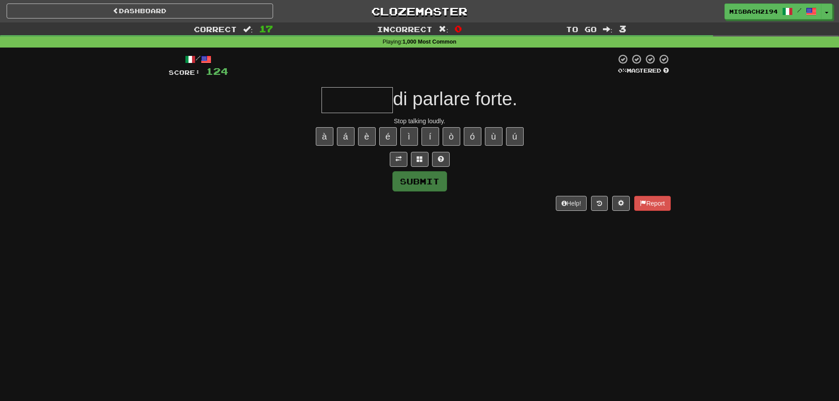
click at [362, 106] on input "text" at bounding box center [356, 100] width 71 height 26
click at [440, 155] on button at bounding box center [441, 159] width 18 height 15
click at [432, 156] on span at bounding box center [430, 159] width 6 height 6
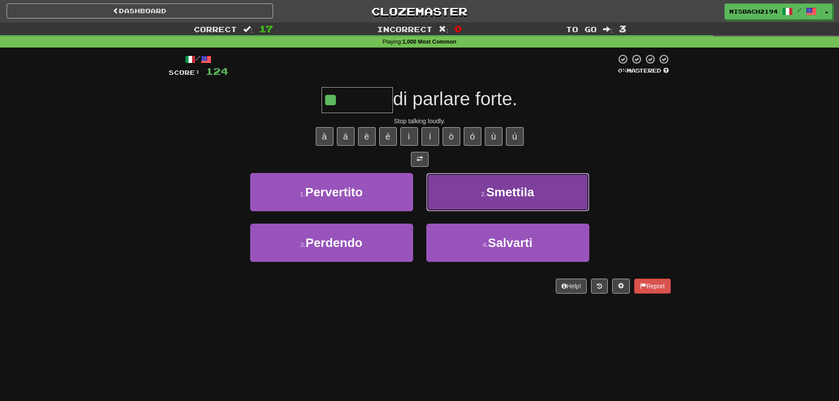
click at [510, 195] on span "Smettila" at bounding box center [510, 192] width 48 height 14
type input "********"
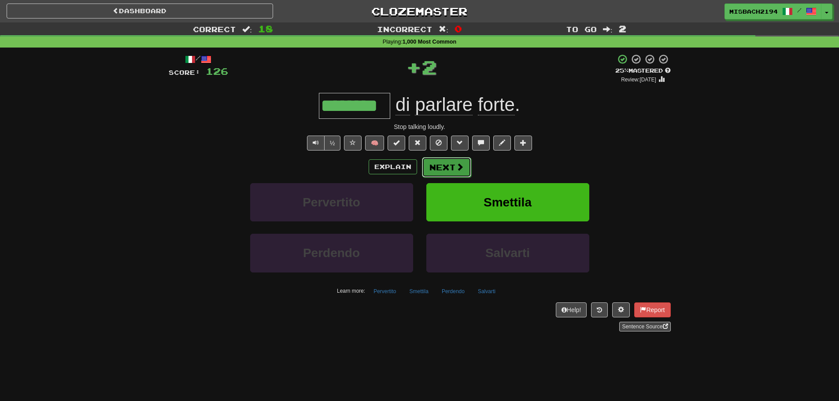
click at [453, 172] on button "Next" at bounding box center [446, 167] width 49 height 20
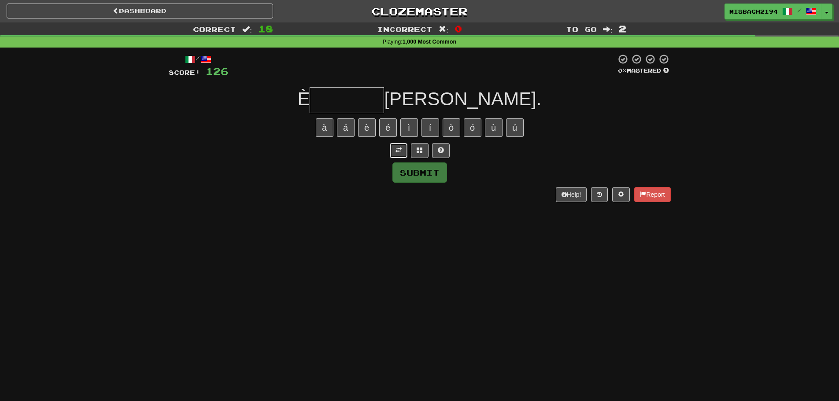
click at [401, 144] on button at bounding box center [399, 150] width 18 height 15
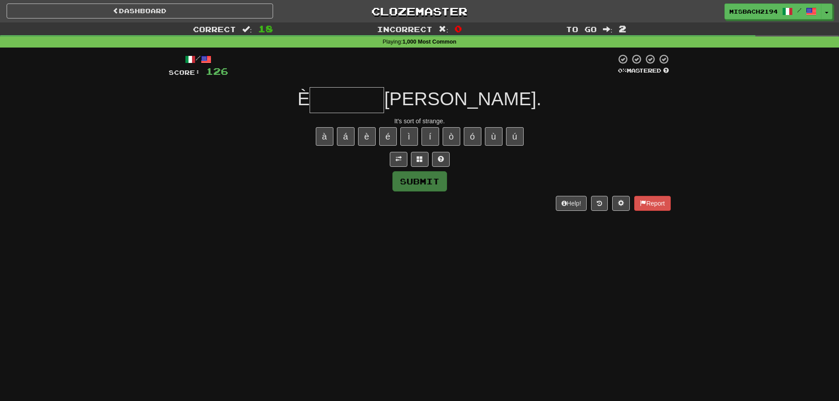
click at [384, 94] on input "text" at bounding box center [347, 100] width 74 height 26
drag, startPoint x: 442, startPoint y: 160, endPoint x: 434, endPoint y: 160, distance: 7.9
click at [442, 160] on span at bounding box center [441, 159] width 6 height 6
click at [426, 158] on button at bounding box center [430, 159] width 18 height 15
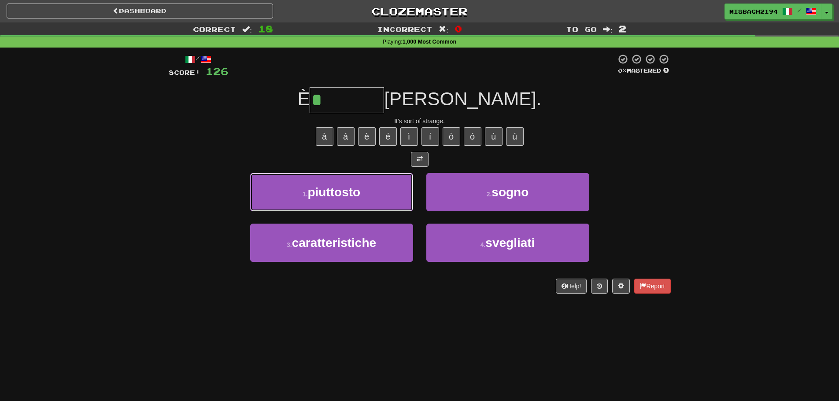
click at [373, 181] on button "1 . piuttosto" at bounding box center [331, 192] width 163 height 38
type input "*********"
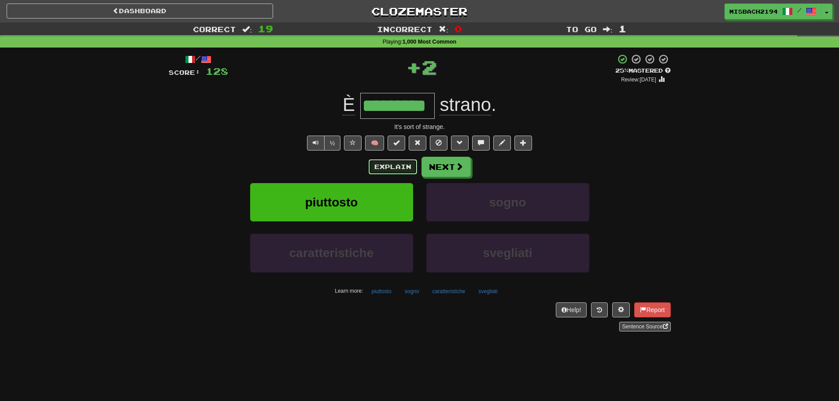
click at [385, 167] on button "Explain" at bounding box center [393, 166] width 48 height 15
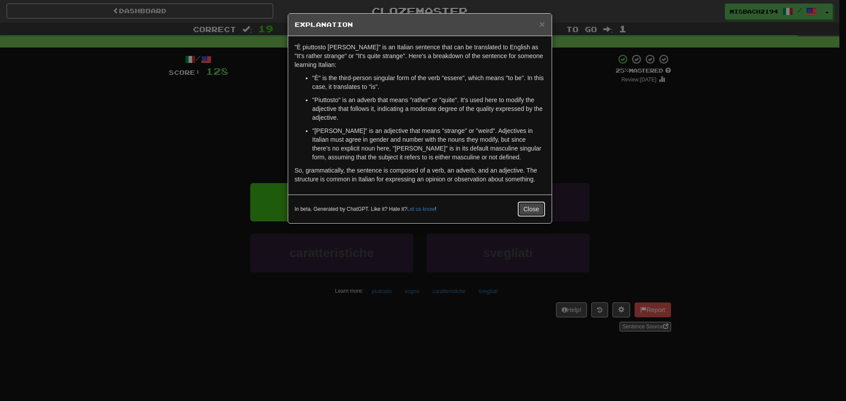
click at [528, 207] on button "Close" at bounding box center [530, 209] width 27 height 15
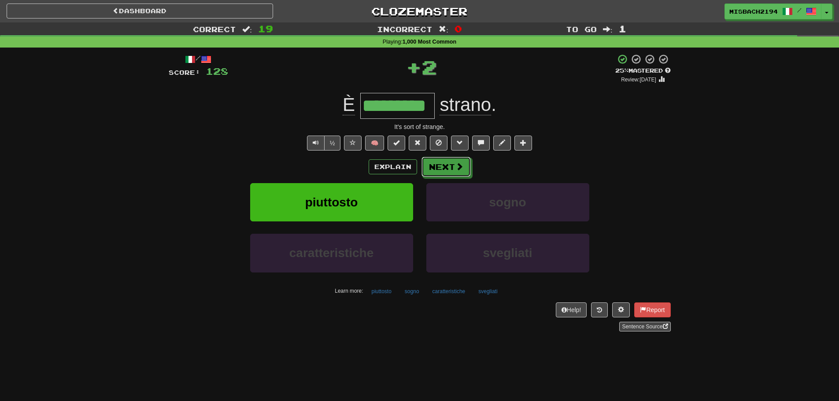
click at [455, 172] on button "Next" at bounding box center [445, 167] width 49 height 20
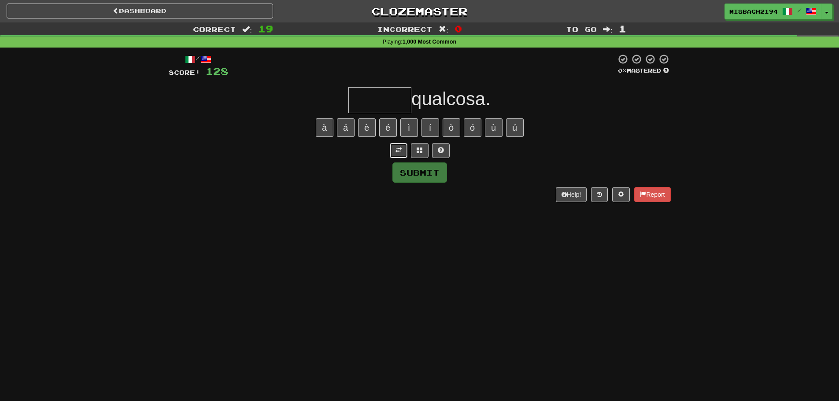
click at [395, 146] on button at bounding box center [399, 150] width 18 height 15
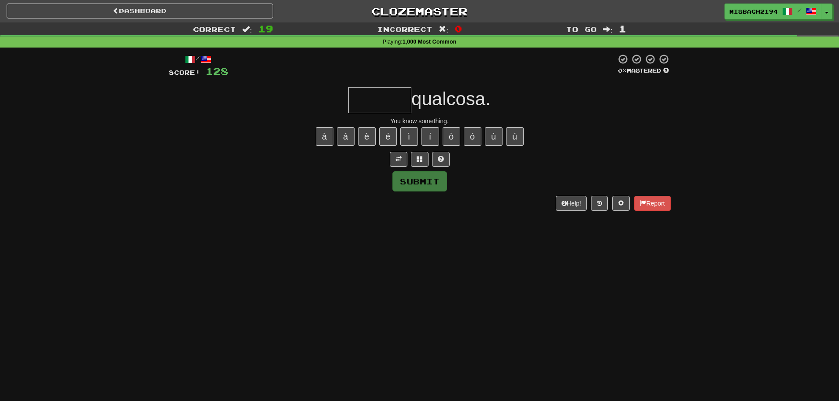
click at [376, 104] on input "text" at bounding box center [379, 100] width 63 height 26
click at [436, 160] on button at bounding box center [441, 159] width 18 height 15
click at [436, 160] on button at bounding box center [430, 159] width 18 height 15
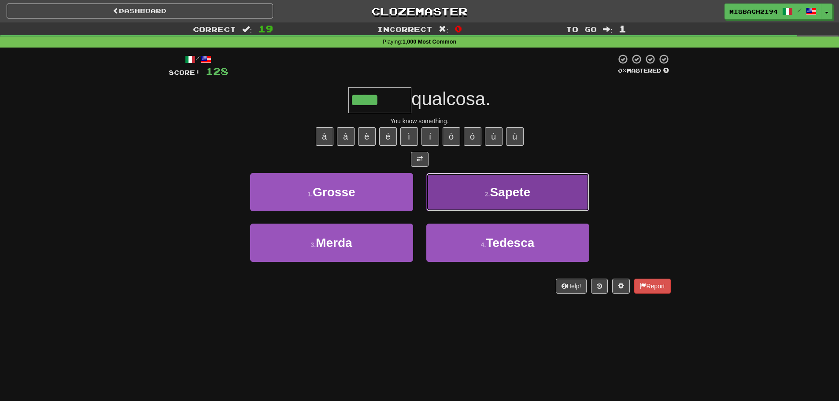
click at [495, 202] on button "2 . Sapete" at bounding box center [507, 192] width 163 height 38
type input "******"
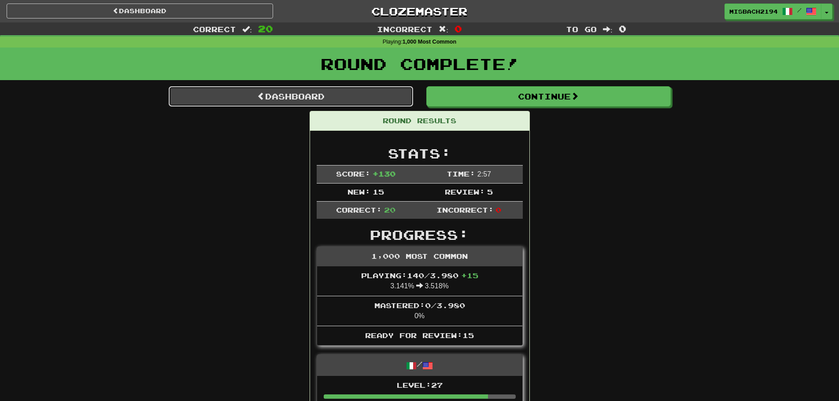
click at [311, 96] on link "Dashboard" at bounding box center [291, 96] width 244 height 20
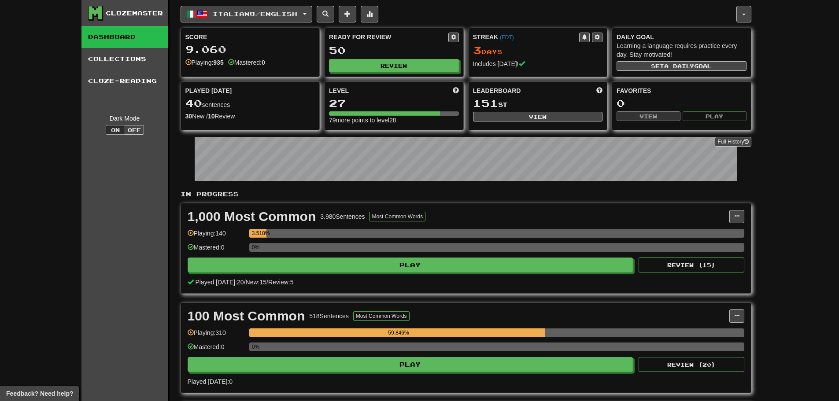
click at [266, 30] on div "Score 9.060 Playing: 935 Mastered: 0" at bounding box center [250, 49] width 139 height 43
click at [270, 17] on button "Italiano / English" at bounding box center [247, 14] width 132 height 17
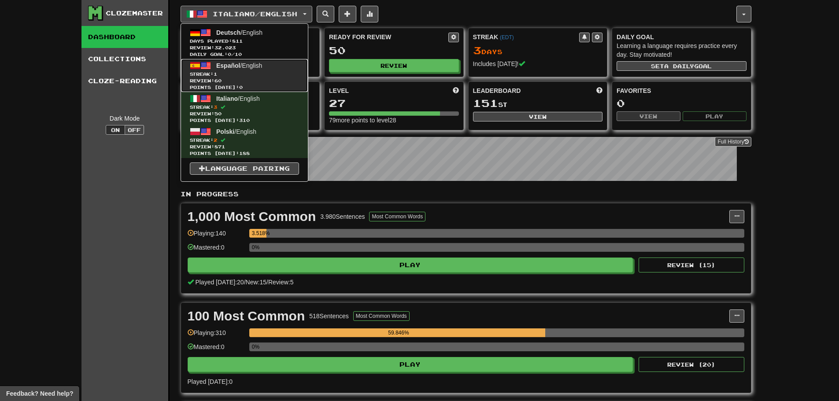
click at [285, 68] on link "Español / English Streak: 1 Review: 60 Points [DATE]: 0" at bounding box center [244, 75] width 127 height 33
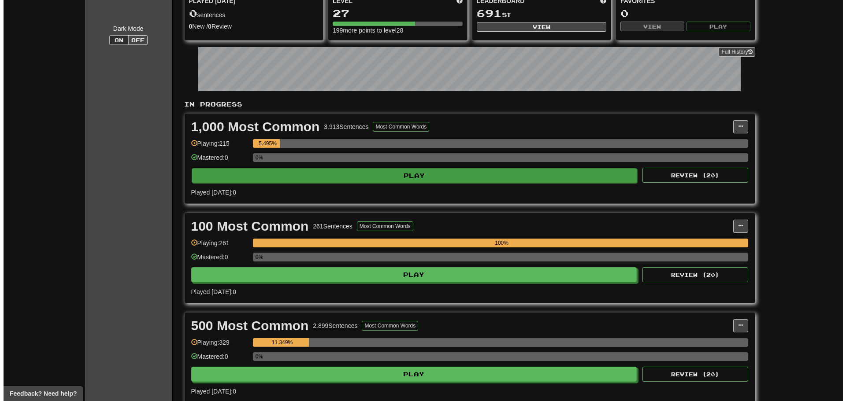
scroll to position [88, 0]
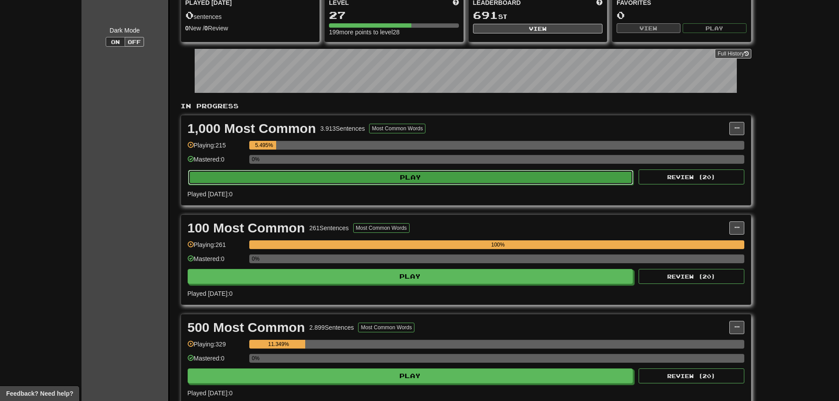
click at [369, 181] on button "Play" at bounding box center [411, 177] width 446 height 15
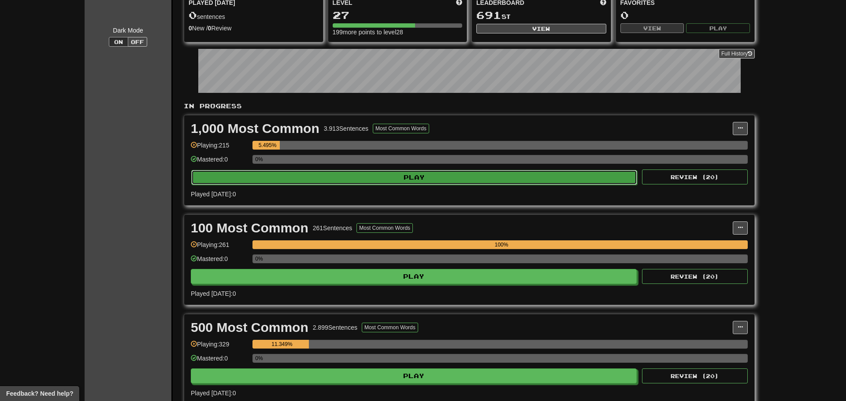
select select "**"
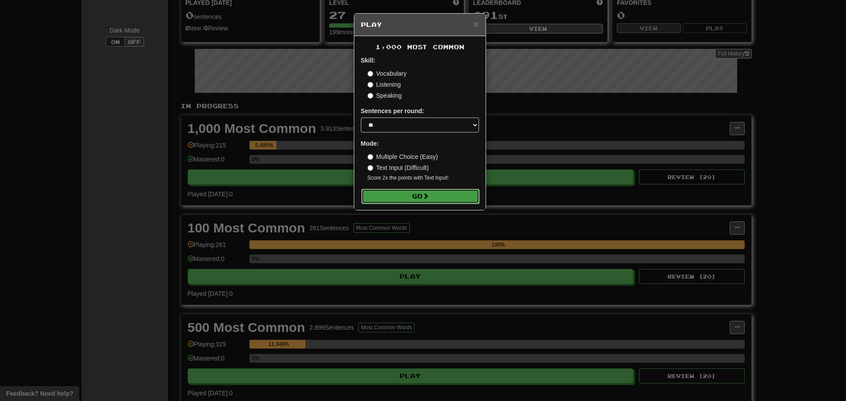
click at [413, 200] on button "Go" at bounding box center [420, 196] width 118 height 15
